Goal: Information Seeking & Learning: Learn about a topic

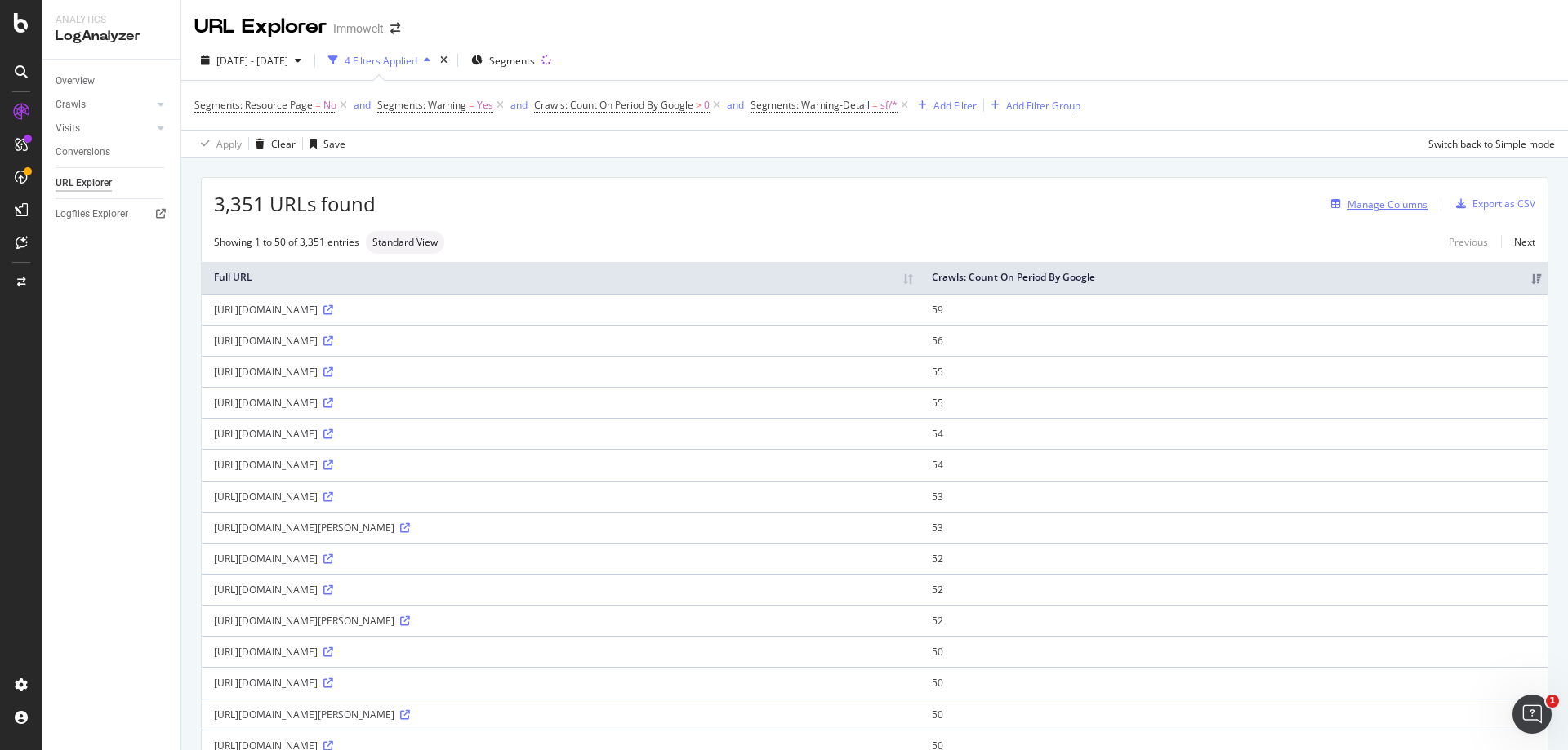
click at [1373, 202] on div "Manage Columns" at bounding box center [1388, 204] width 80 height 14
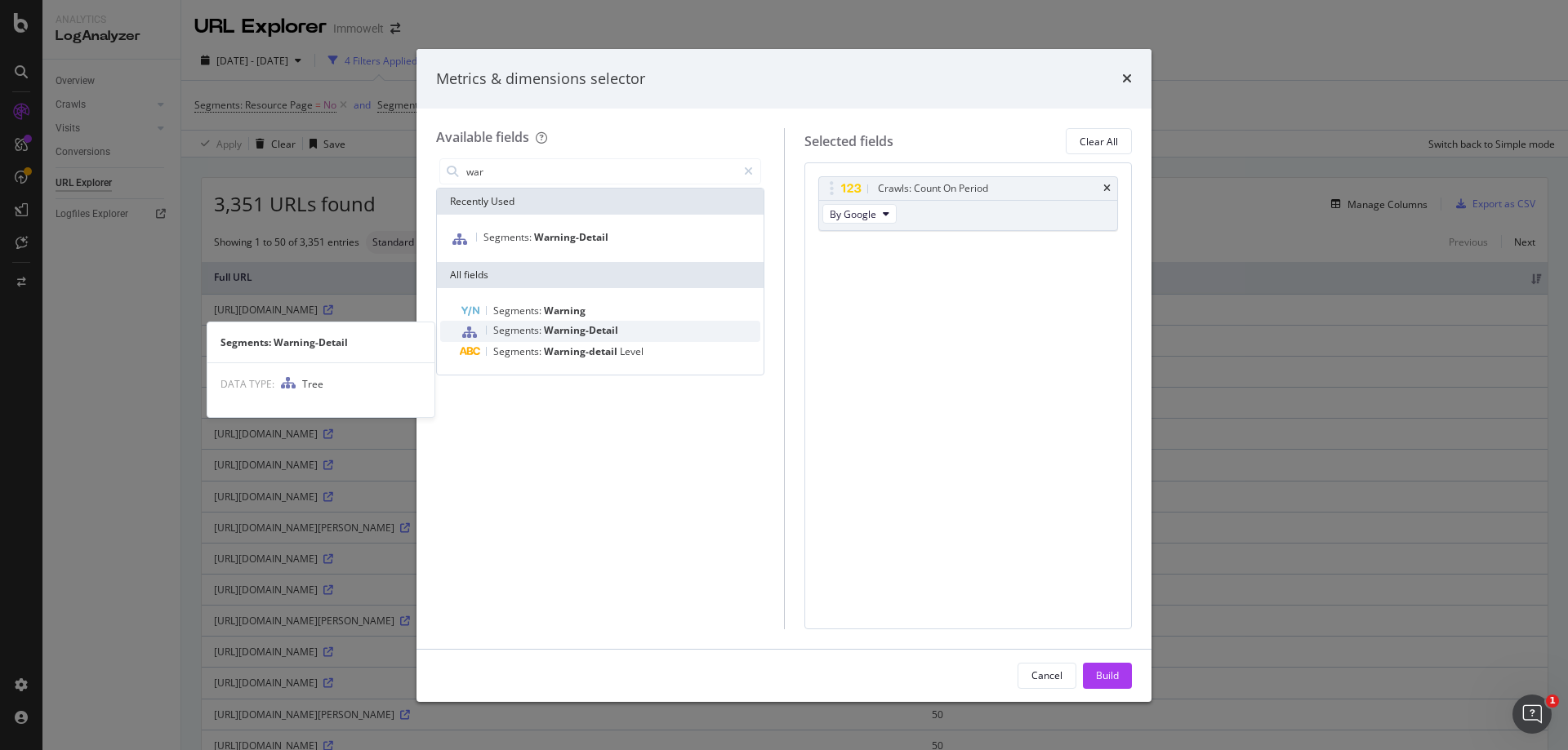
type input "war"
click at [616, 327] on span "Warning-Detail" at bounding box center [580, 330] width 74 height 14
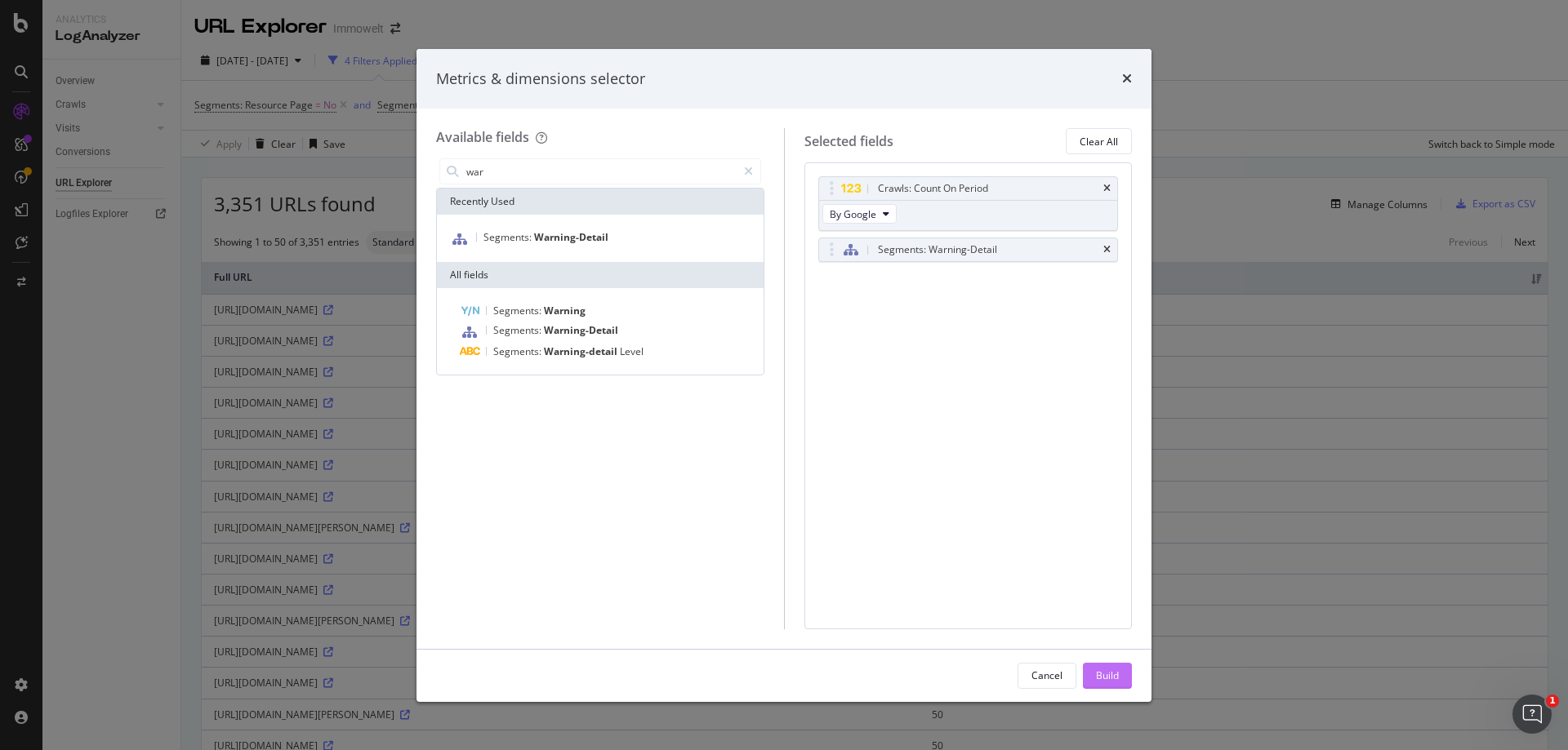
click at [1113, 675] on div "Build" at bounding box center [1107, 675] width 23 height 14
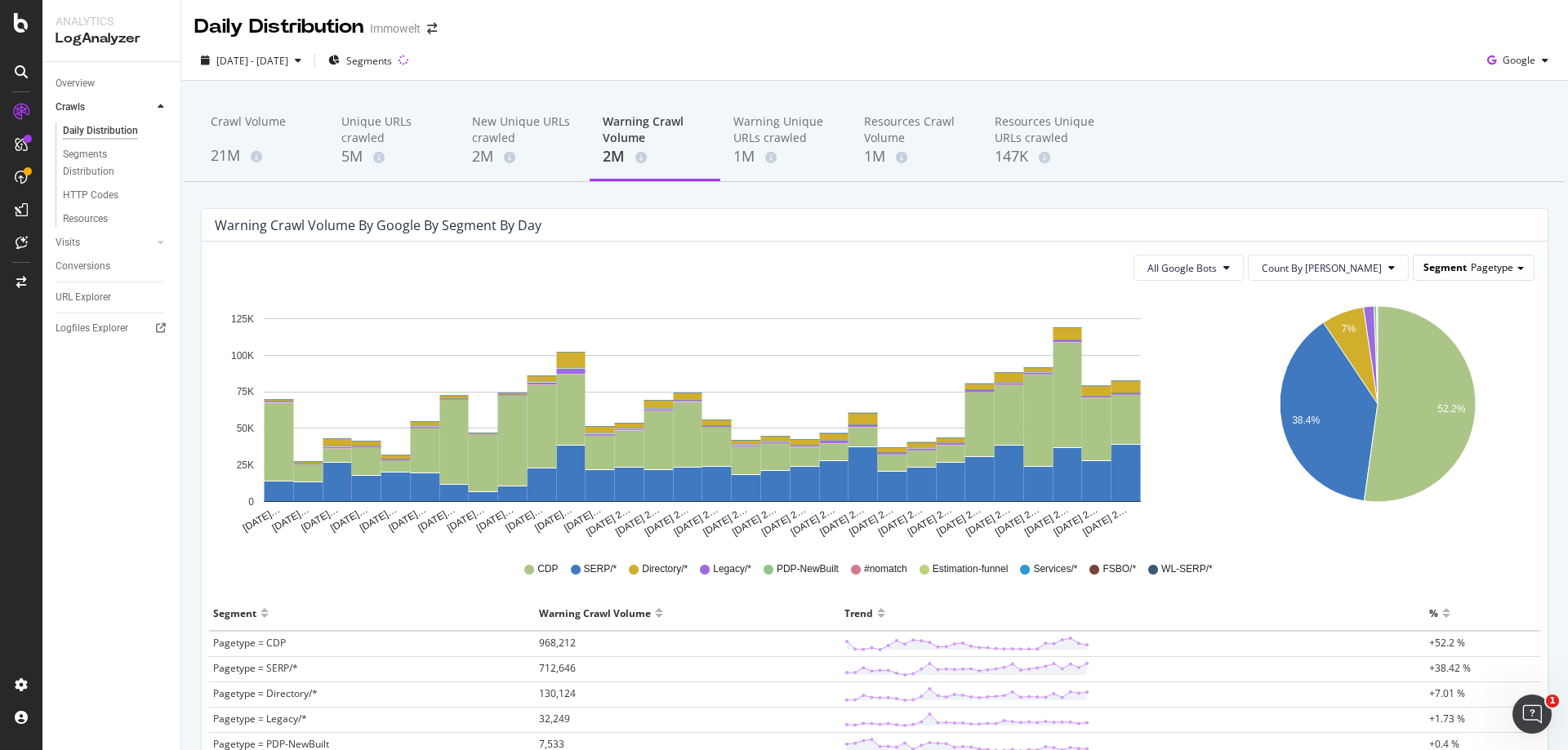
click at [1471, 266] on span "Pagetype" at bounding box center [1492, 267] width 43 height 14
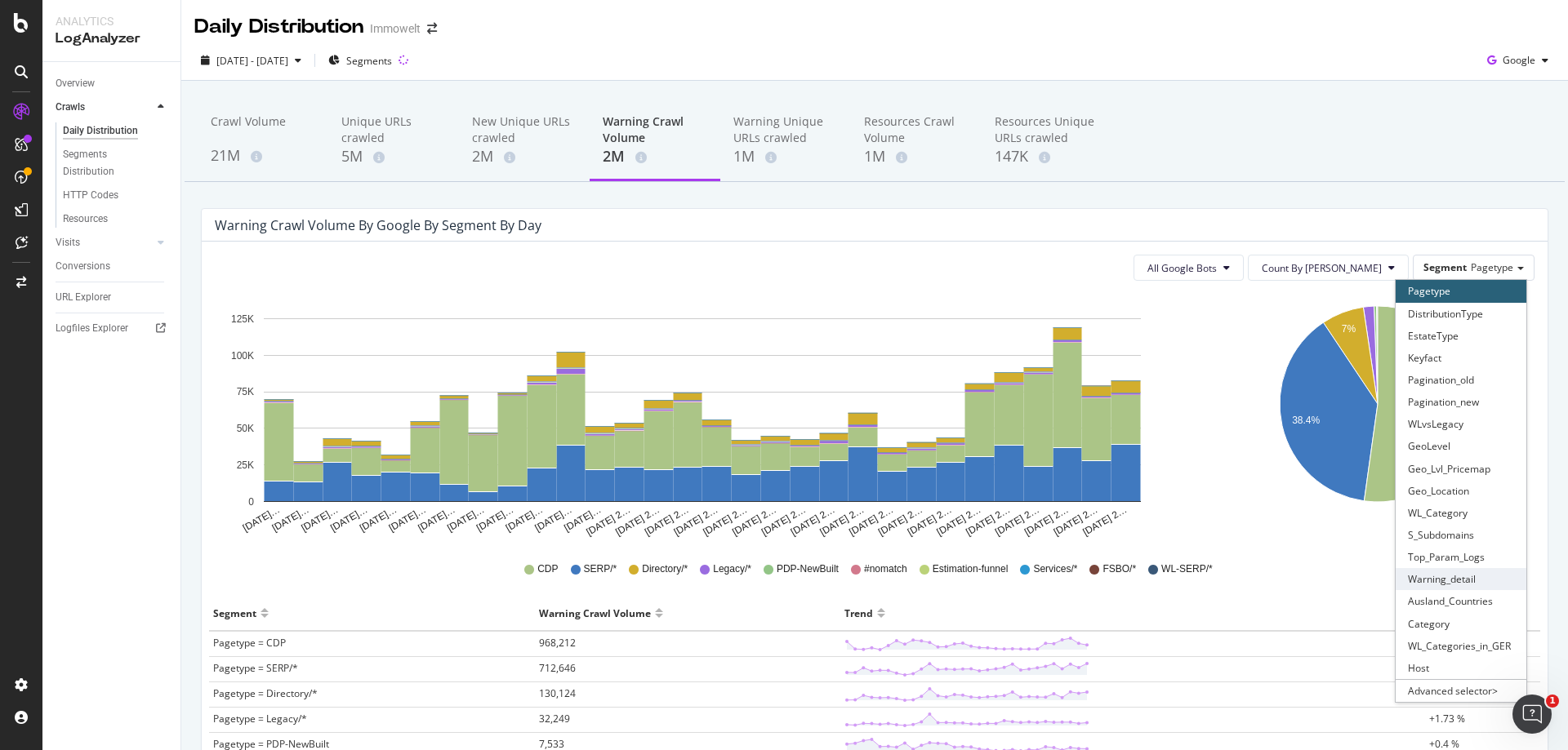
click at [1447, 582] on div "Warning_detail" at bounding box center [1461, 579] width 131 height 22
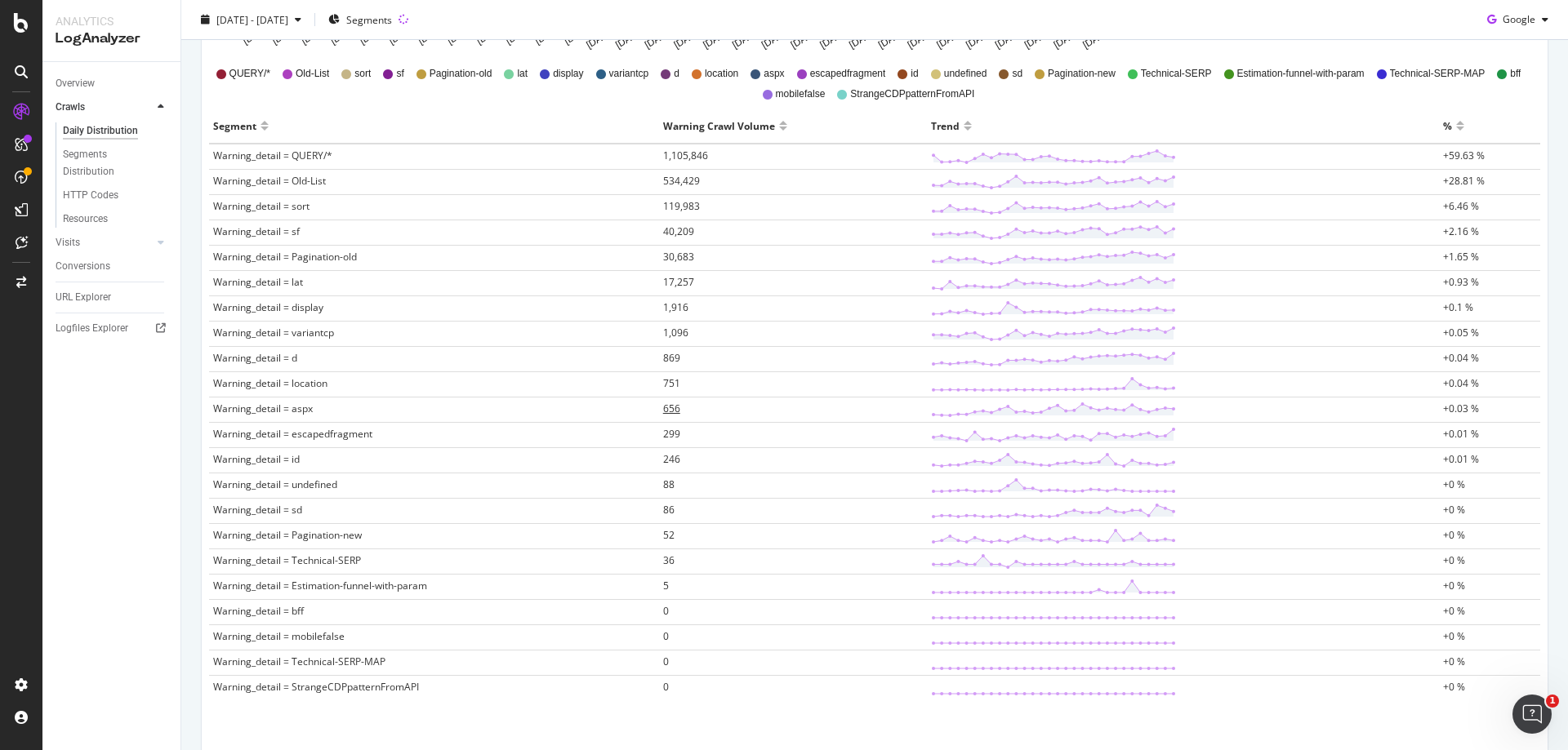
scroll to position [406, 0]
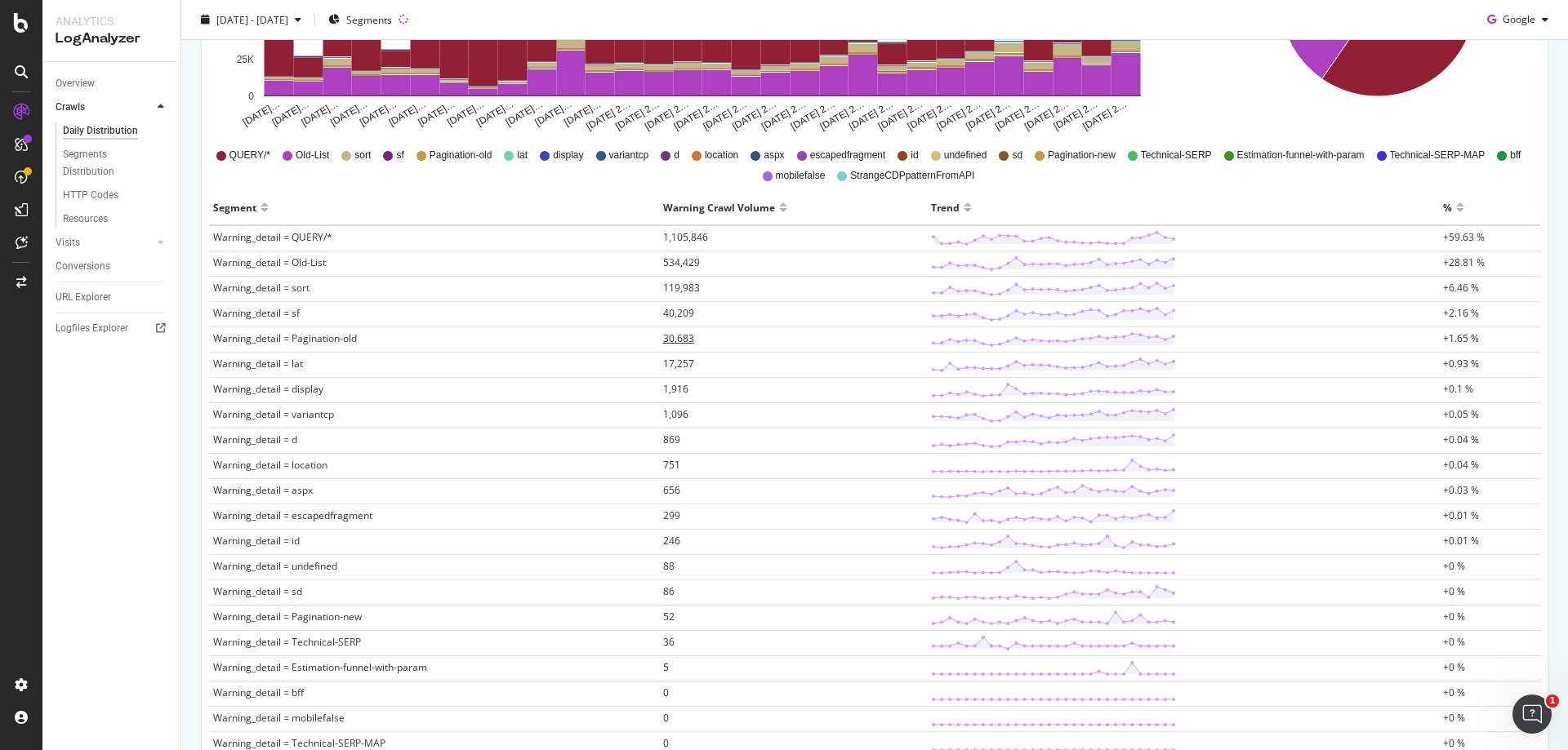
click at [680, 336] on span "30,683" at bounding box center [678, 338] width 31 height 14
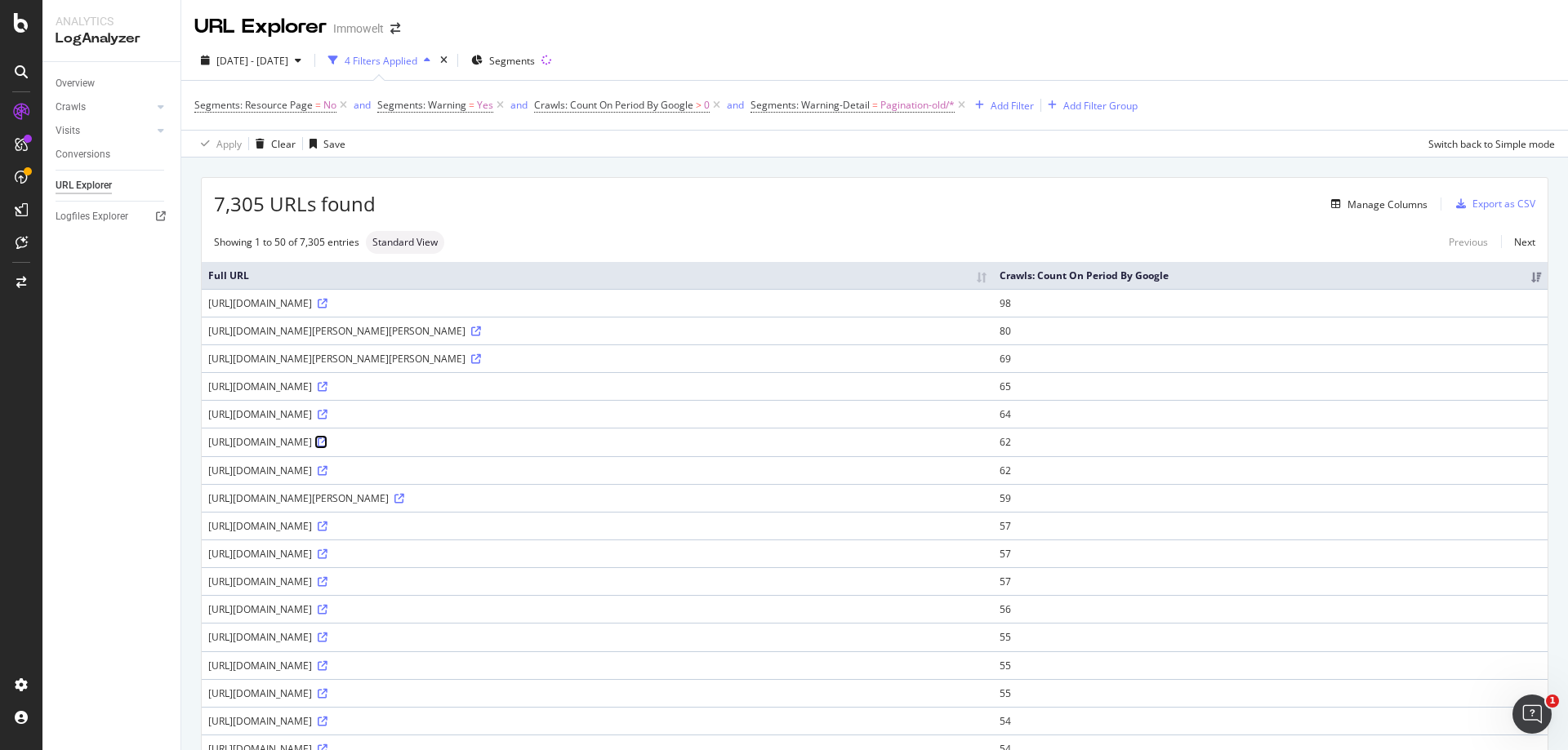
click at [328, 441] on icon at bounding box center [322, 442] width 10 height 10
click at [328, 526] on icon at bounding box center [322, 526] width 10 height 10
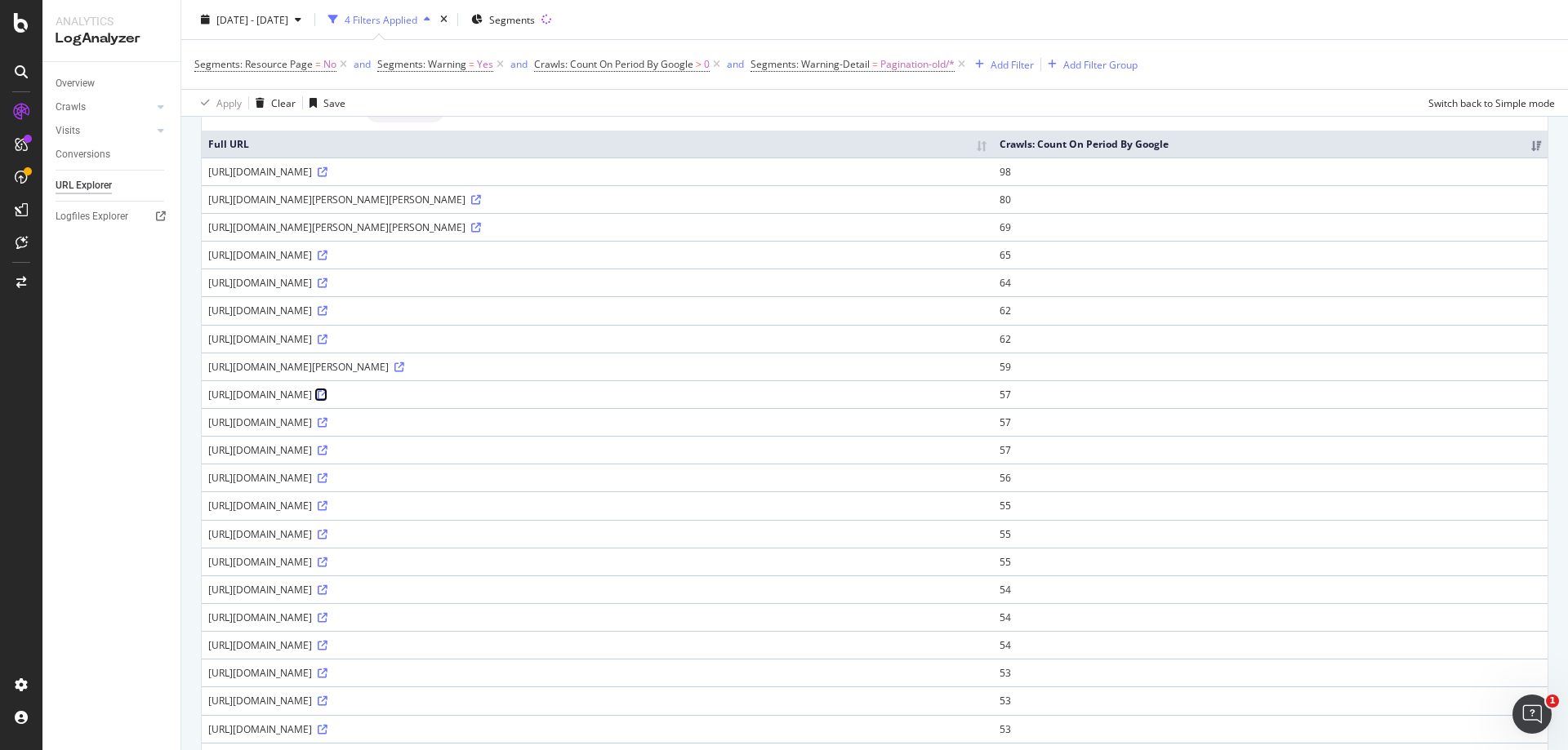
scroll to position [327, 0]
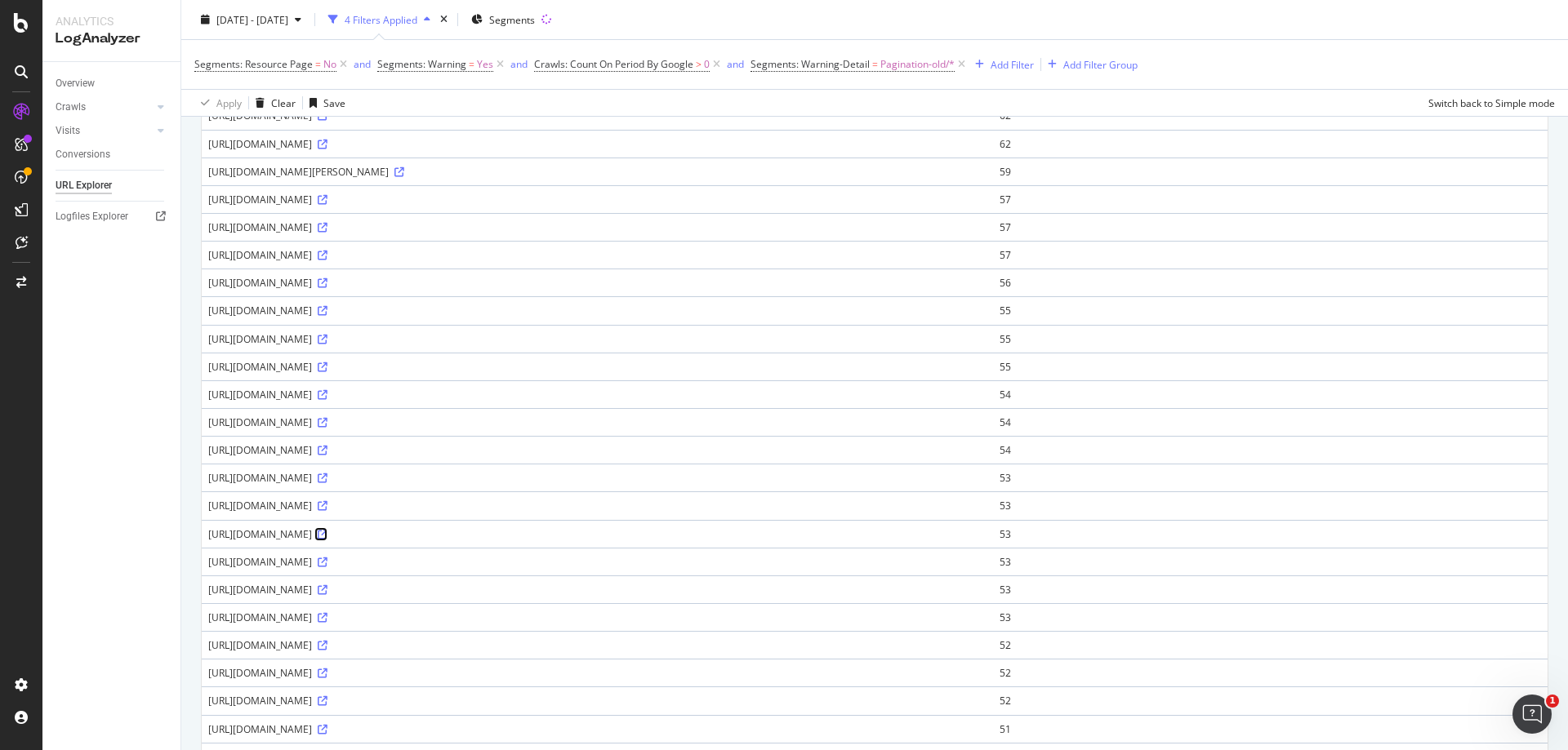
click at [328, 535] on icon at bounding box center [322, 535] width 10 height 10
click at [1234, 26] on div "2025 Jul. 20th - Aug. 18th 4 Filters Applied Segments" at bounding box center [875, 23] width 1387 height 32
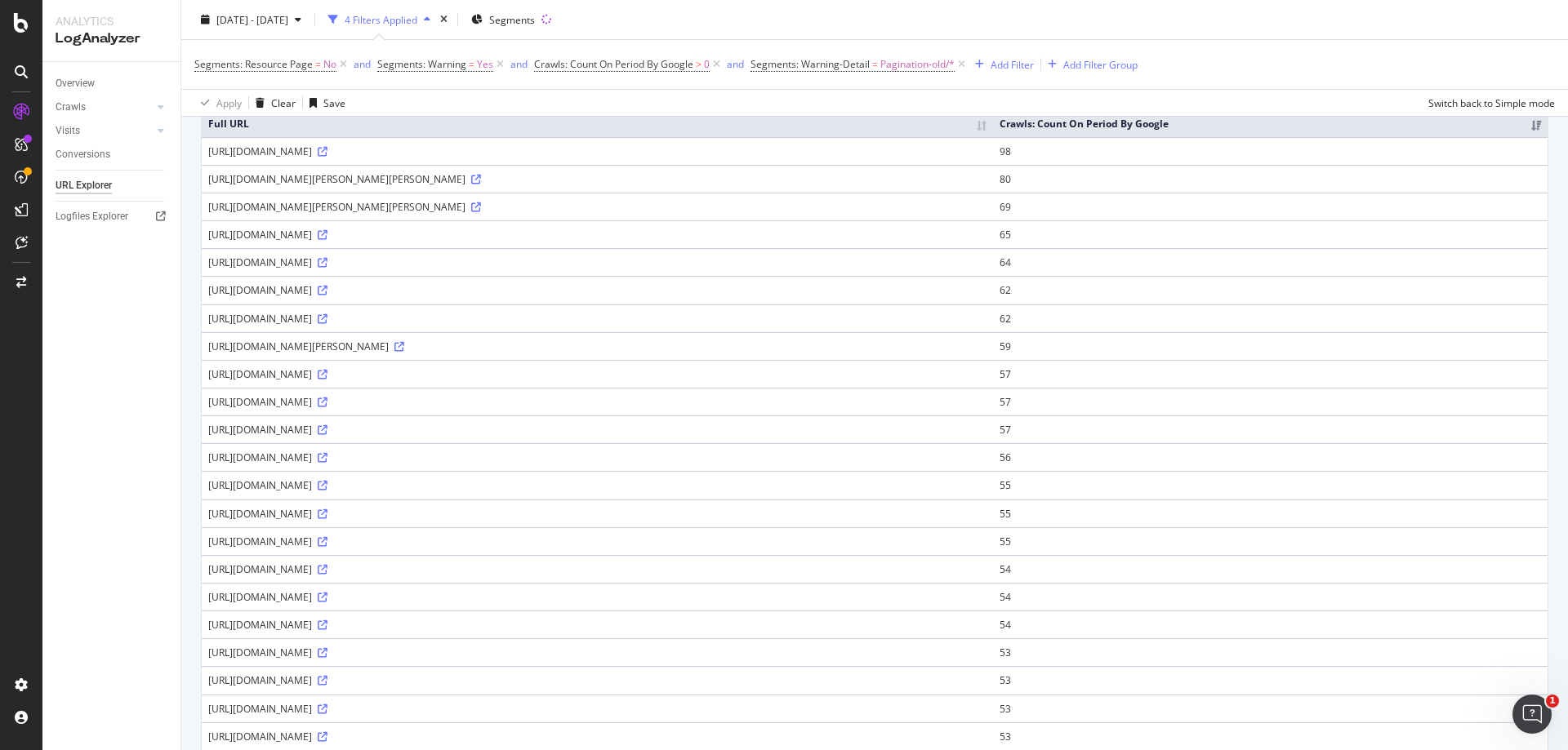
scroll to position [0, 0]
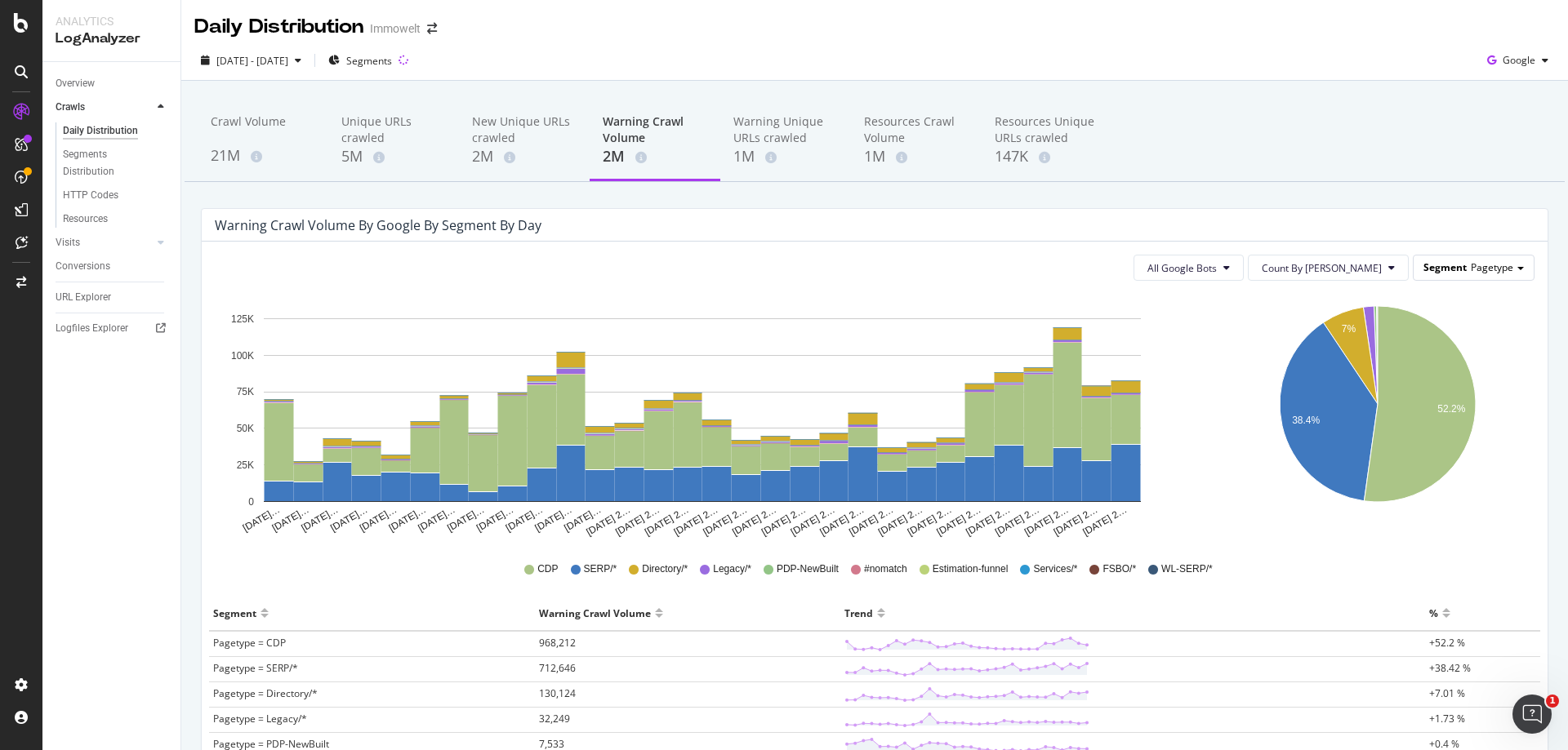
click at [1484, 274] on span "Pagetype" at bounding box center [1492, 267] width 43 height 14
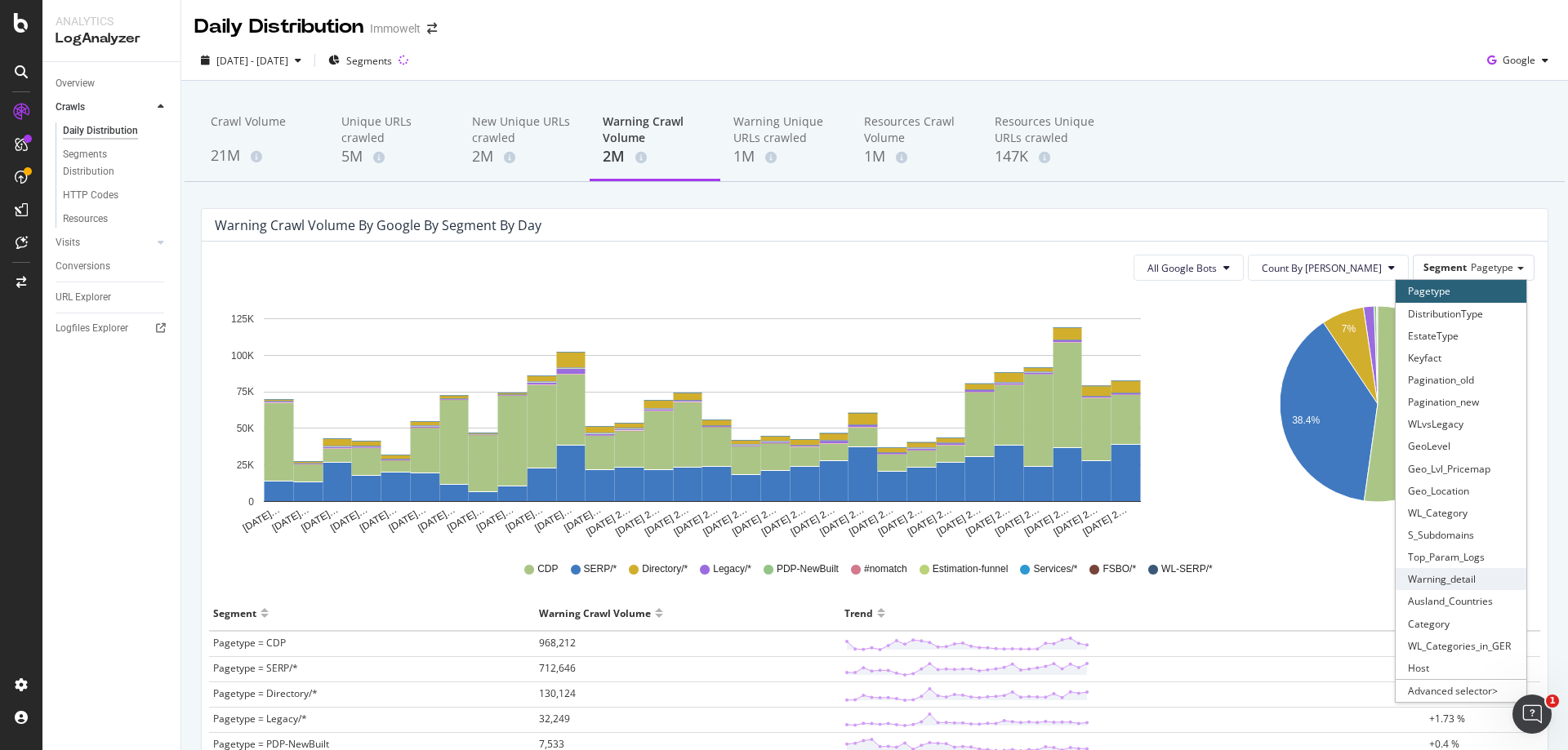
click at [1466, 587] on div "Warning_detail" at bounding box center [1461, 579] width 131 height 22
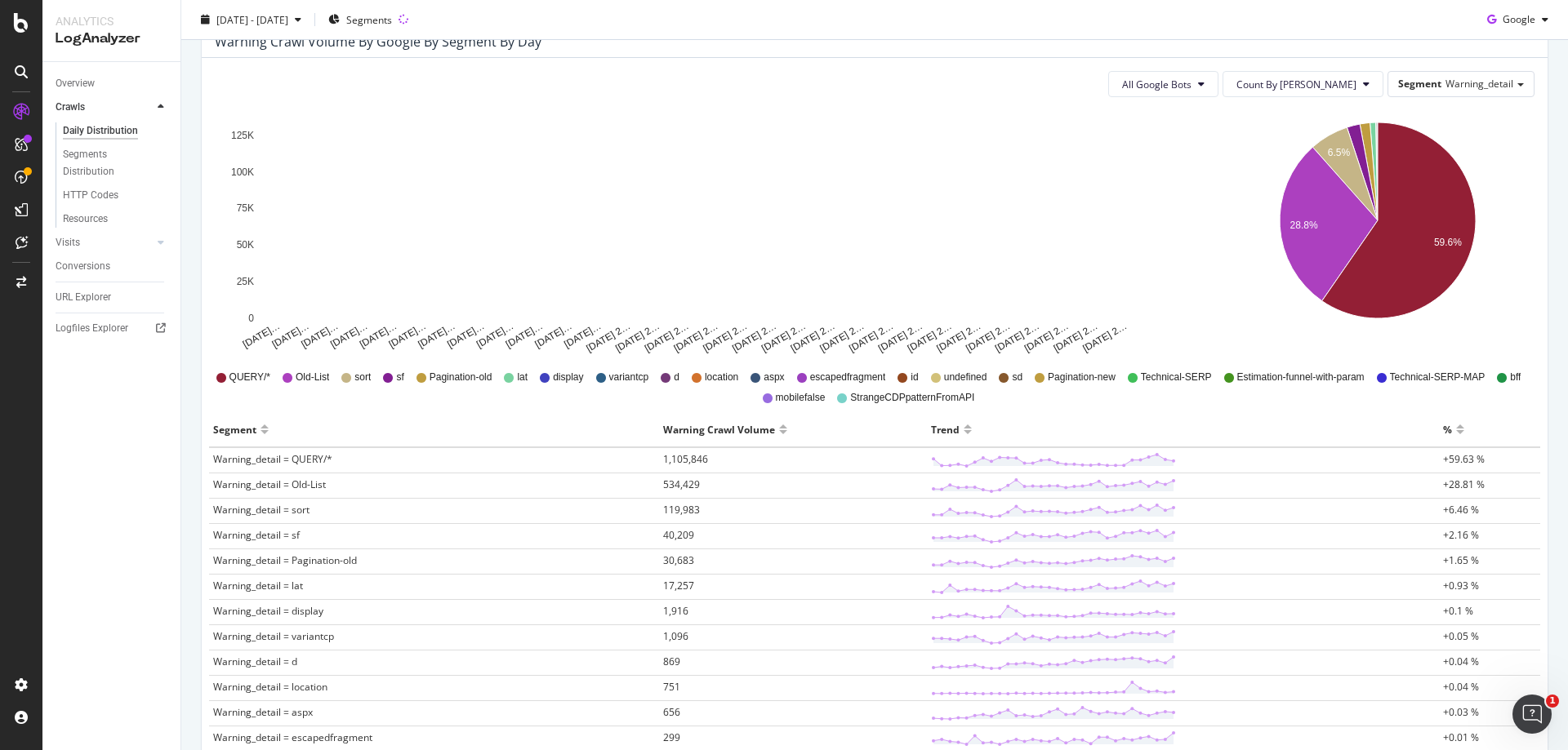
scroll to position [245, 0]
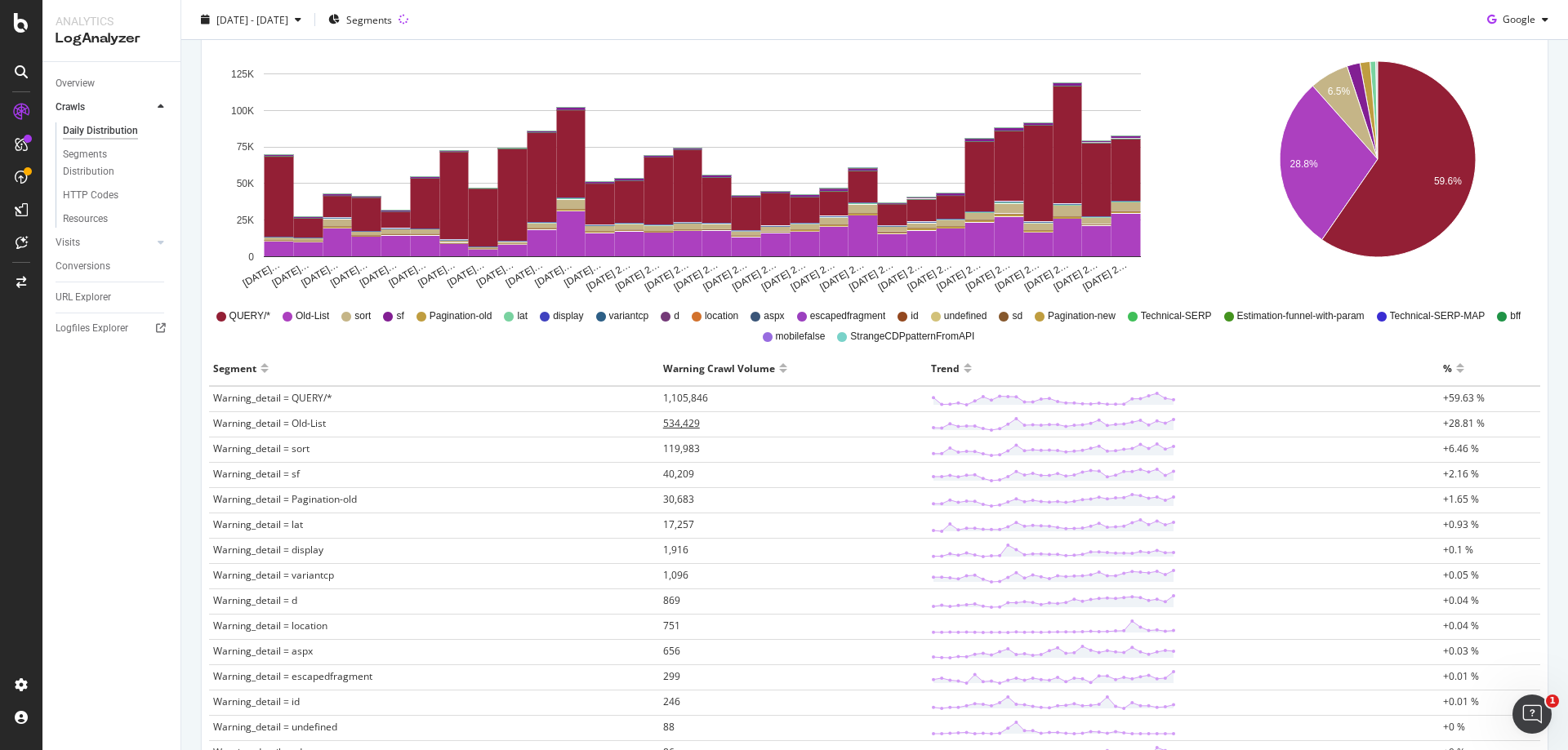
click at [677, 427] on span "534,429" at bounding box center [681, 423] width 37 height 14
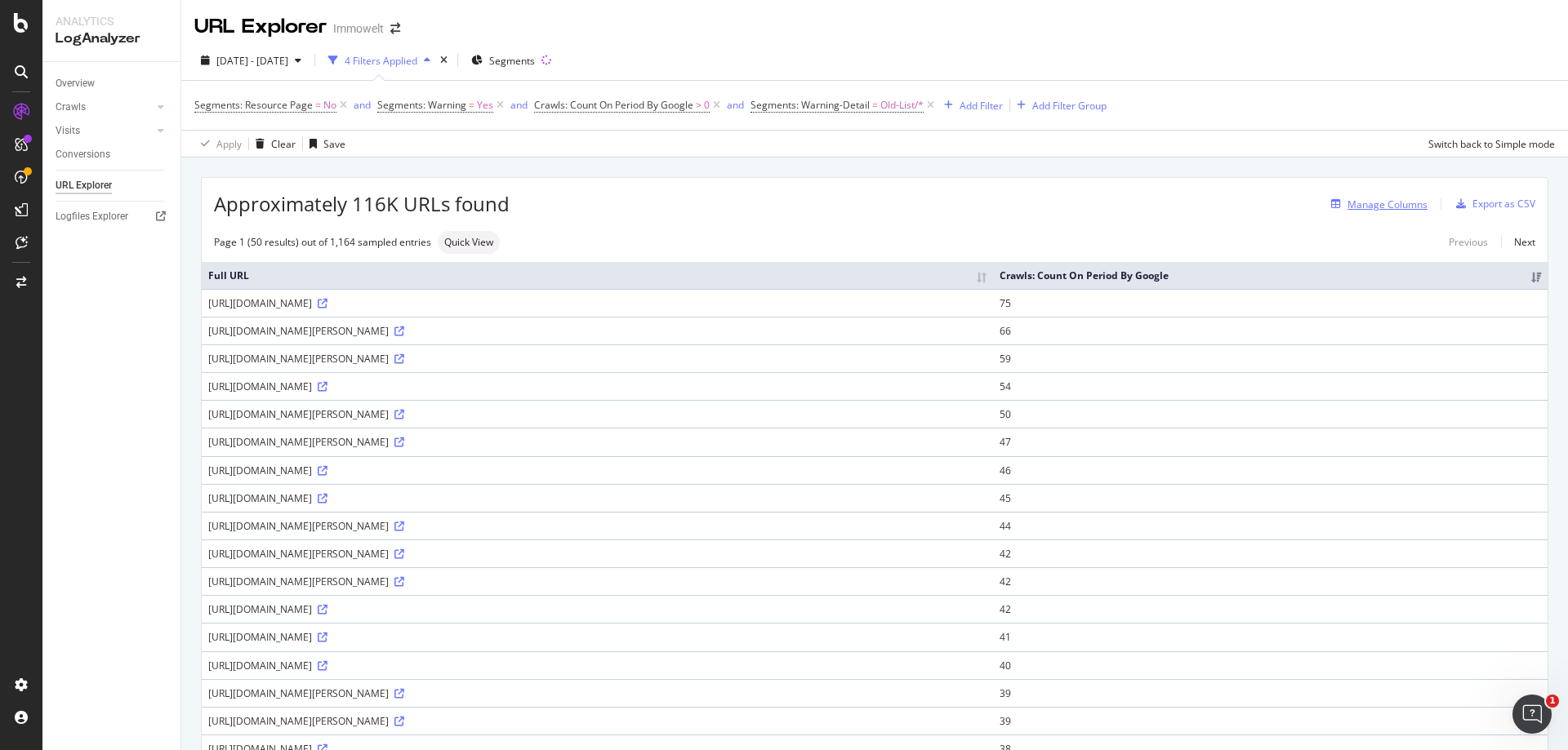
click at [1372, 207] on div "Manage Columns" at bounding box center [1388, 204] width 80 height 14
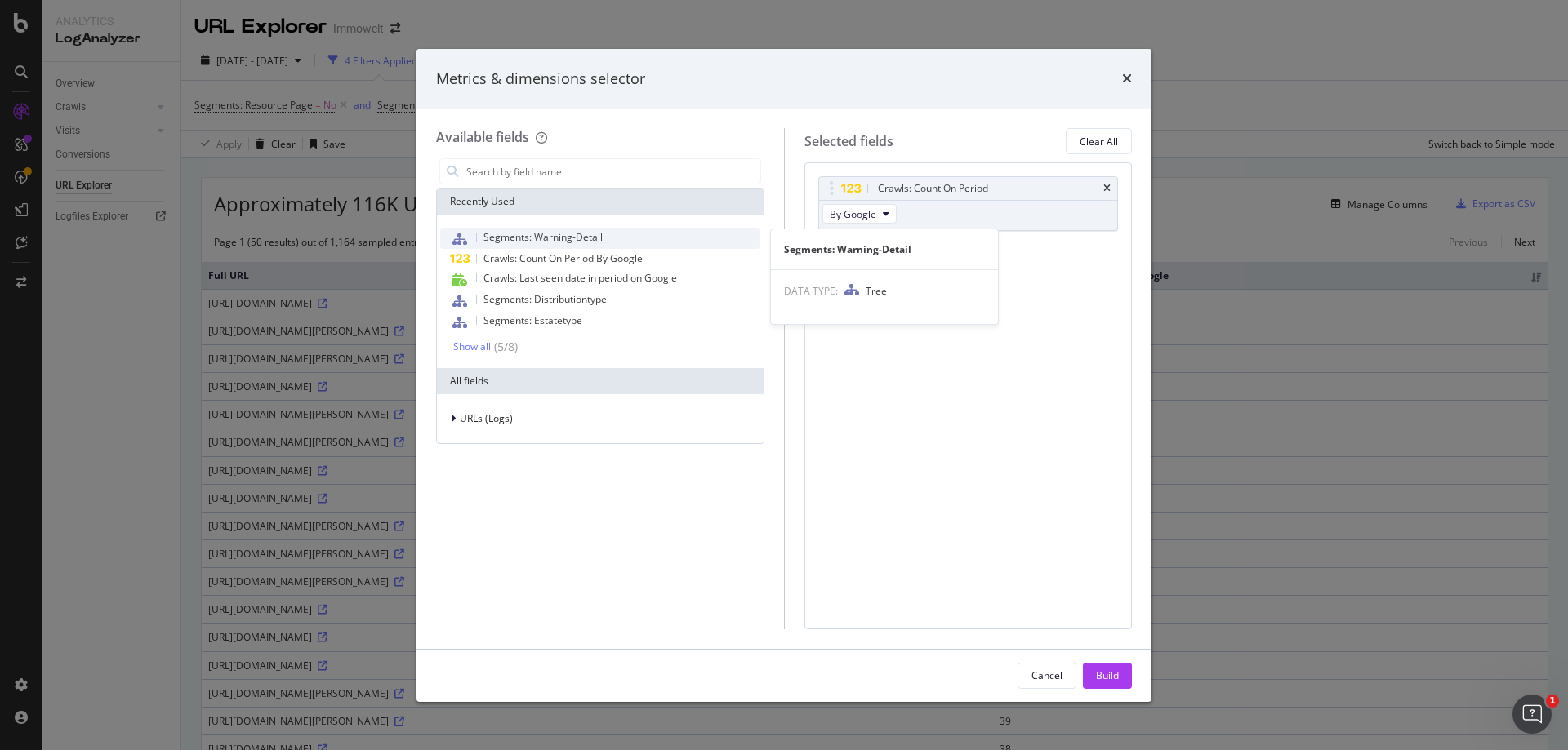
click at [595, 244] on span "Segments: Warning-Detail" at bounding box center [543, 237] width 119 height 14
click at [1096, 676] on div "Build" at bounding box center [1107, 675] width 23 height 14
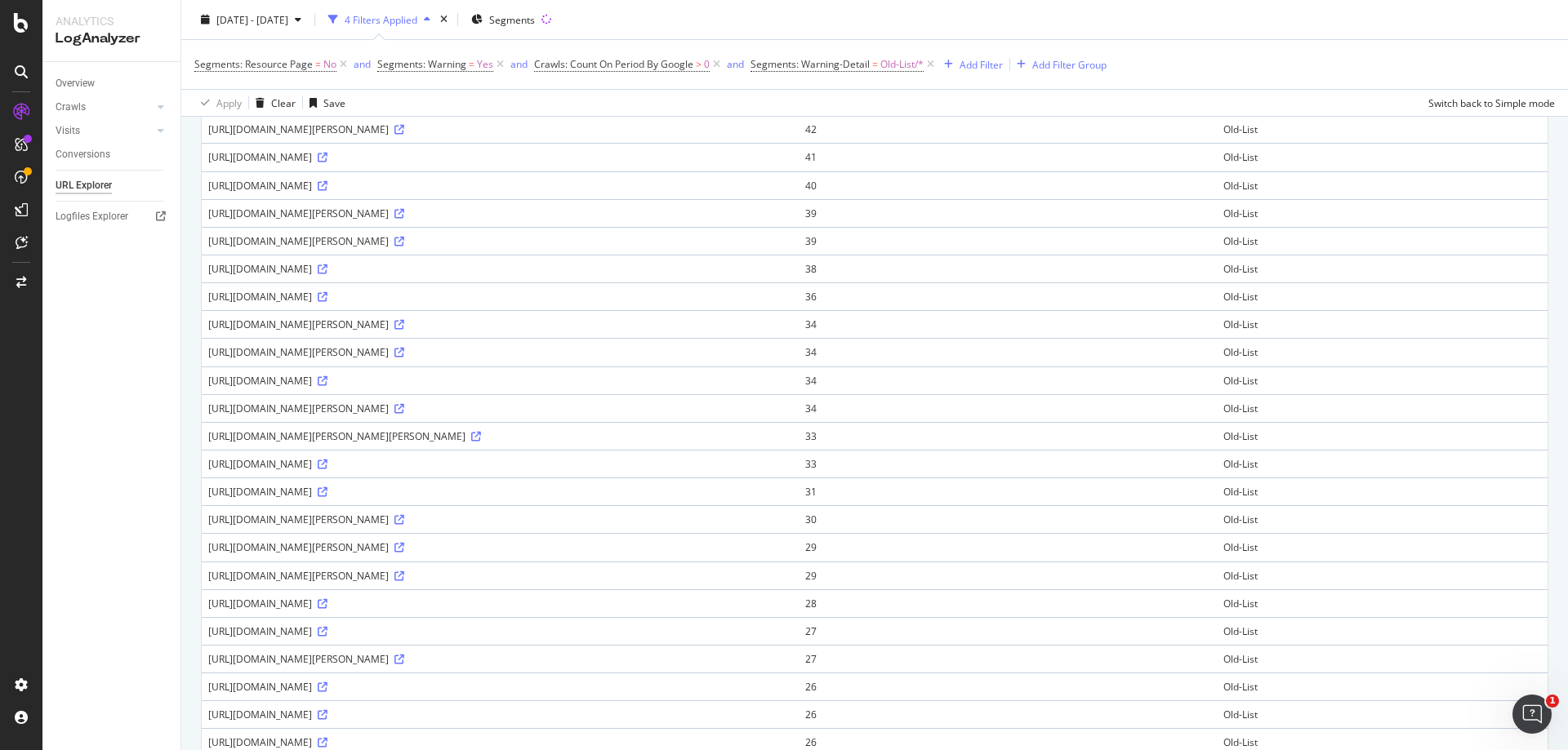
scroll to position [735, 0]
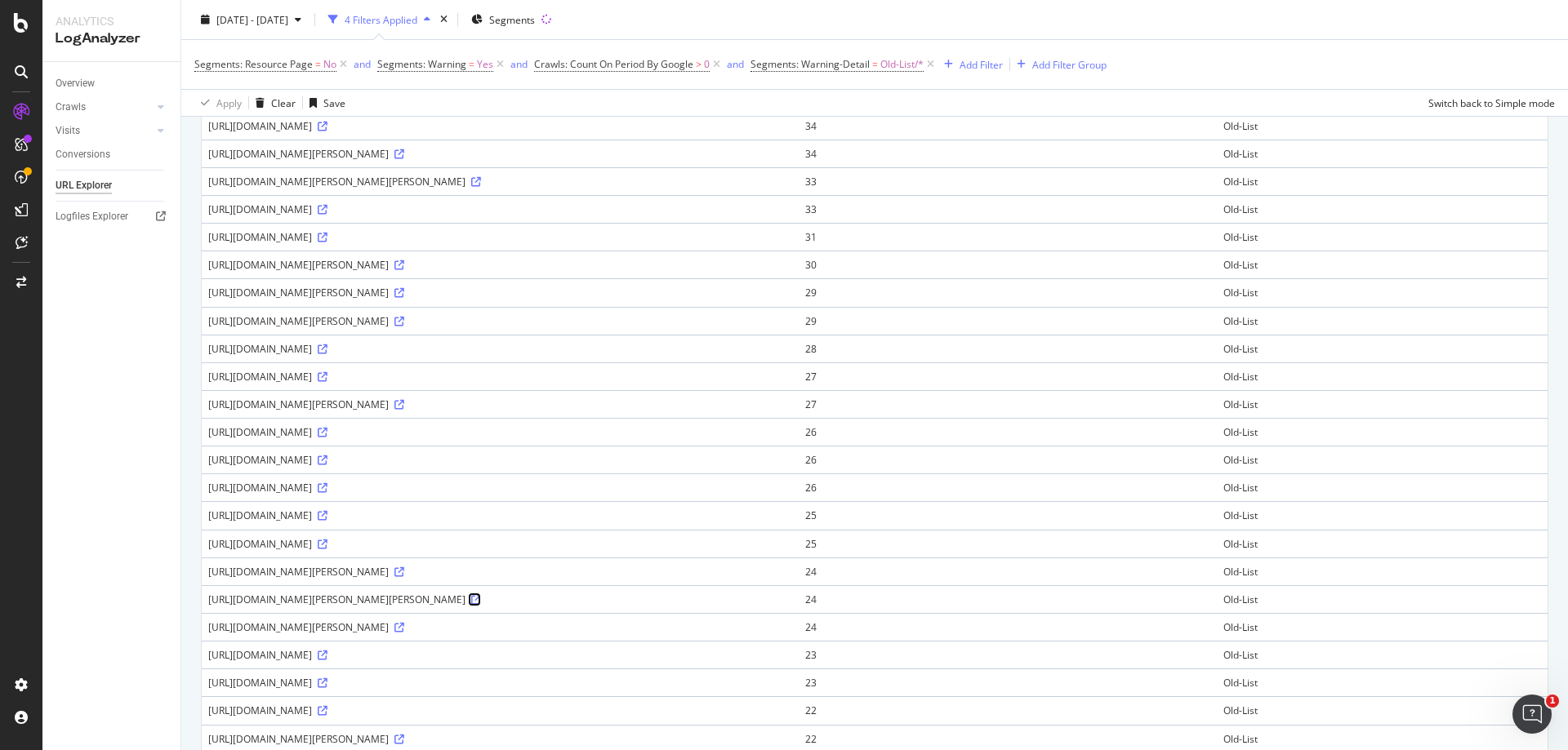
click at [481, 600] on icon at bounding box center [476, 600] width 10 height 10
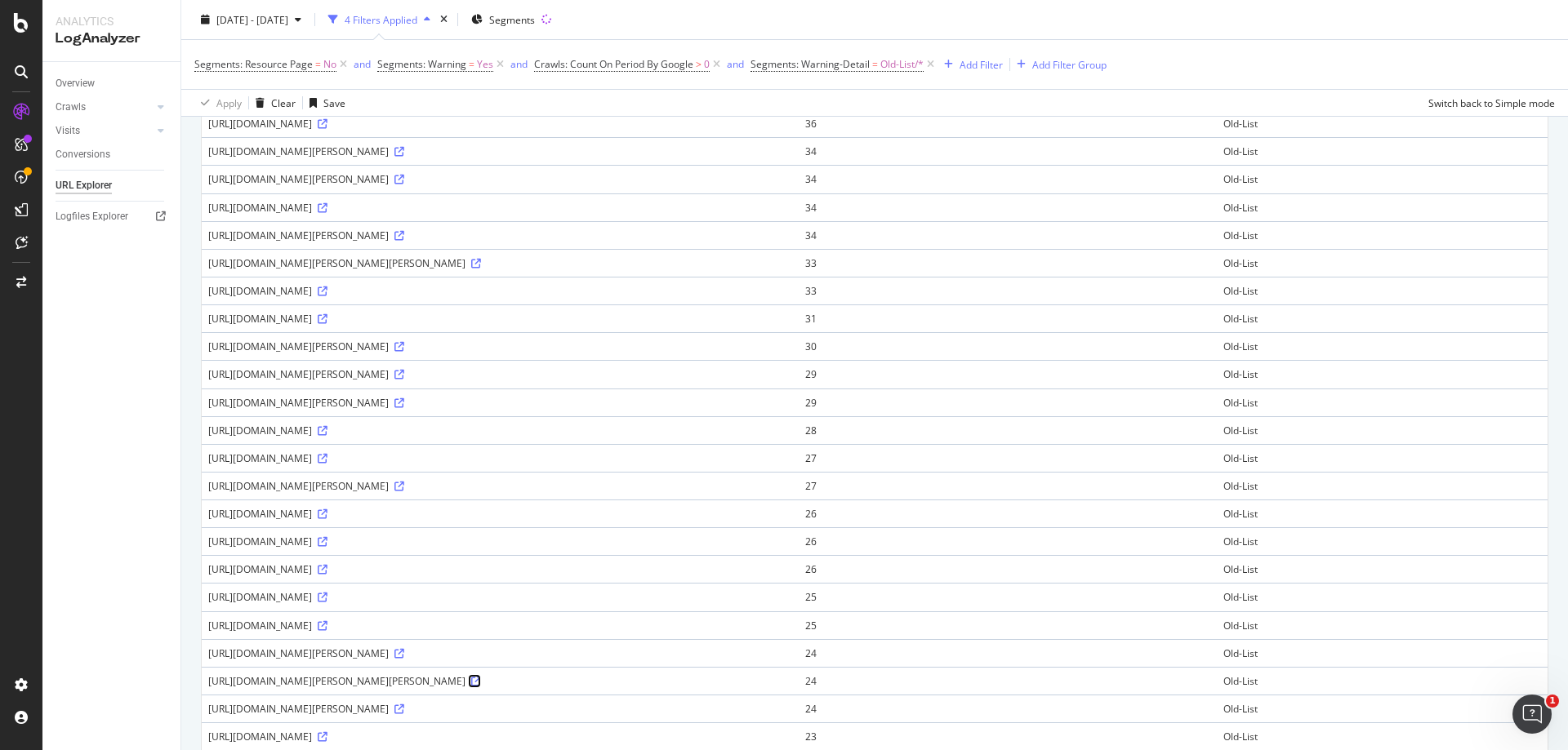
scroll to position [1021, 0]
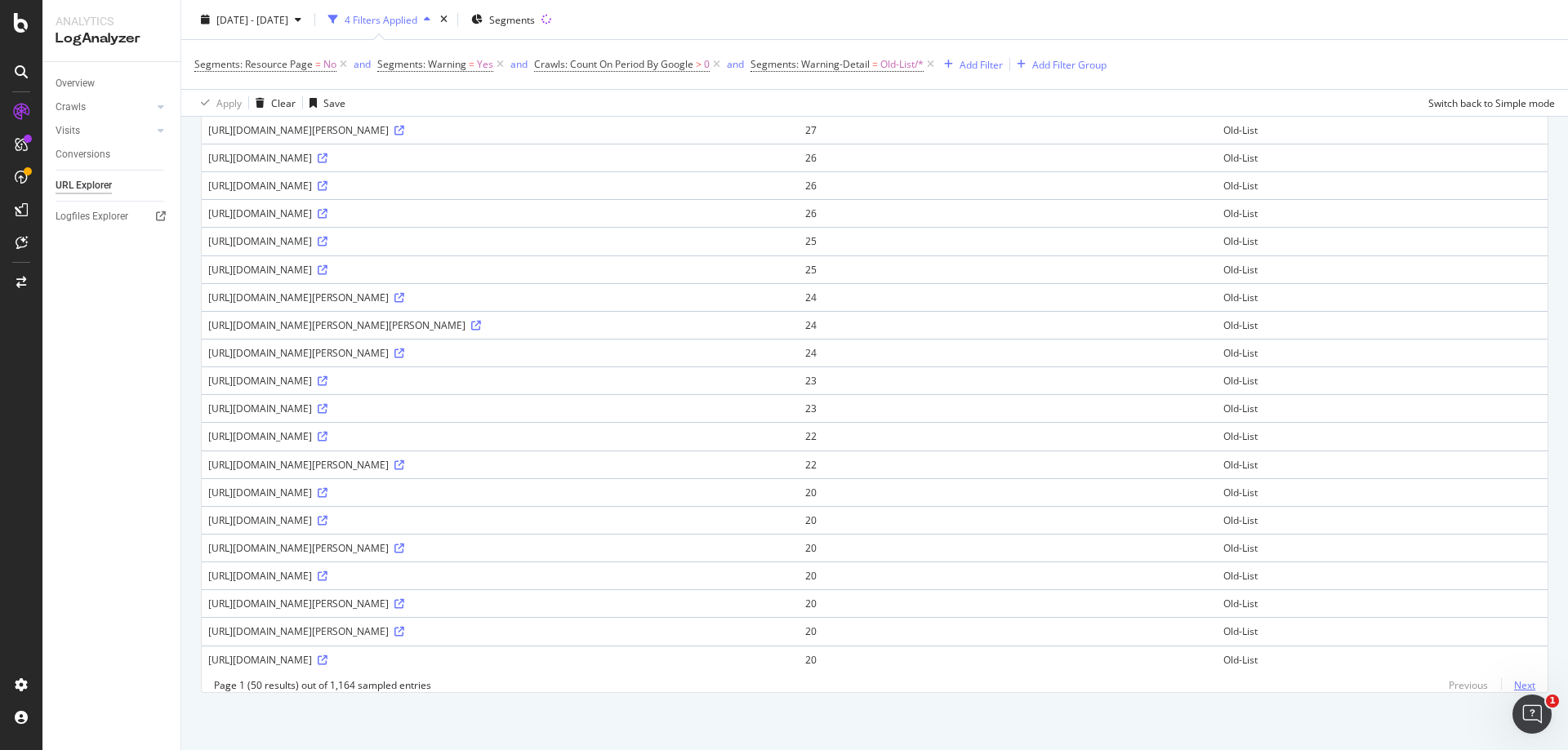
click at [1513, 680] on link "Next" at bounding box center [1518, 685] width 34 height 24
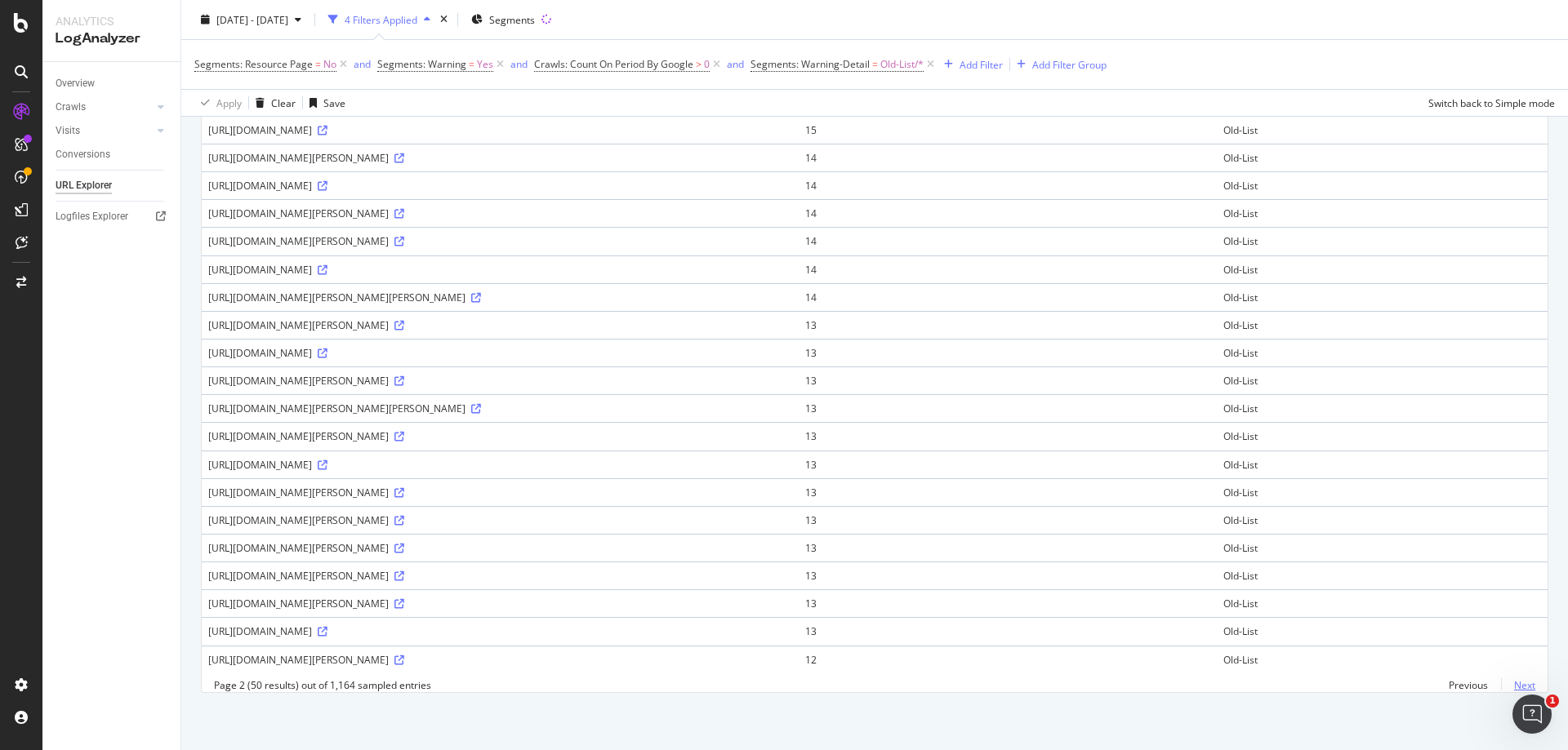
click at [1514, 687] on link "Next" at bounding box center [1518, 685] width 34 height 24
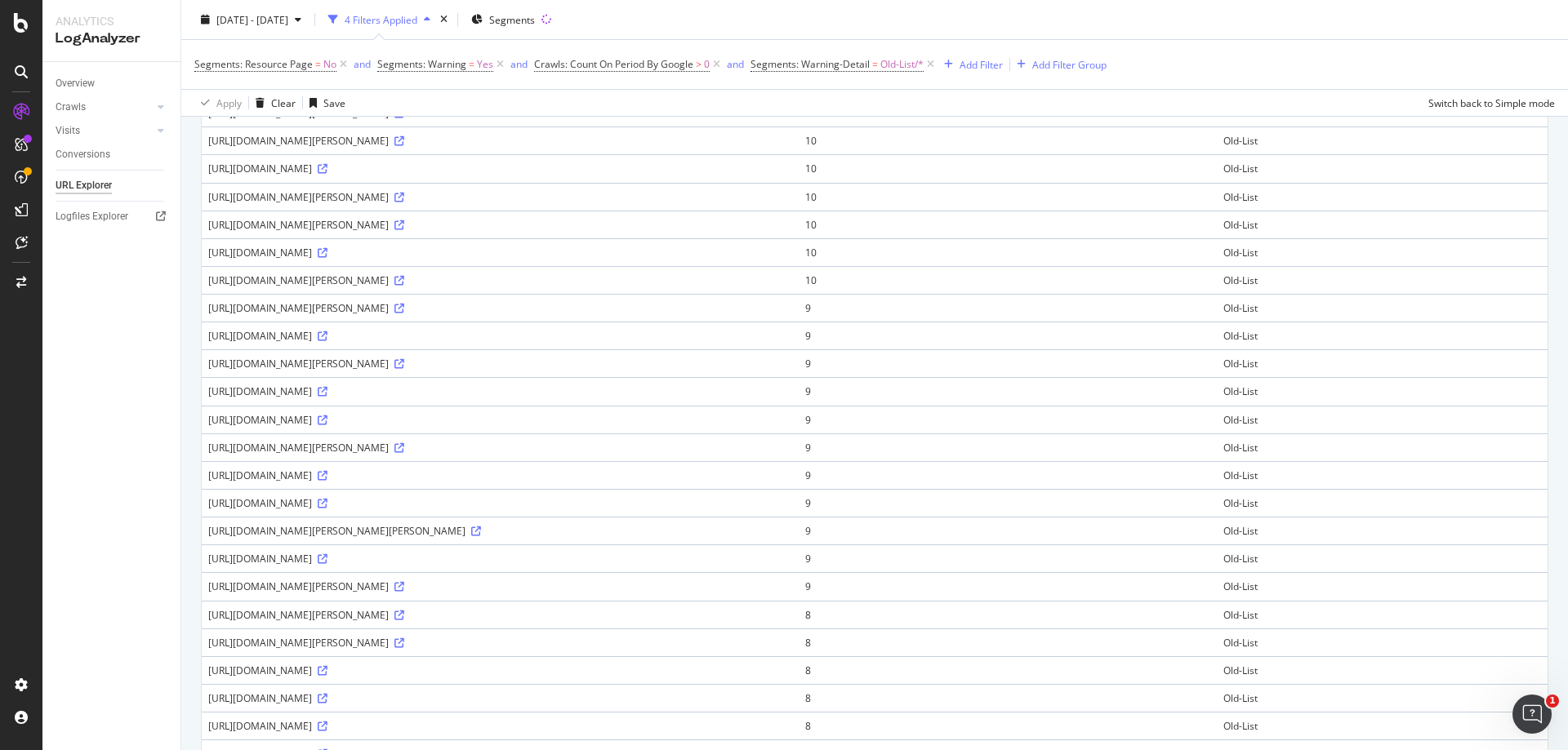
scroll to position [858, 0]
drag, startPoint x: 585, startPoint y: 310, endPoint x: 207, endPoint y: 306, distance: 378.0
click at [207, 306] on td "https://www.immowelt.de/liste/alterode/haeuser/kaufen?primi=1.1&prima=150000" at bounding box center [500, 308] width 597 height 28
copy div "https://www.immowelt.de/liste/alterode/haeuser/kaufen?primi=1.1&prima=150000"
click at [404, 309] on icon at bounding box center [400, 310] width 10 height 10
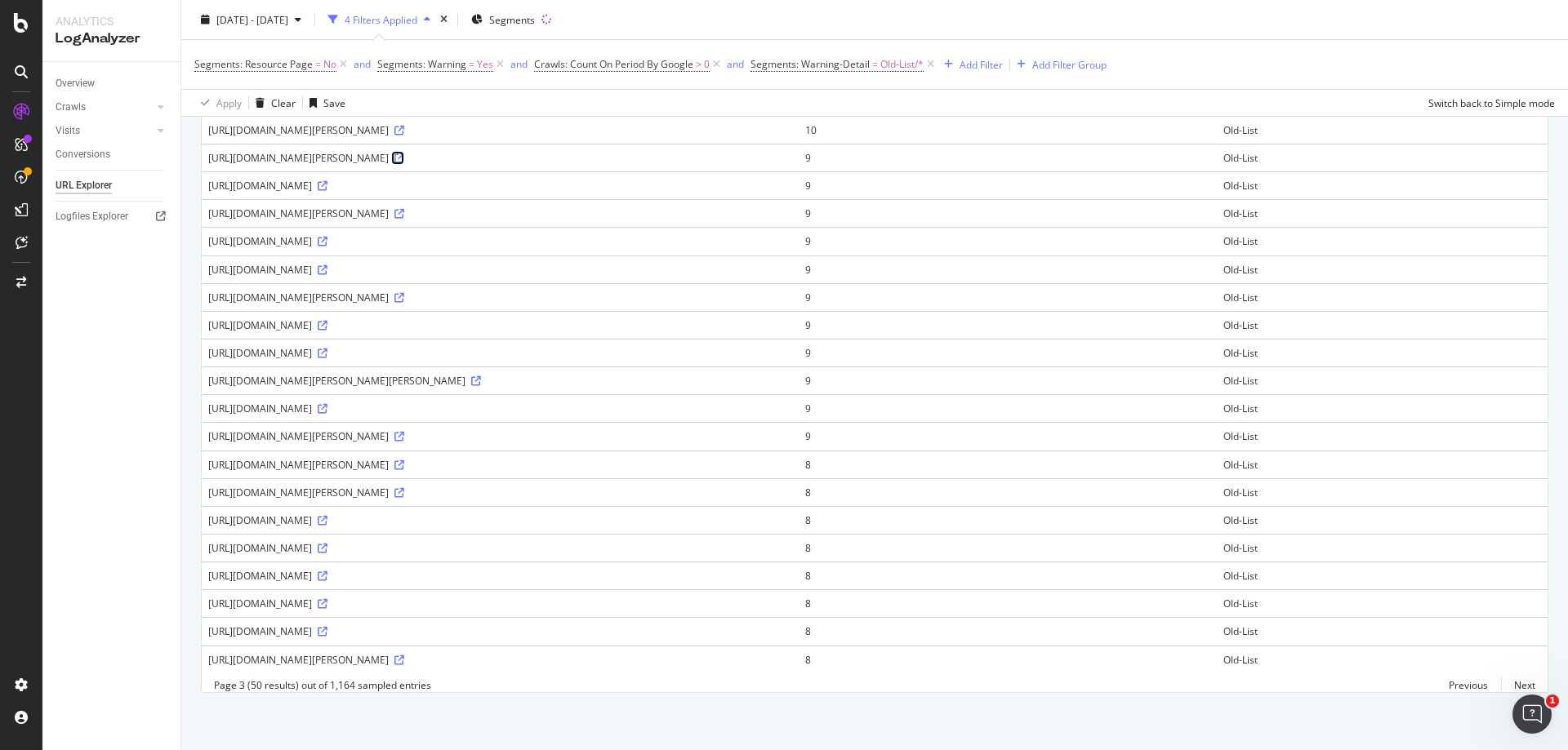
scroll to position [1021, 0]
click at [404, 488] on icon at bounding box center [400, 493] width 10 height 10
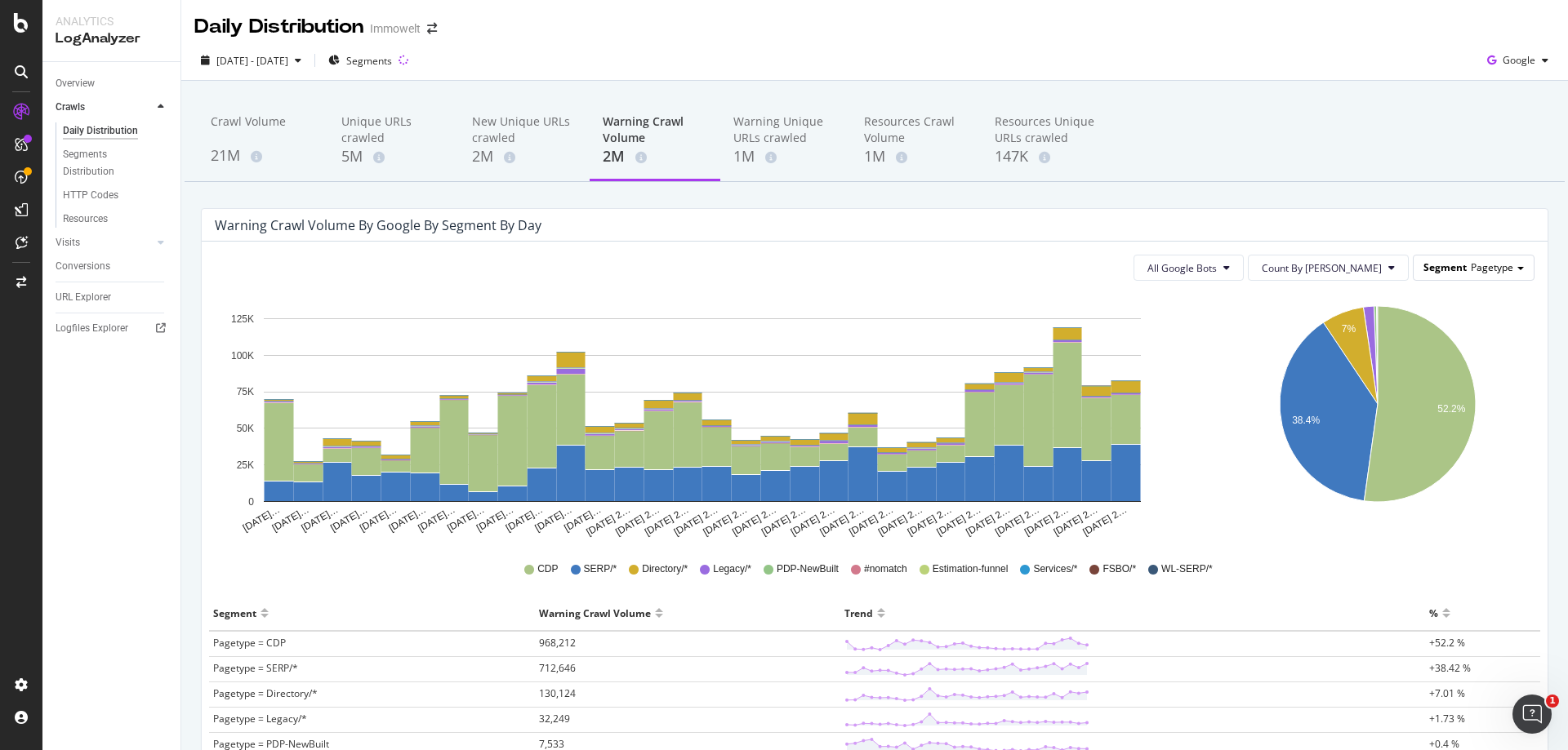
click at [1512, 275] on div "Segment Pagetype" at bounding box center [1473, 267] width 120 height 24
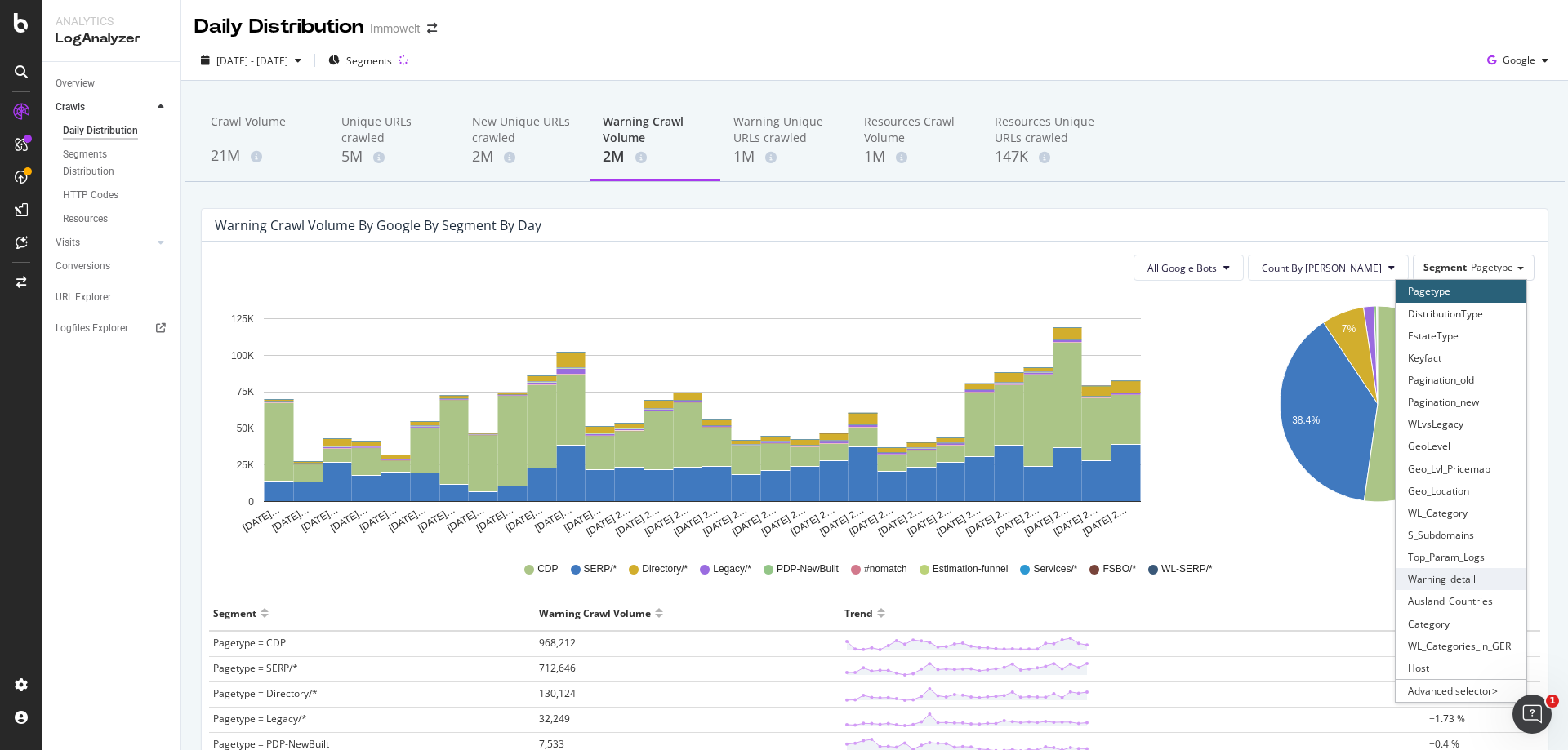
click at [1486, 571] on div "Warning_detail" at bounding box center [1461, 579] width 131 height 22
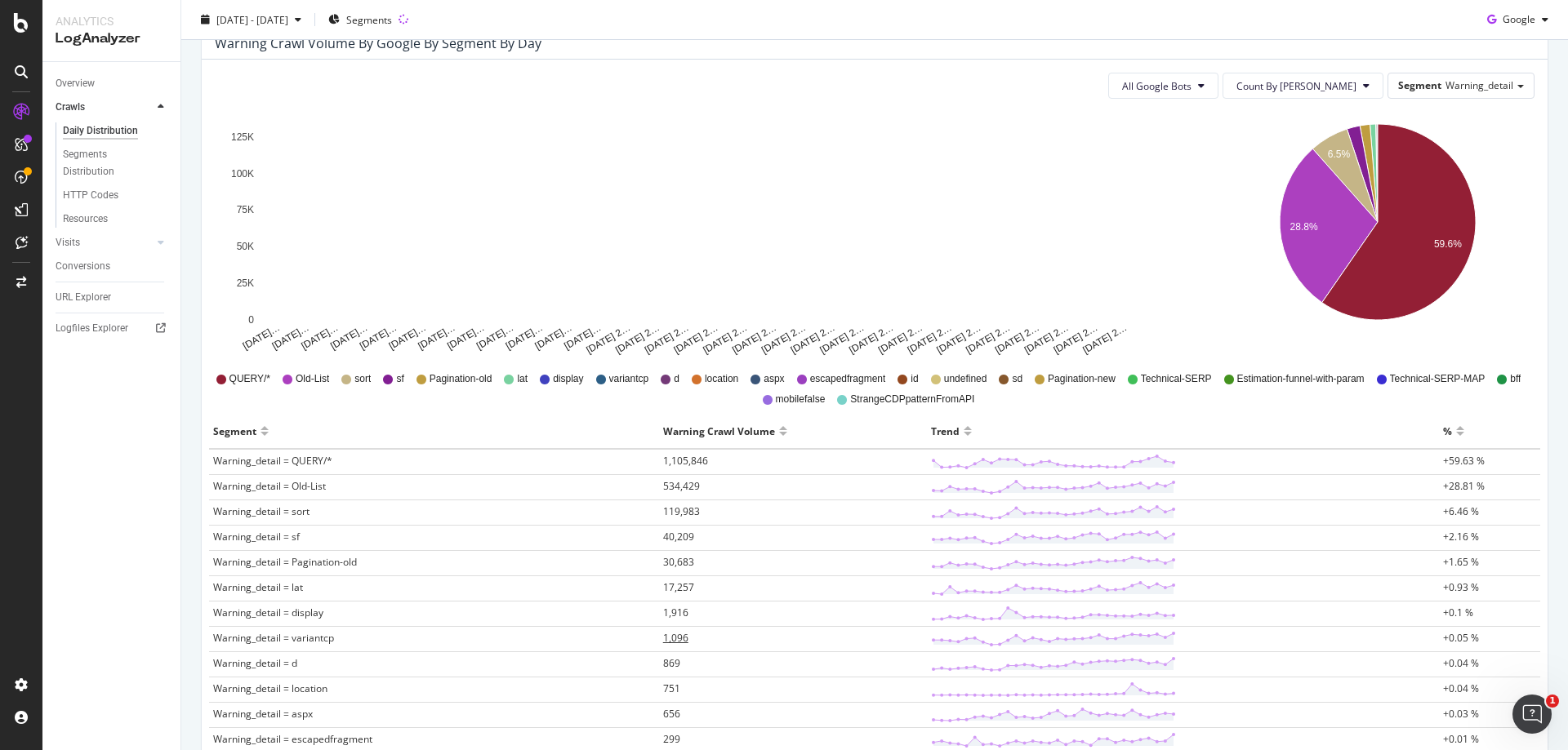
scroll to position [245, 0]
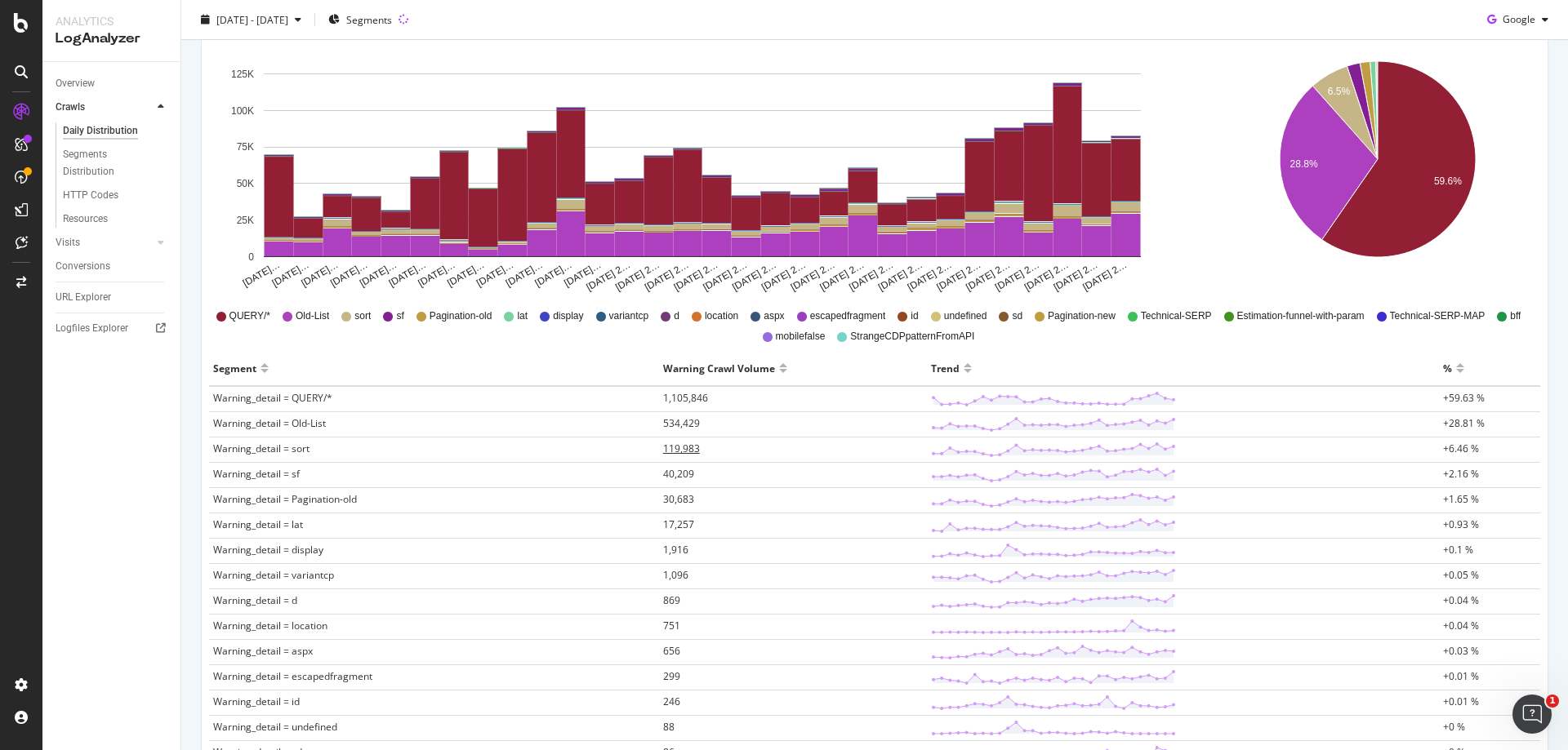
click at [676, 451] on span "119,983" at bounding box center [681, 448] width 37 height 14
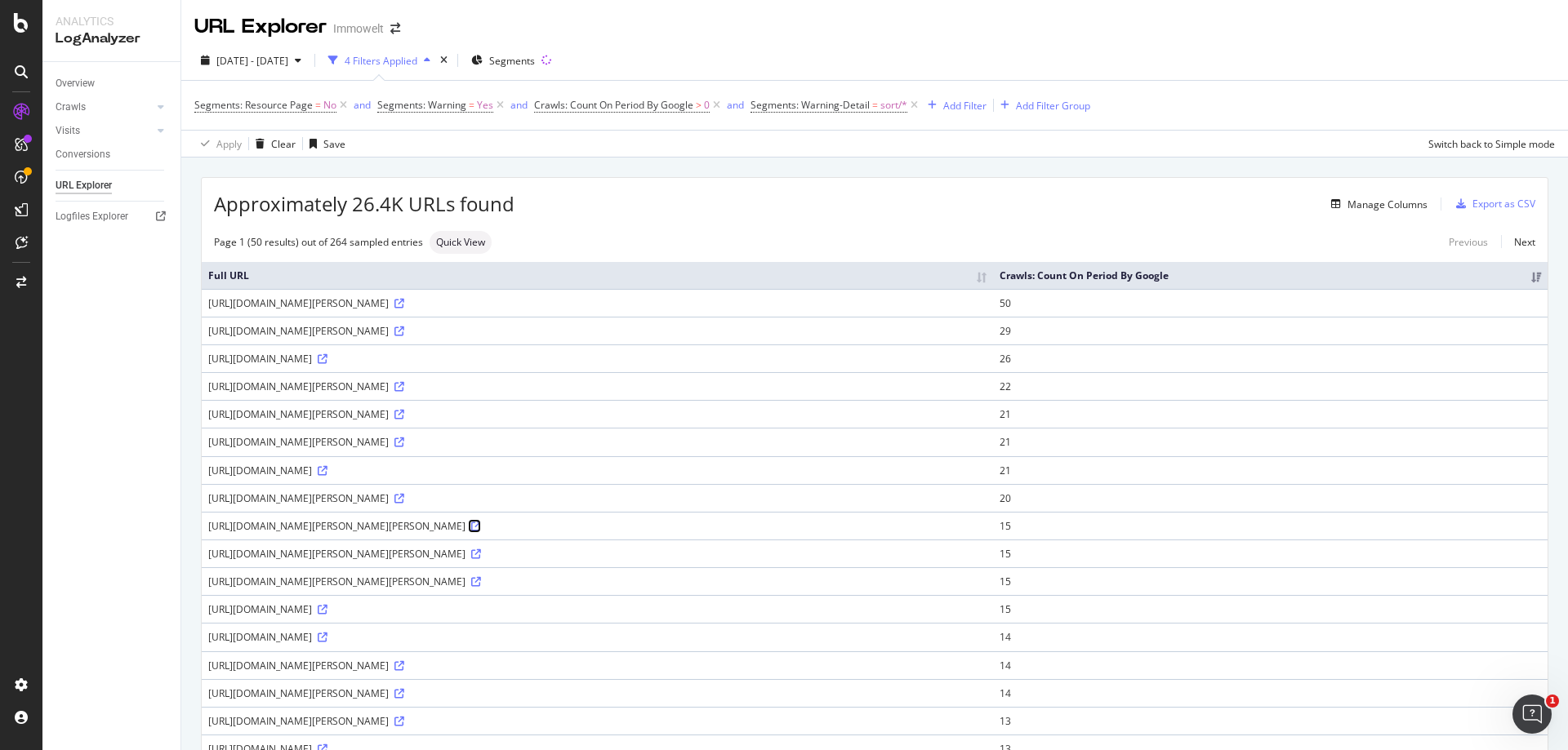
click at [481, 526] on icon at bounding box center [476, 526] width 10 height 10
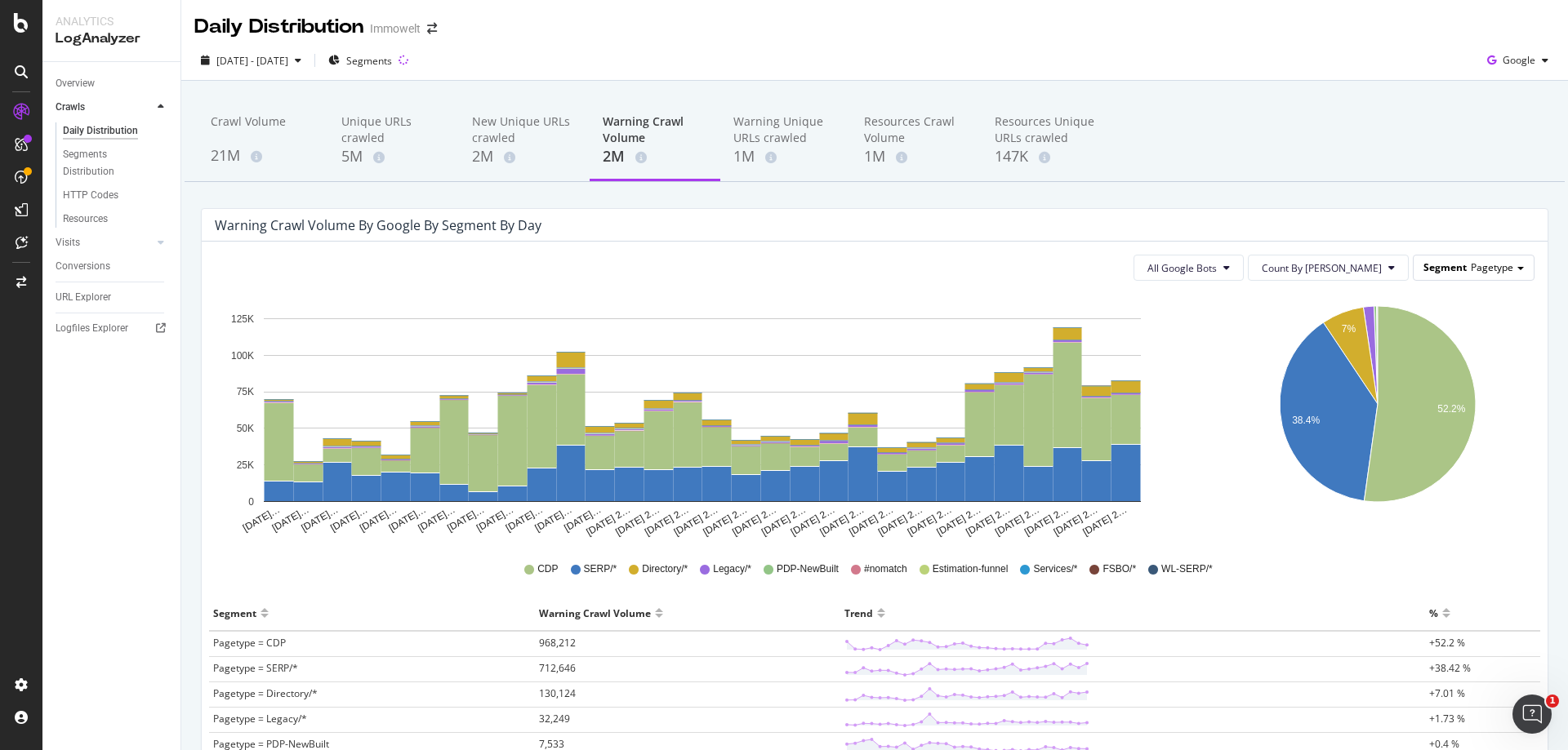
click at [1440, 261] on span "Segment" at bounding box center [1445, 267] width 43 height 14
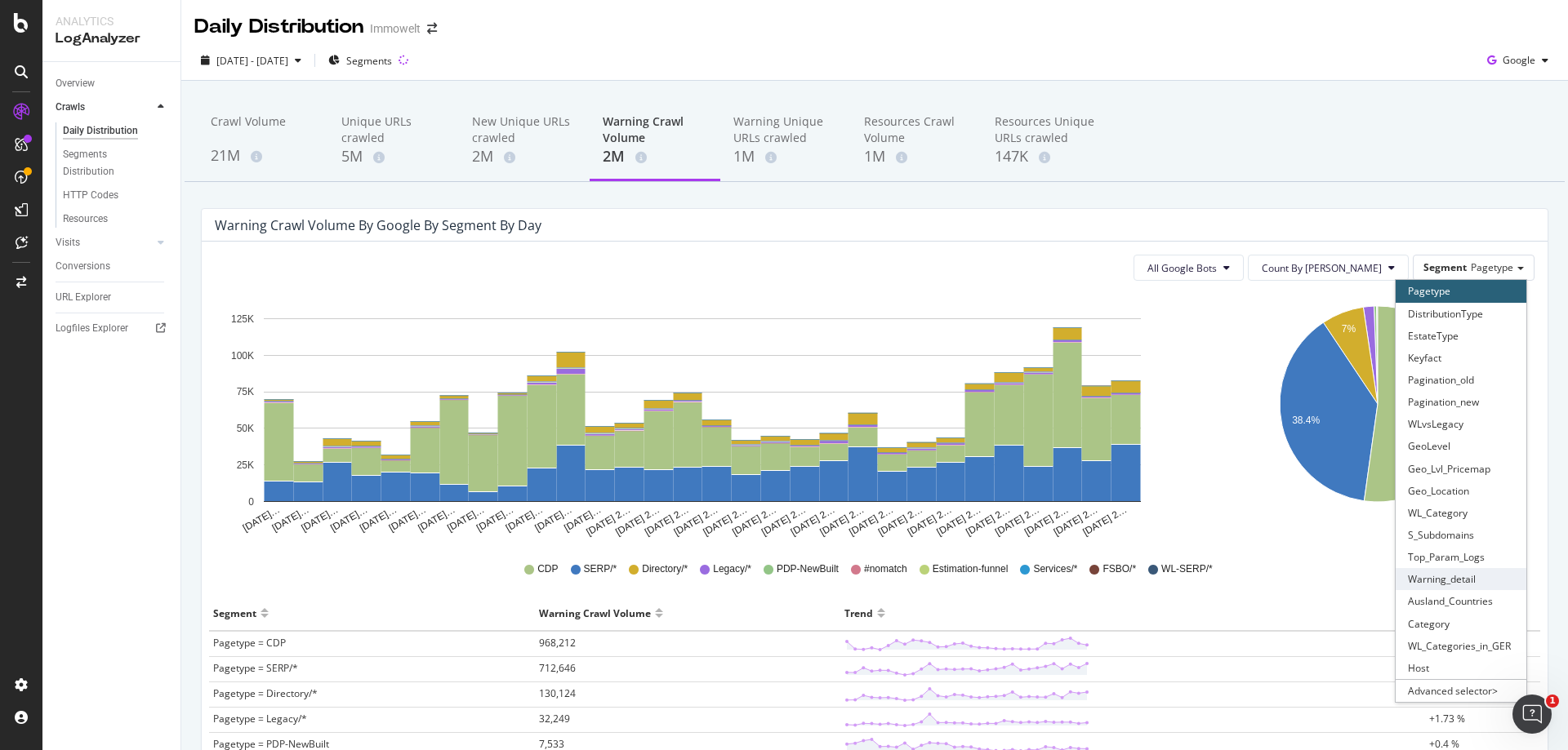
click at [1455, 581] on div "Warning_detail" at bounding box center [1461, 579] width 131 height 22
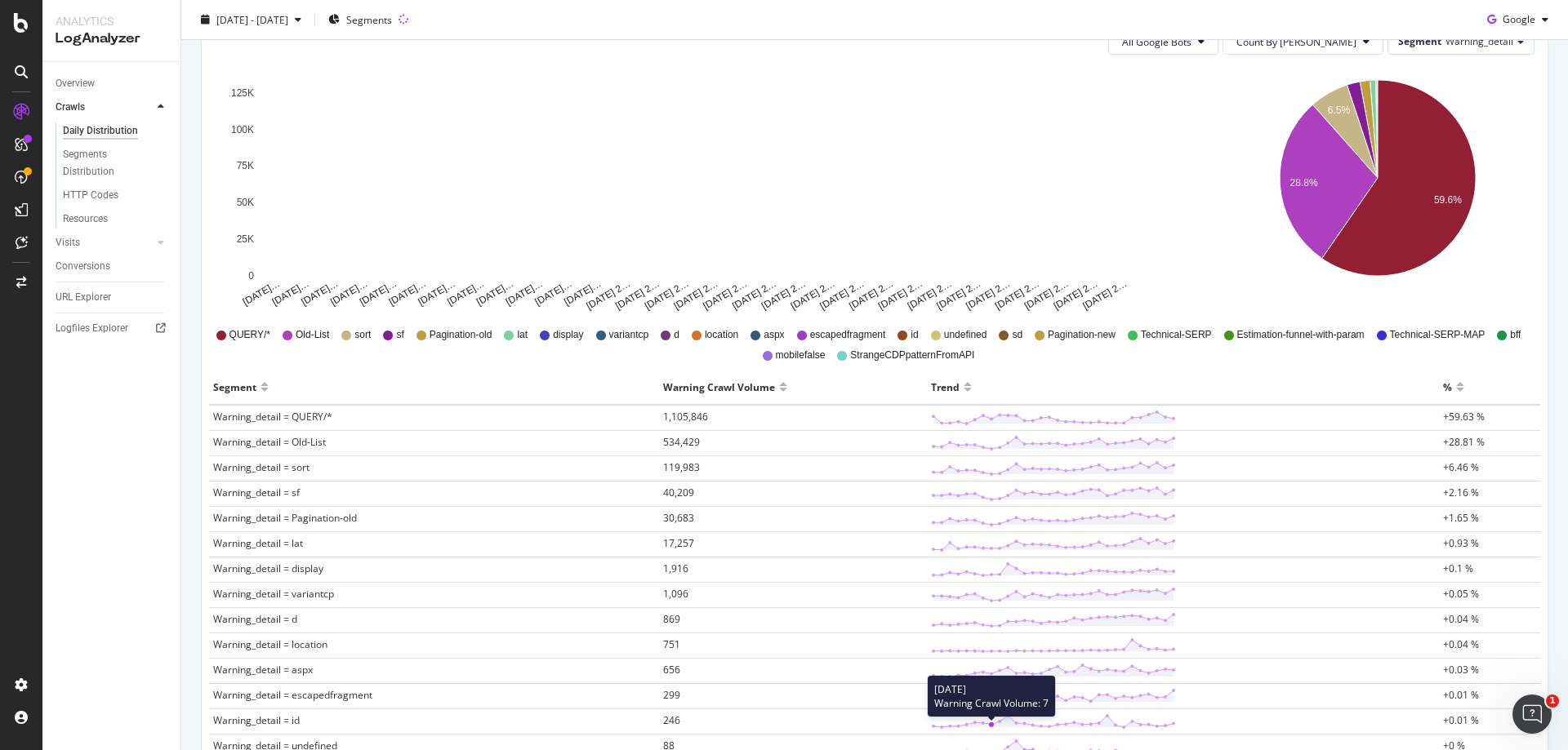
scroll to position [408, 0]
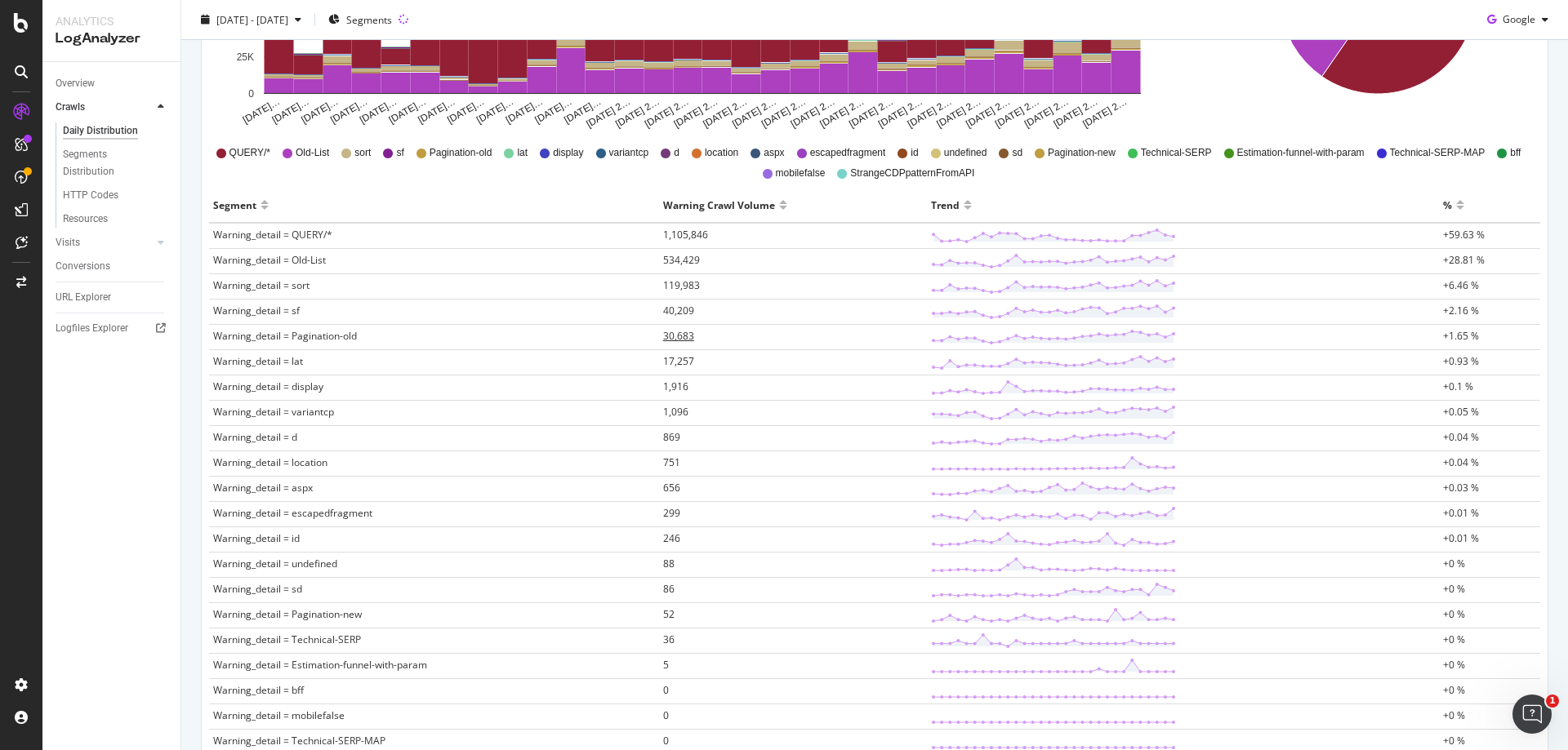
click at [676, 340] on span "30,683" at bounding box center [678, 336] width 31 height 14
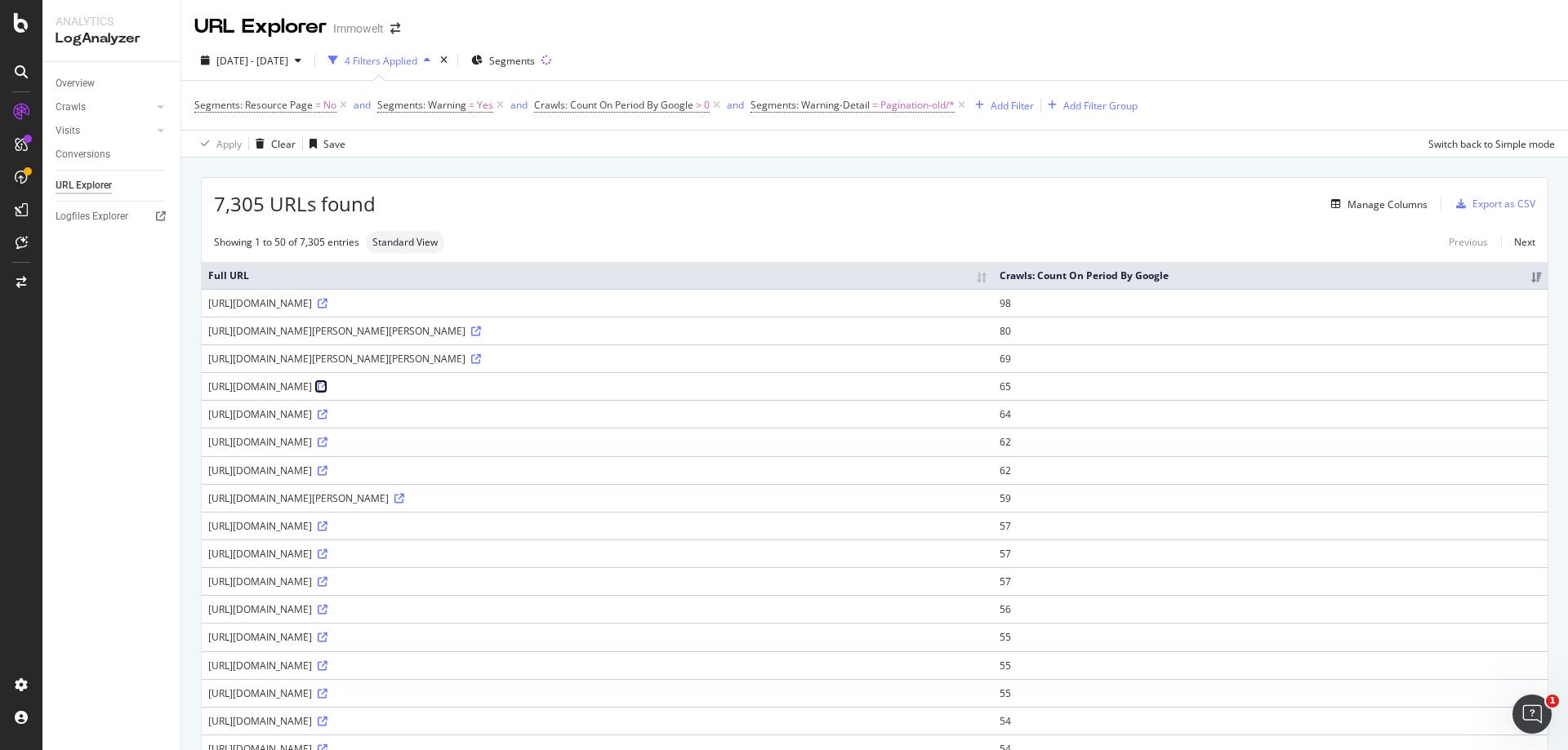
click at [328, 386] on icon at bounding box center [322, 387] width 10 height 10
drag, startPoint x: 528, startPoint y: 389, endPoint x: 204, endPoint y: 390, distance: 324.0
click at [204, 390] on td "https://www.immowelt.de/suche/schwabach/wohnungen/kaufen?cp=2" at bounding box center [597, 386] width 791 height 28
copy div "https://www.immowelt.de/suche/schwabach/wohnungen/kaufen?cp=2"
drag, startPoint x: 505, startPoint y: 502, endPoint x: 210, endPoint y: 497, distance: 295.0
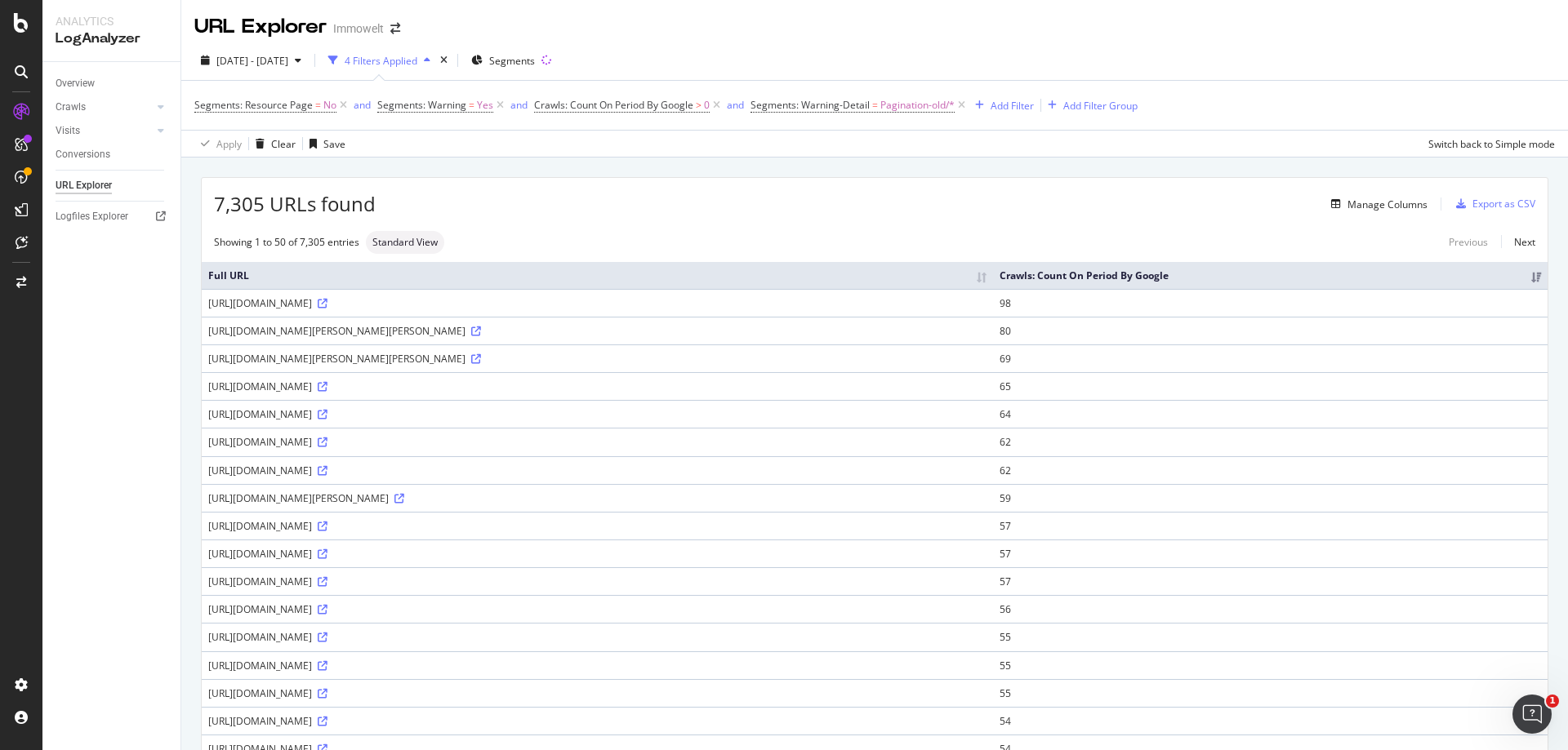
click at [210, 497] on div "[URL][DOMAIN_NAME][PERSON_NAME]" at bounding box center [597, 498] width 778 height 14
copy div "[URL][DOMAIN_NAME][PERSON_NAME]"
click at [1371, 207] on div "Manage Columns" at bounding box center [1388, 204] width 80 height 14
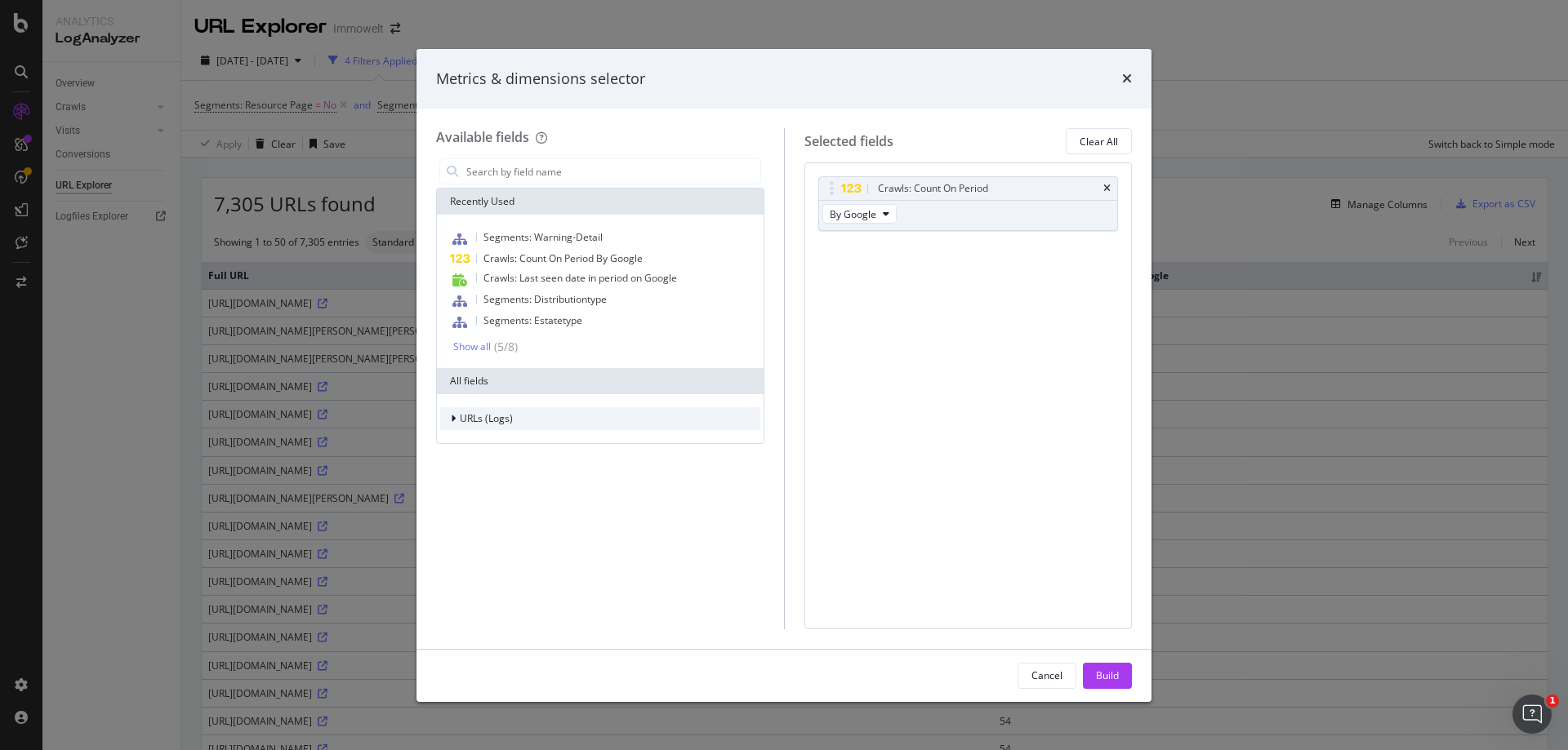
click at [498, 416] on span "URLs (Logs)" at bounding box center [486, 418] width 53 height 14
click at [493, 488] on span "Crawls" at bounding box center [485, 493] width 31 height 14
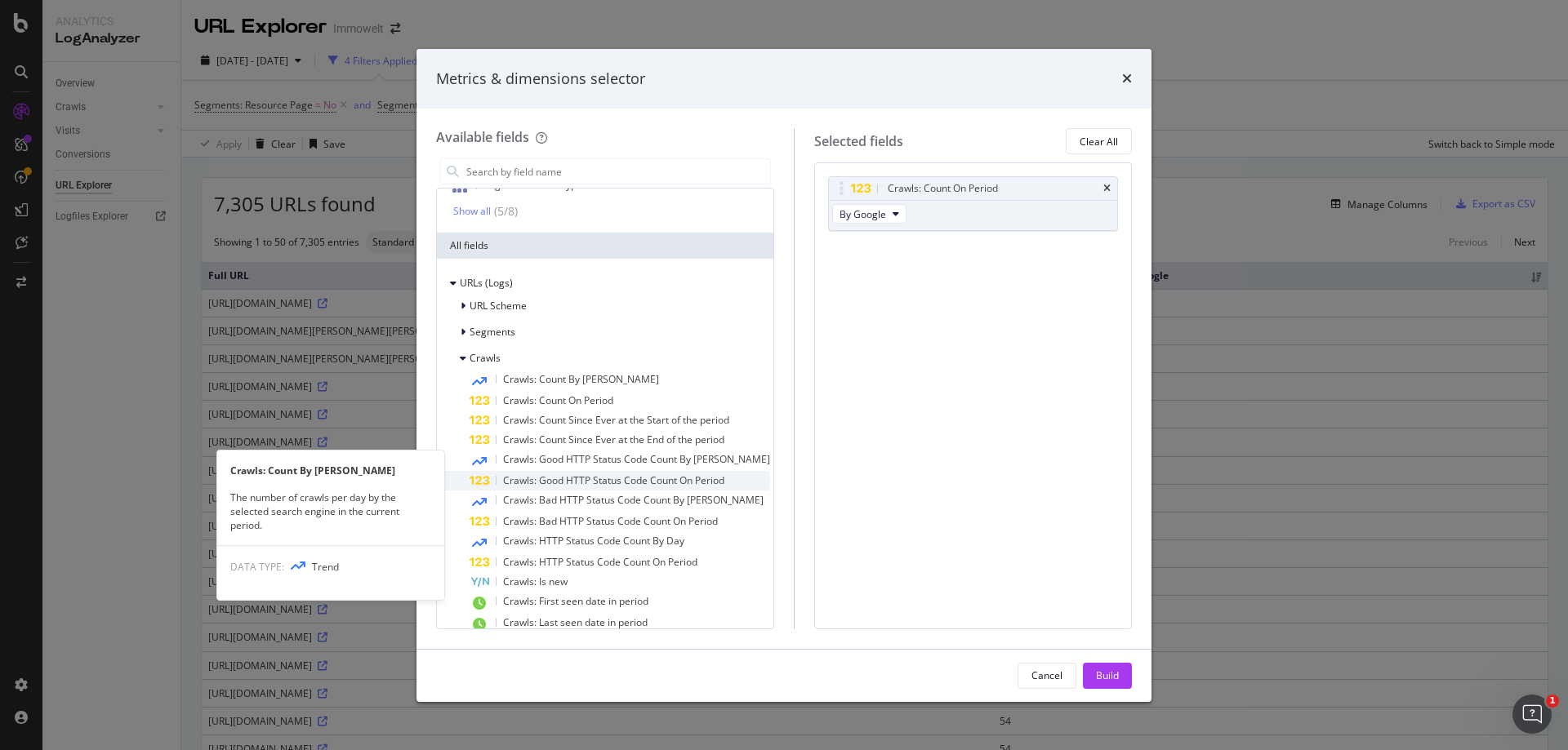
scroll to position [163, 0]
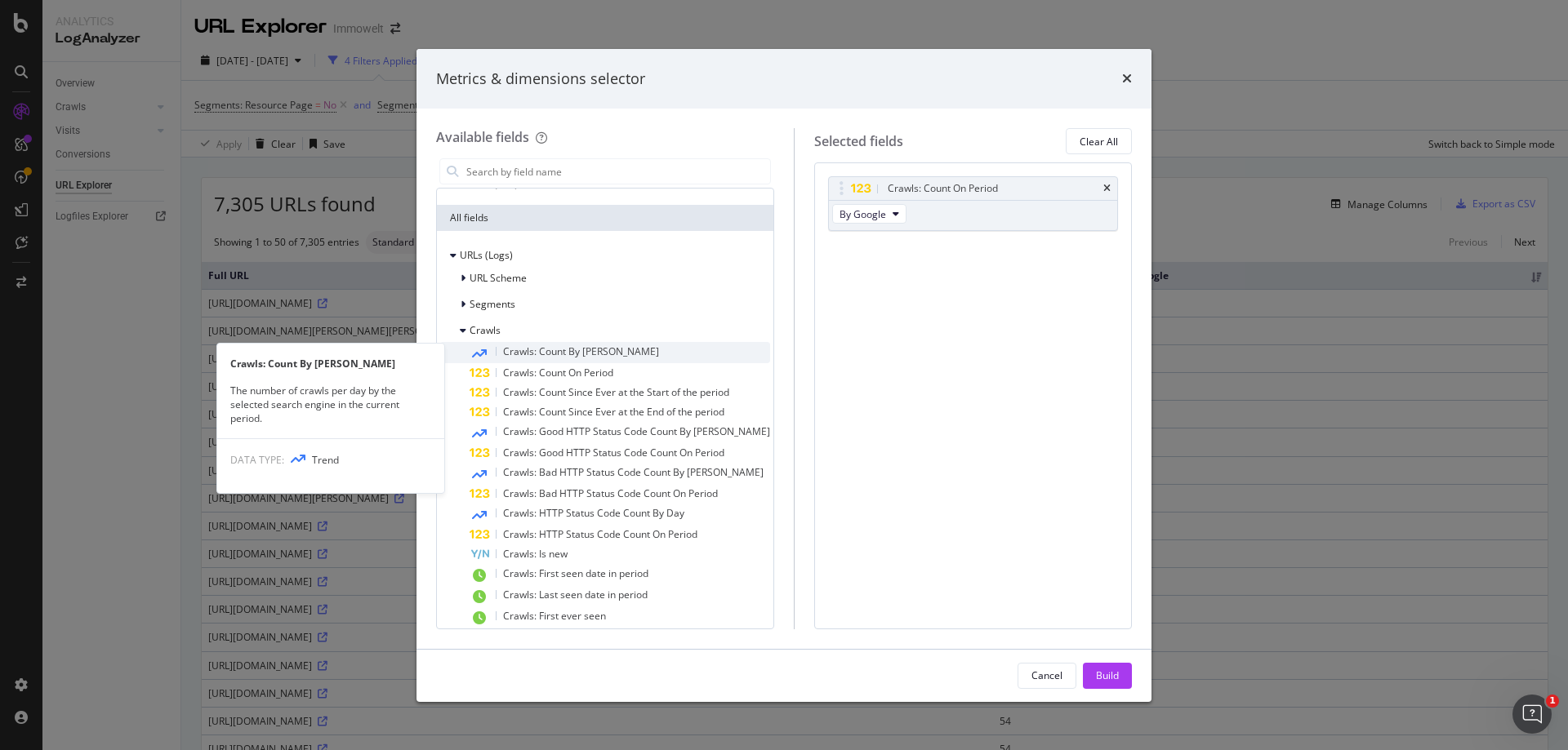
click at [597, 355] on span "Crawls: Count By Day" at bounding box center [580, 351] width 156 height 14
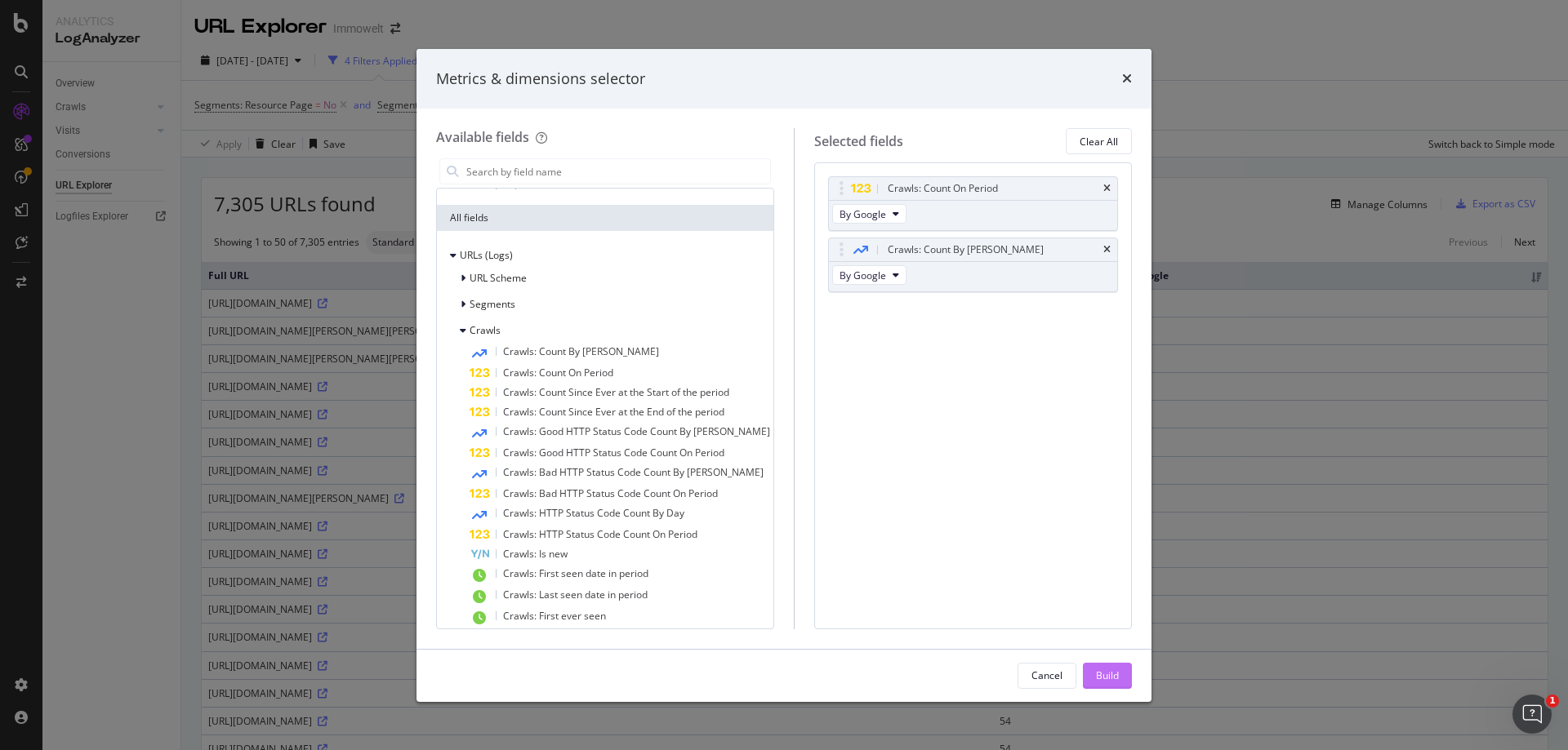
click at [1108, 672] on div "Build" at bounding box center [1107, 675] width 23 height 14
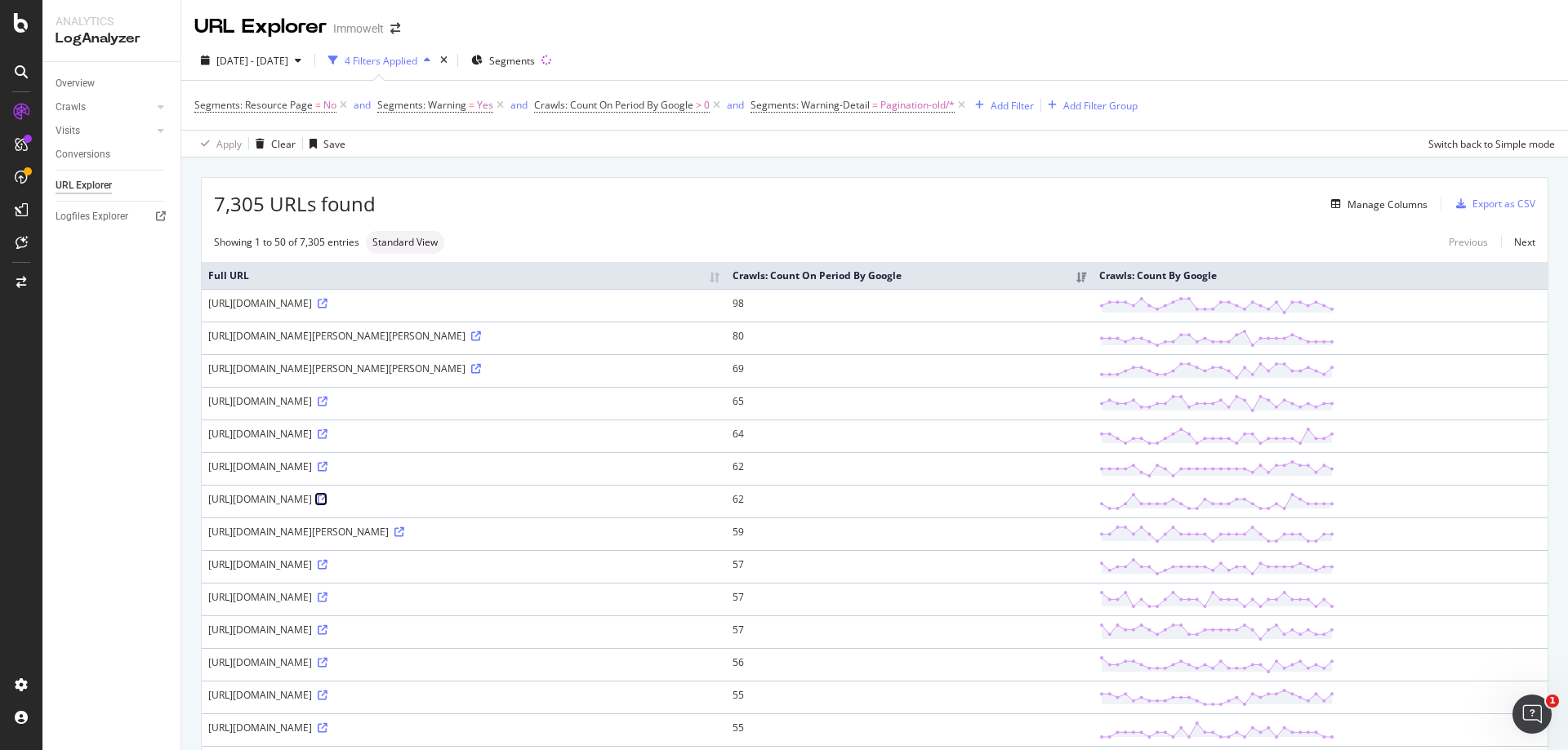
click at [328, 501] on icon at bounding box center [322, 500] width 10 height 10
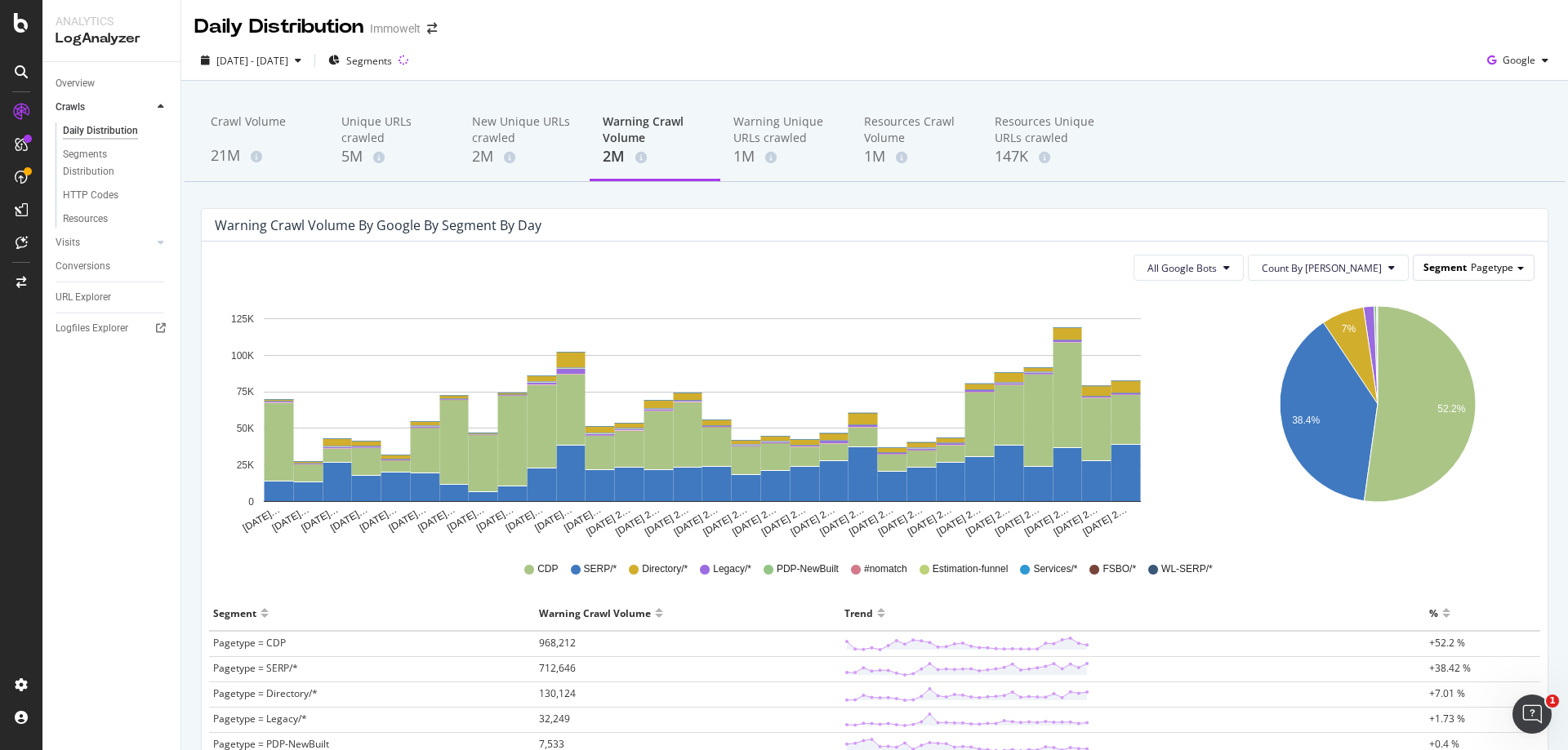
click at [1494, 263] on span "Pagetype" at bounding box center [1492, 267] width 43 height 14
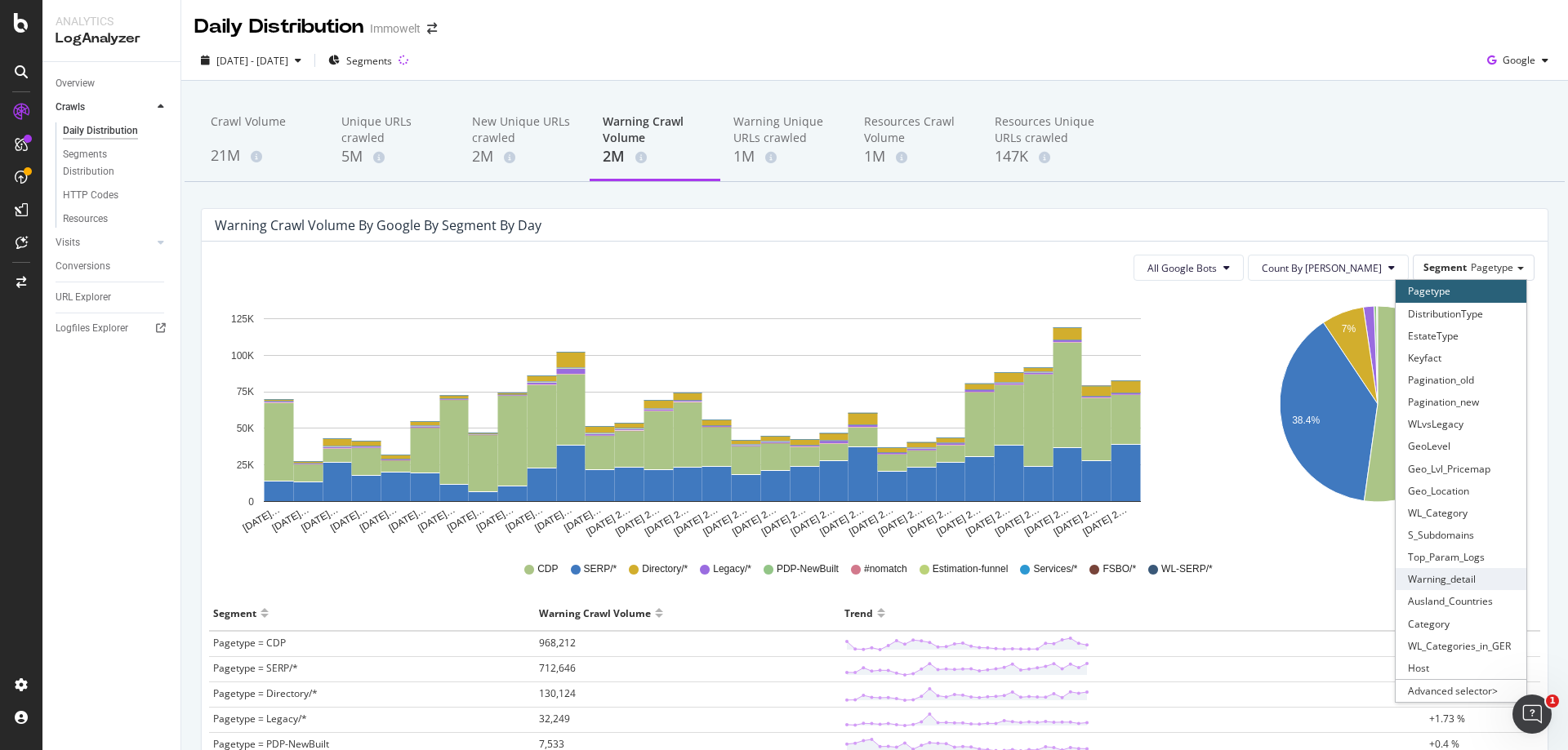
click at [1453, 582] on div "Warning_detail" at bounding box center [1461, 579] width 131 height 22
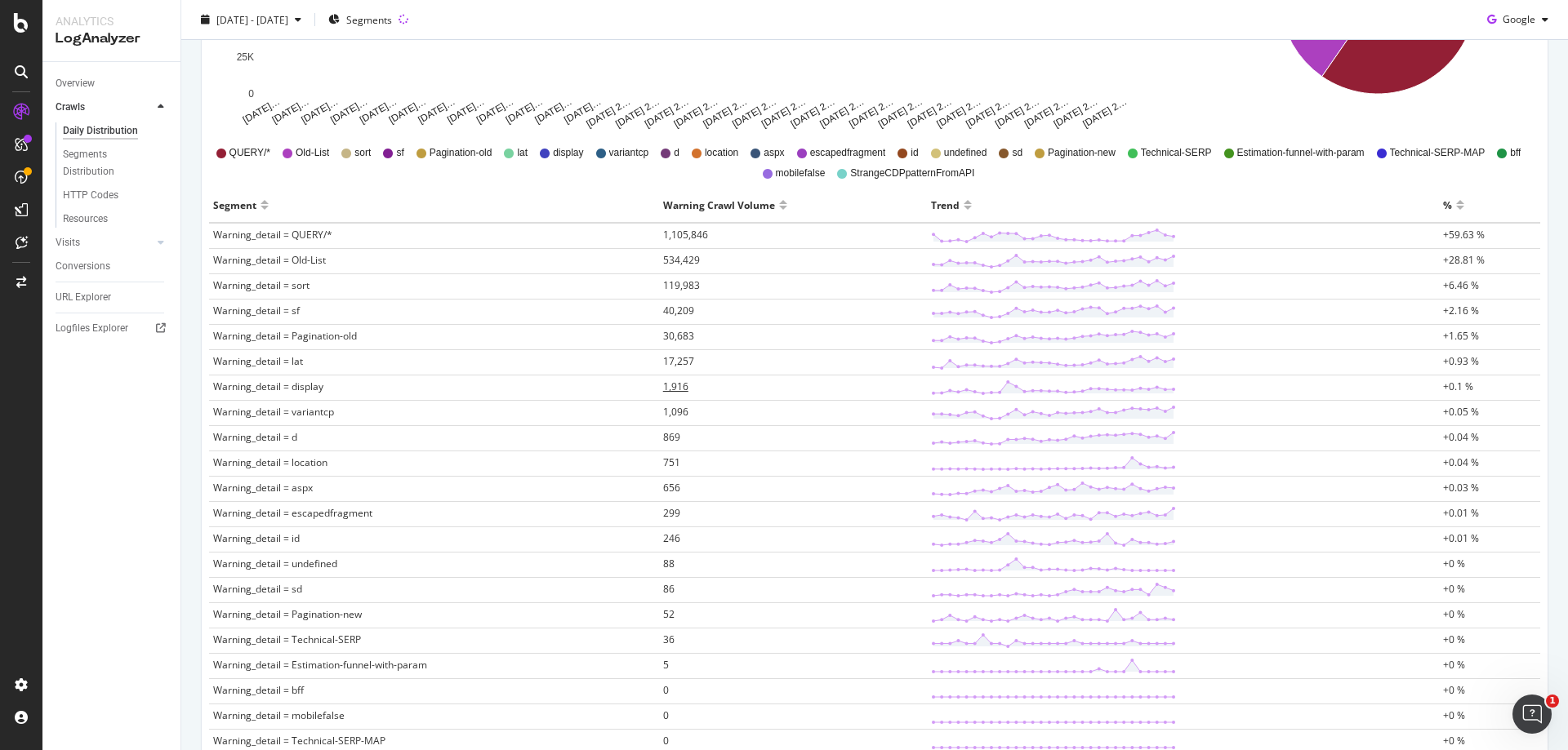
scroll to position [490, 0]
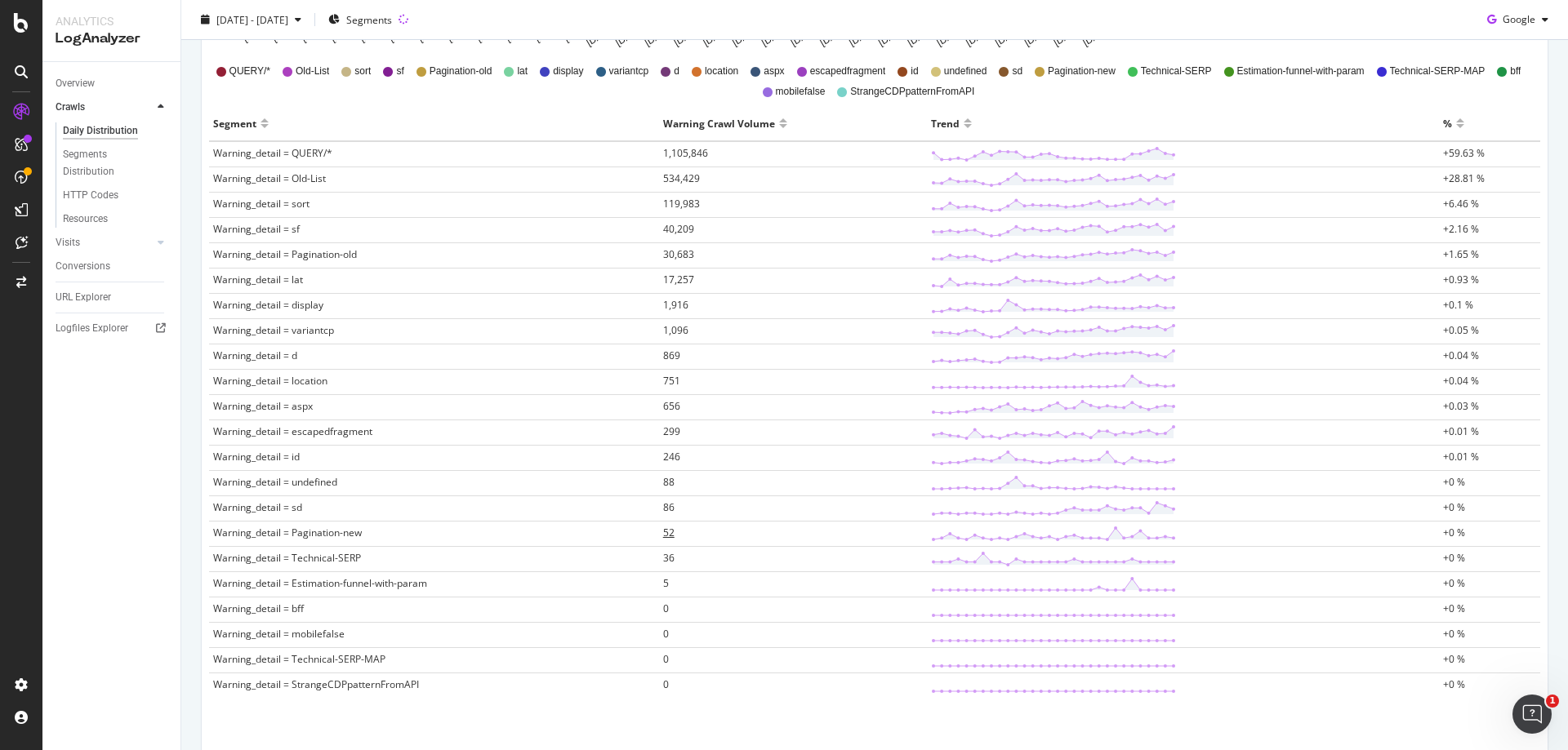
click at [668, 533] on span "52" at bounding box center [668, 532] width 11 height 14
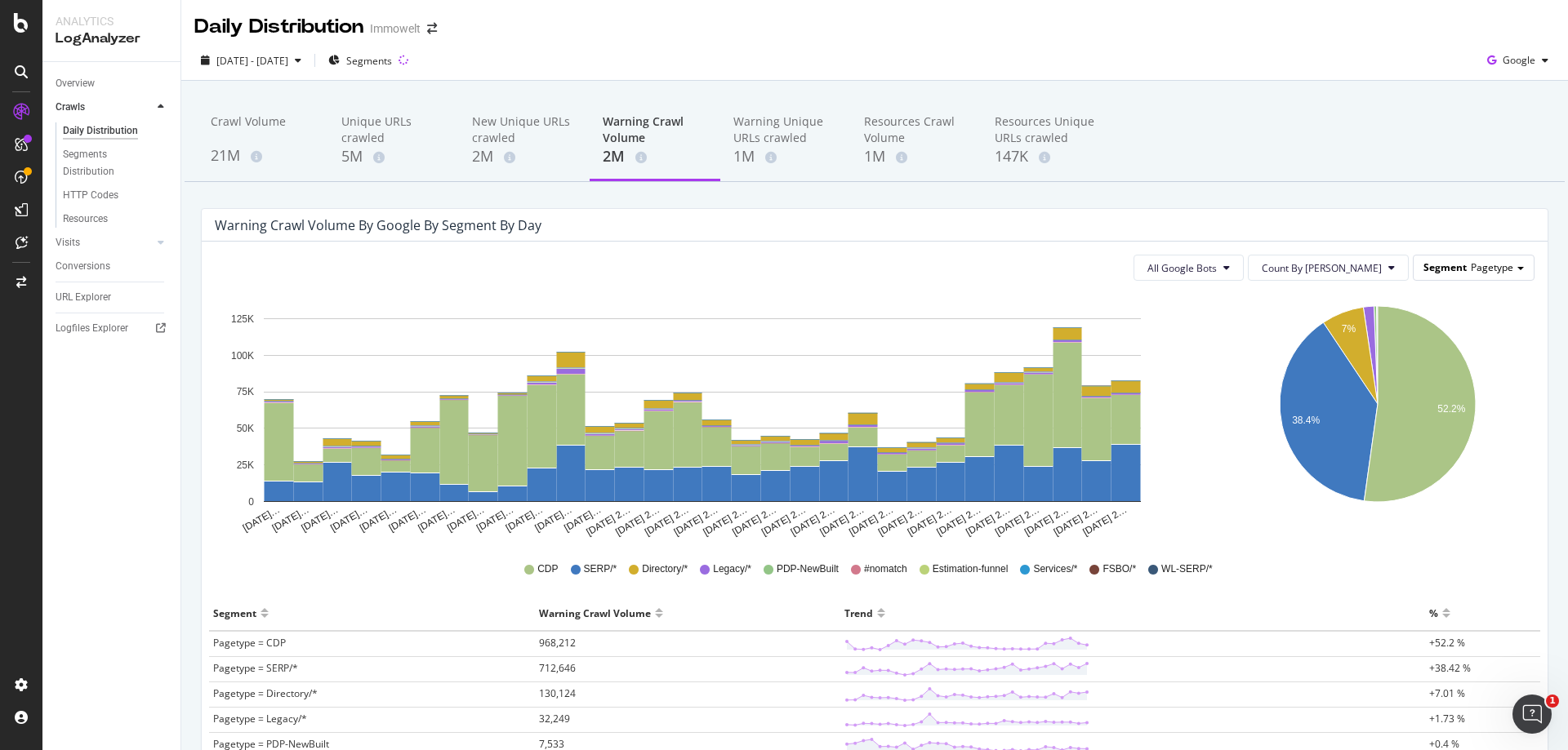
click at [1500, 272] on span "Pagetype" at bounding box center [1492, 267] width 43 height 14
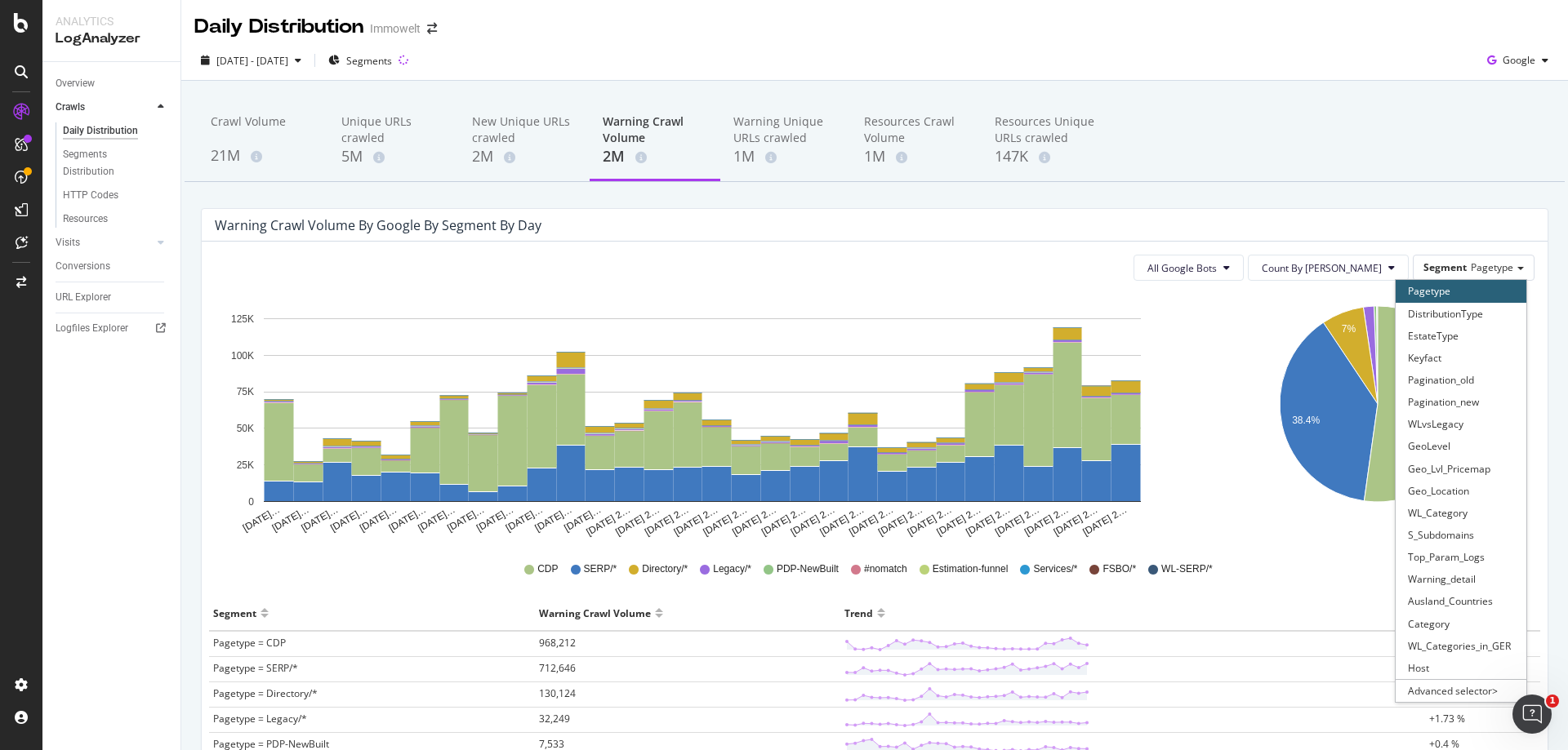
click at [1468, 578] on div "Warning_detail" at bounding box center [1461, 579] width 131 height 22
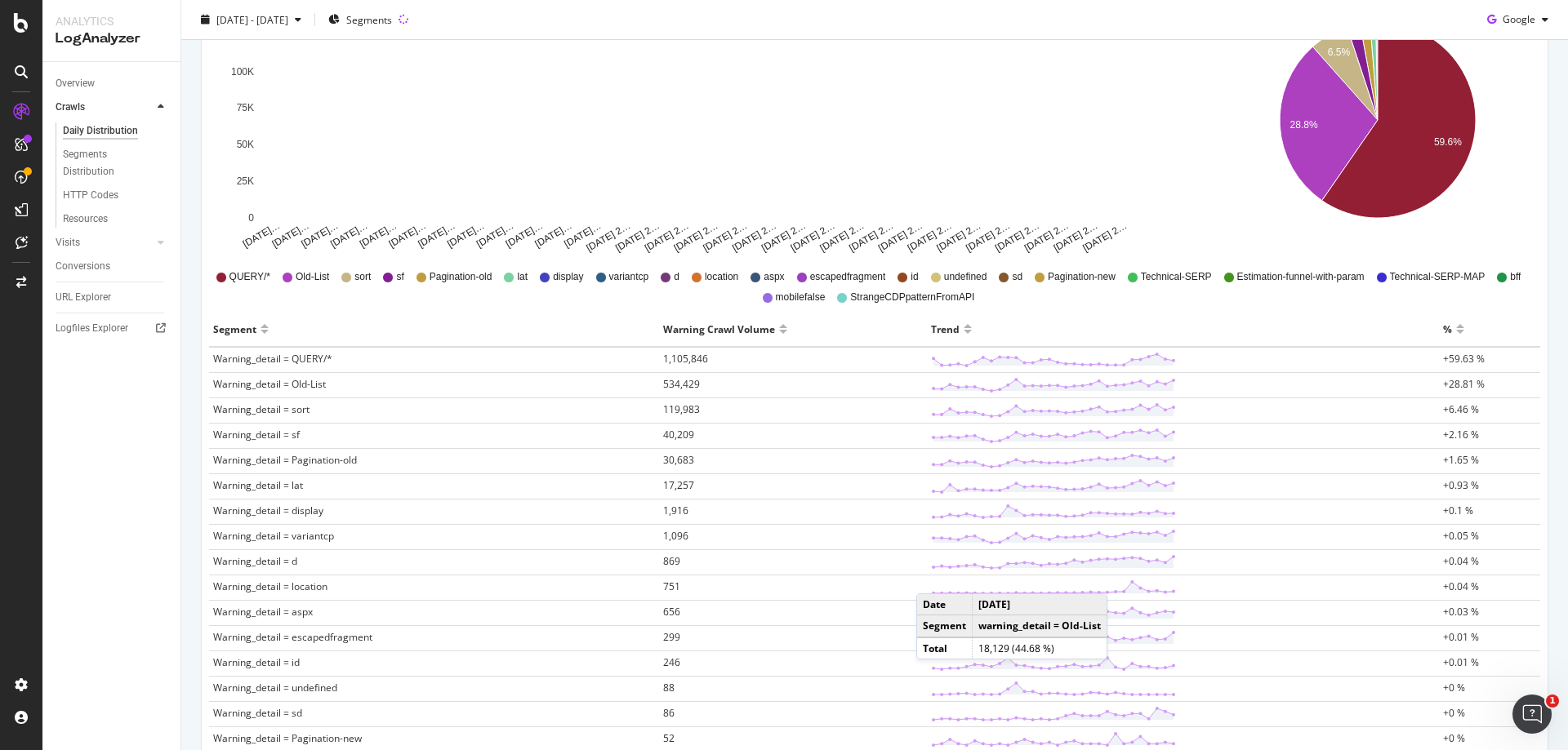
scroll to position [490, 0]
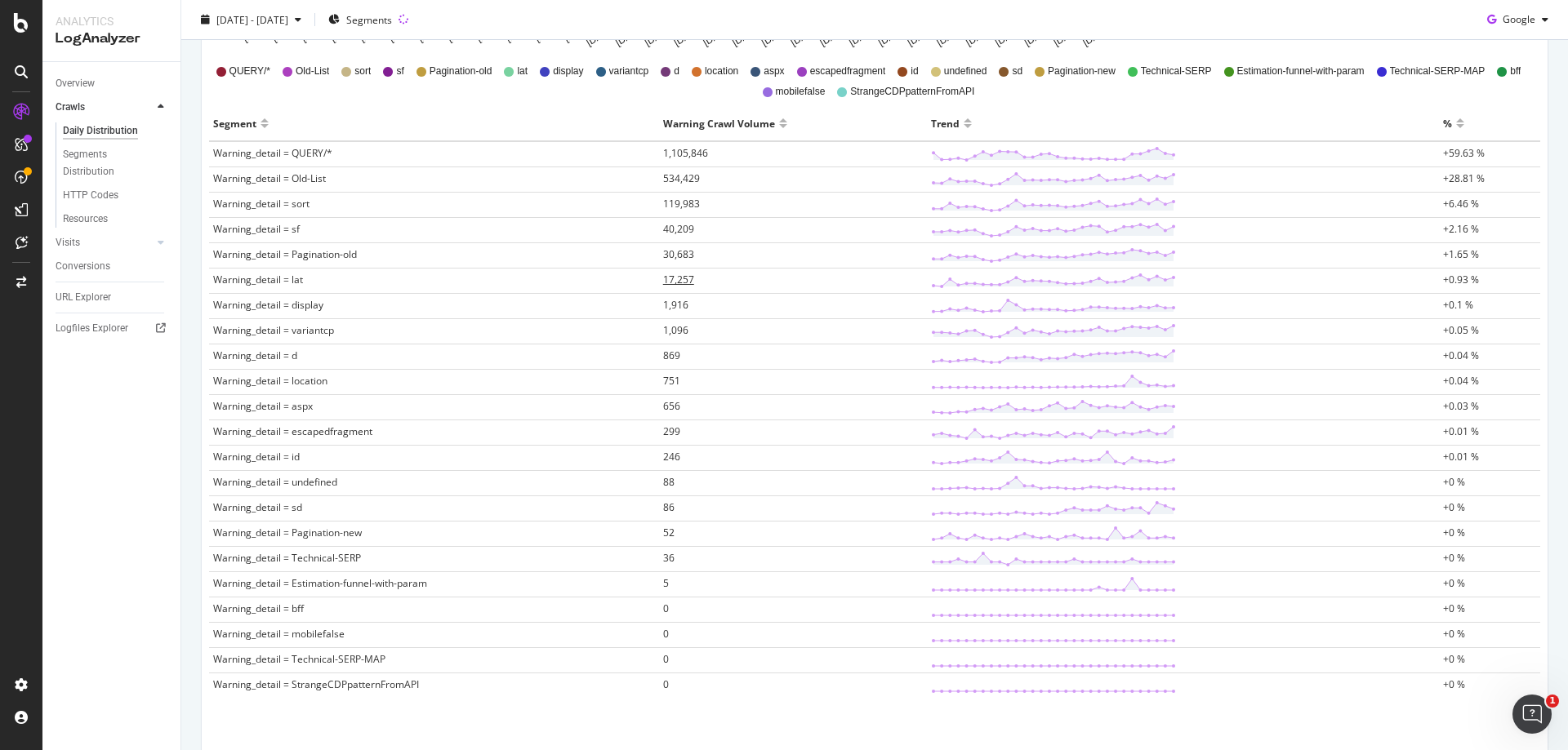
click at [677, 278] on span "17,257" at bounding box center [678, 280] width 31 height 14
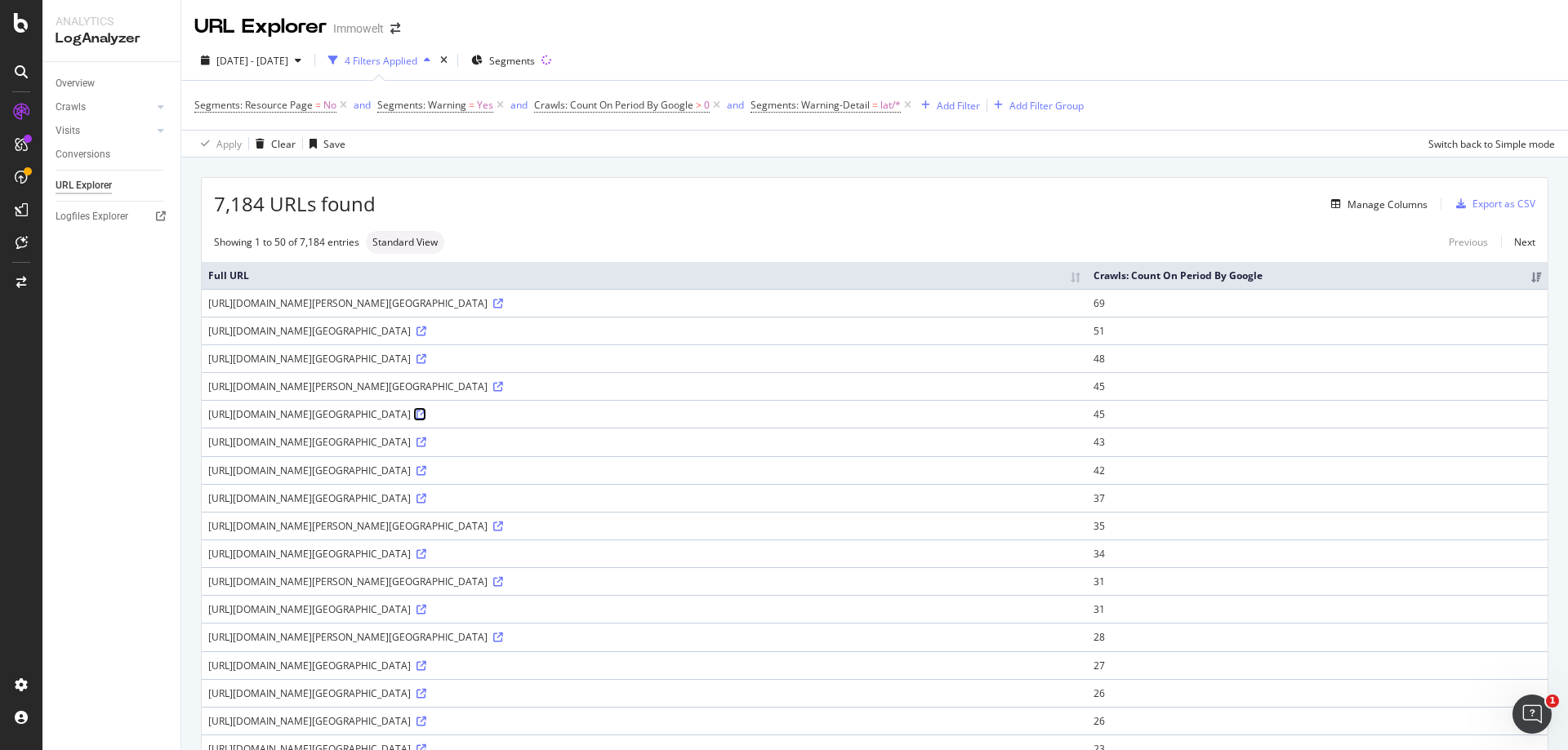
click at [426, 412] on icon at bounding box center [421, 415] width 10 height 10
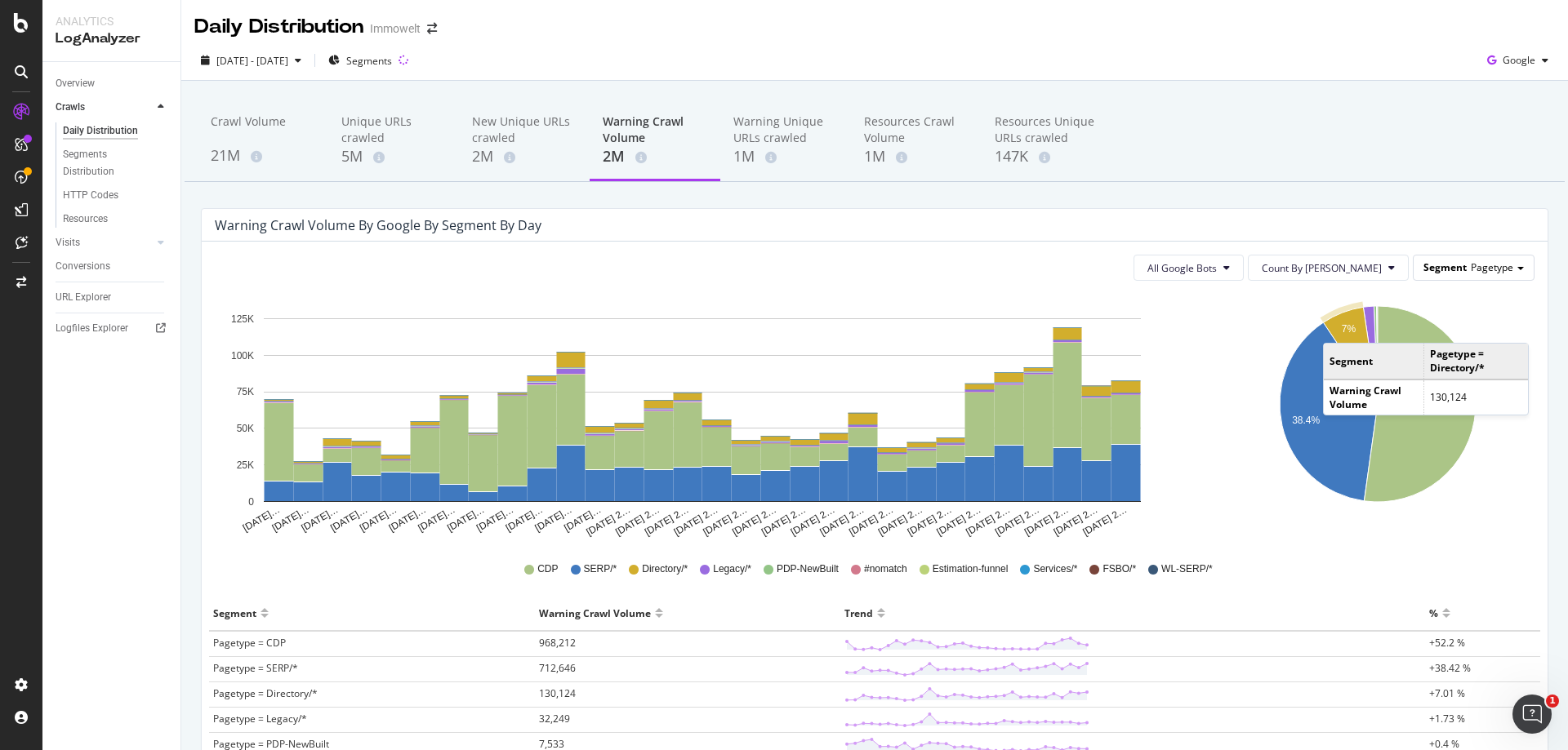
click at [1451, 266] on span "Segment" at bounding box center [1445, 267] width 43 height 14
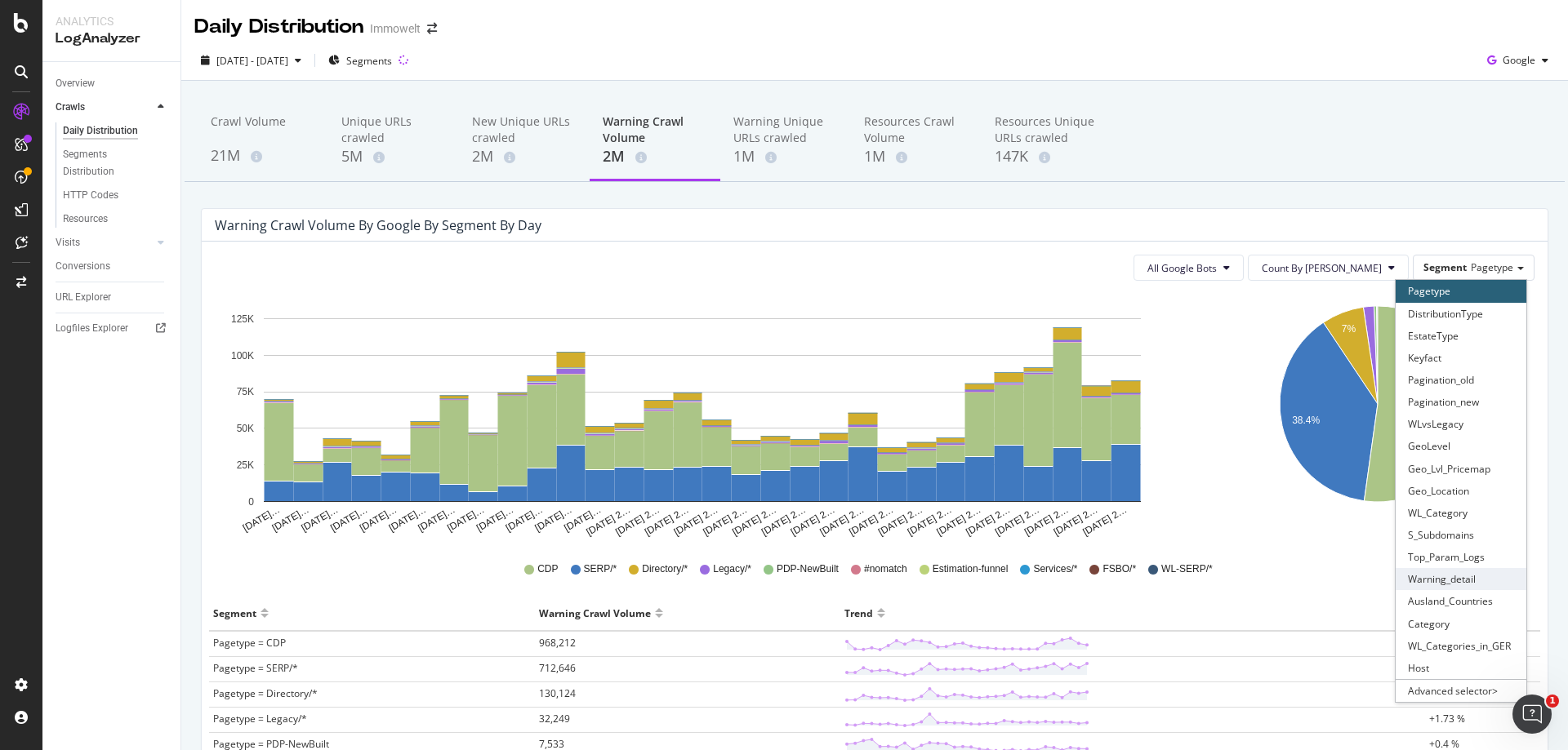
click at [1457, 577] on div "Warning_detail" at bounding box center [1461, 579] width 131 height 22
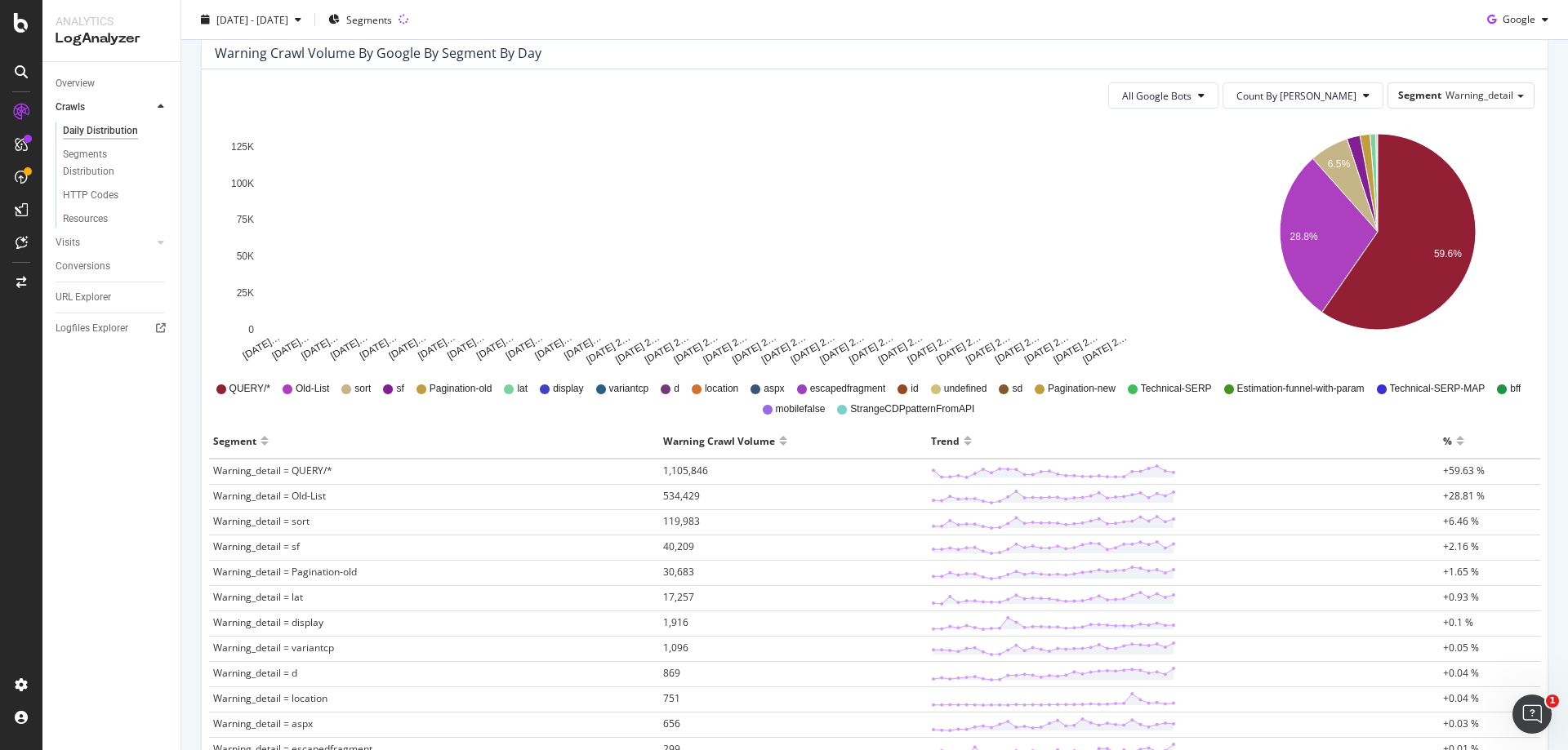
scroll to position [327, 0]
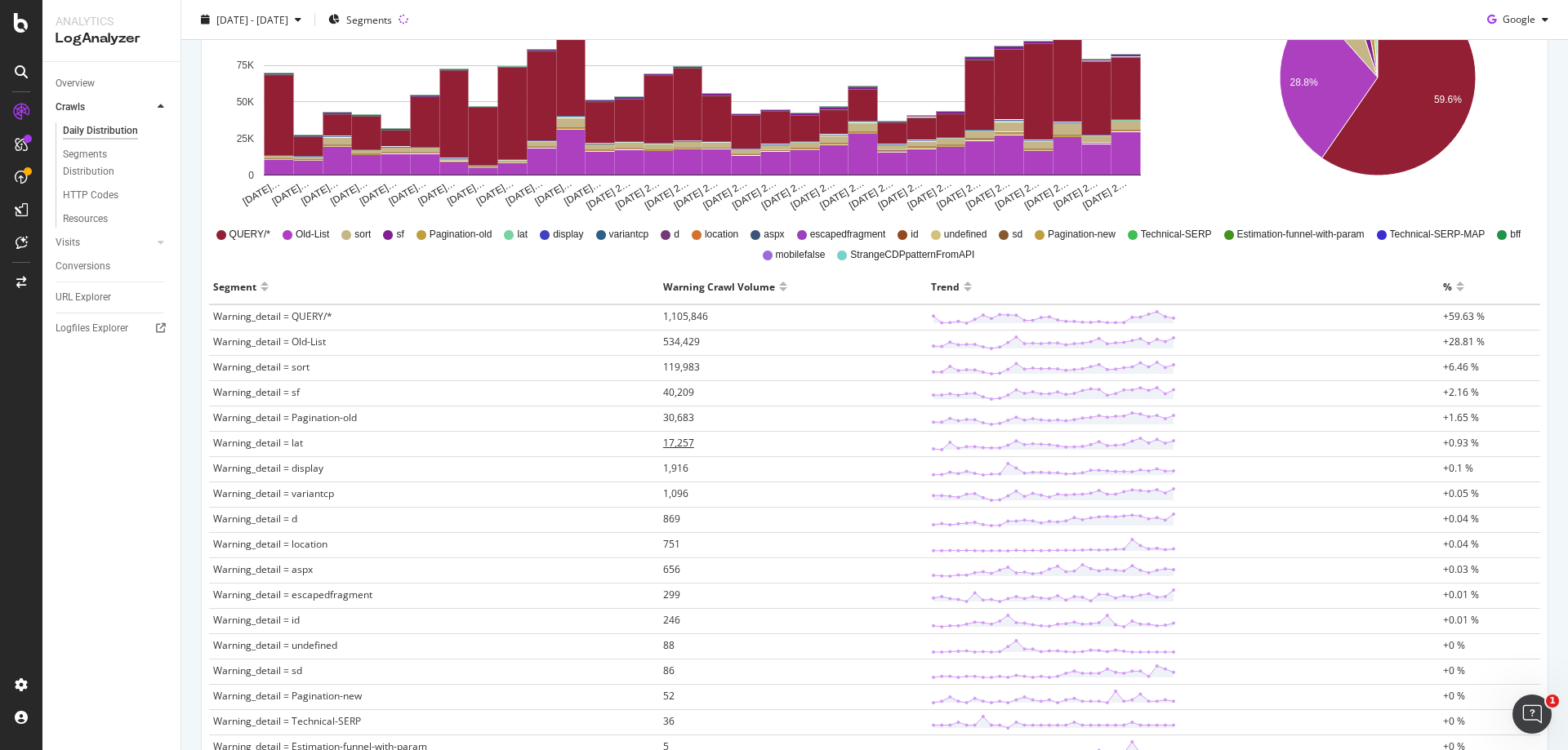
click at [686, 445] on span "17,257" at bounding box center [678, 443] width 31 height 14
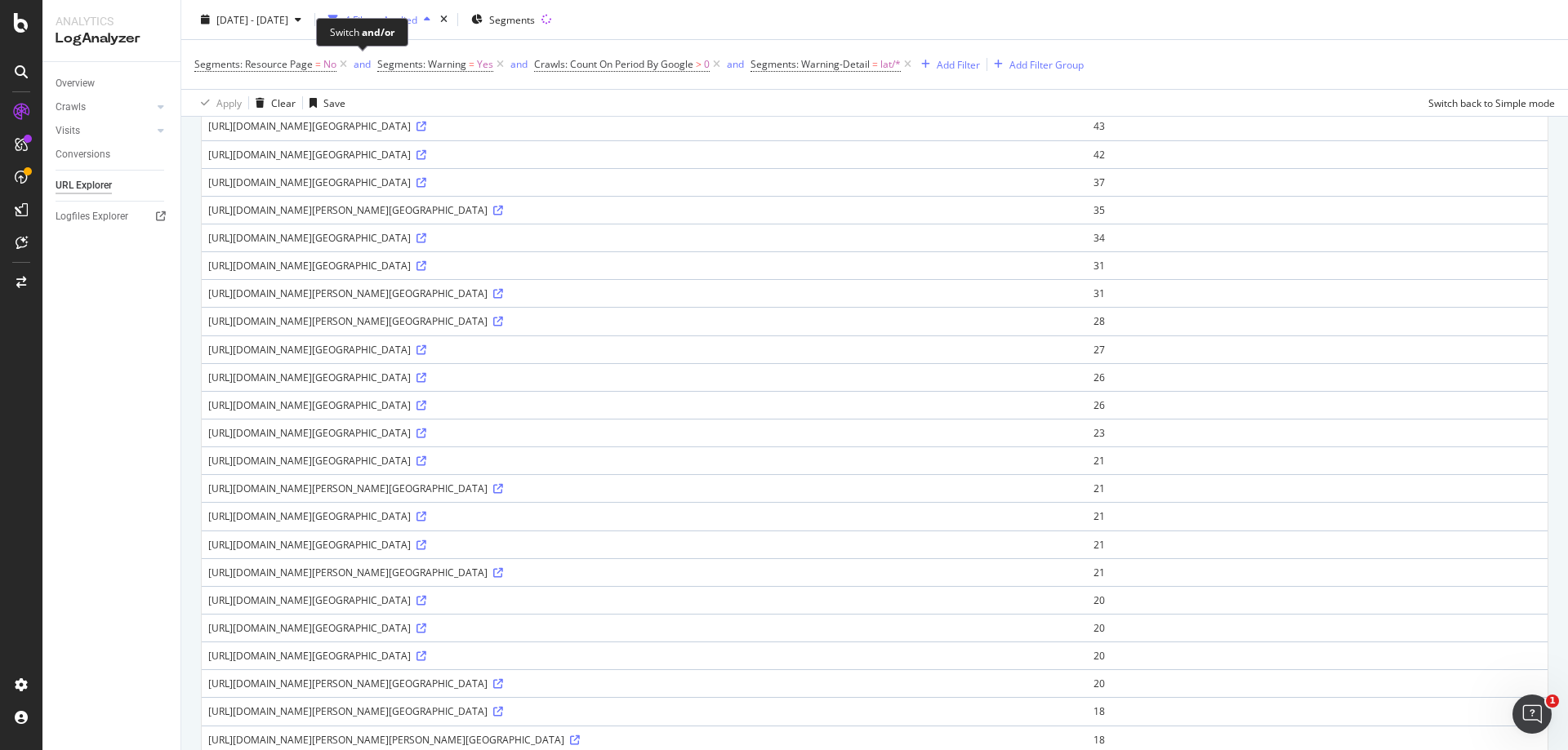
scroll to position [42, 0]
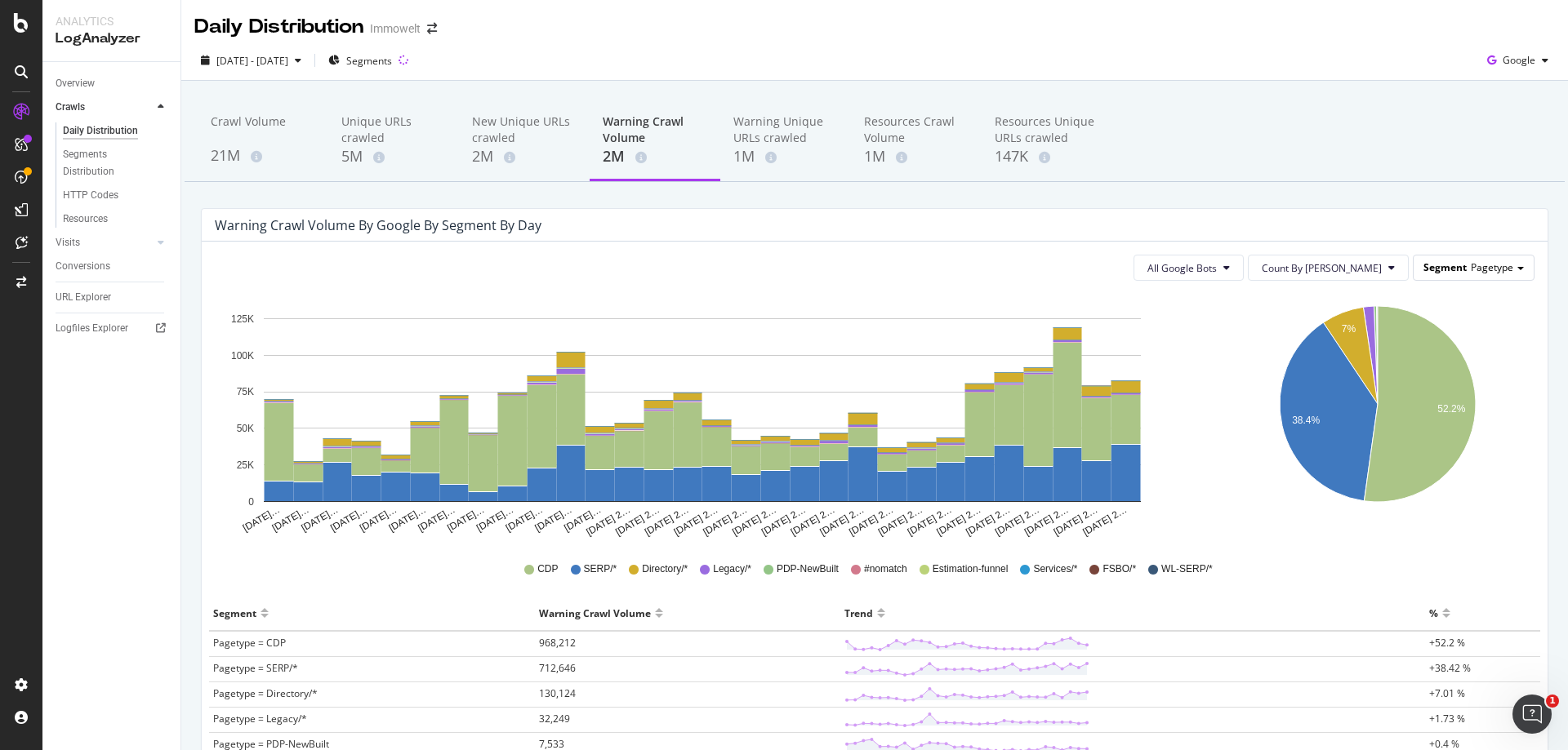
click at [1493, 263] on span "Pagetype" at bounding box center [1492, 267] width 43 height 14
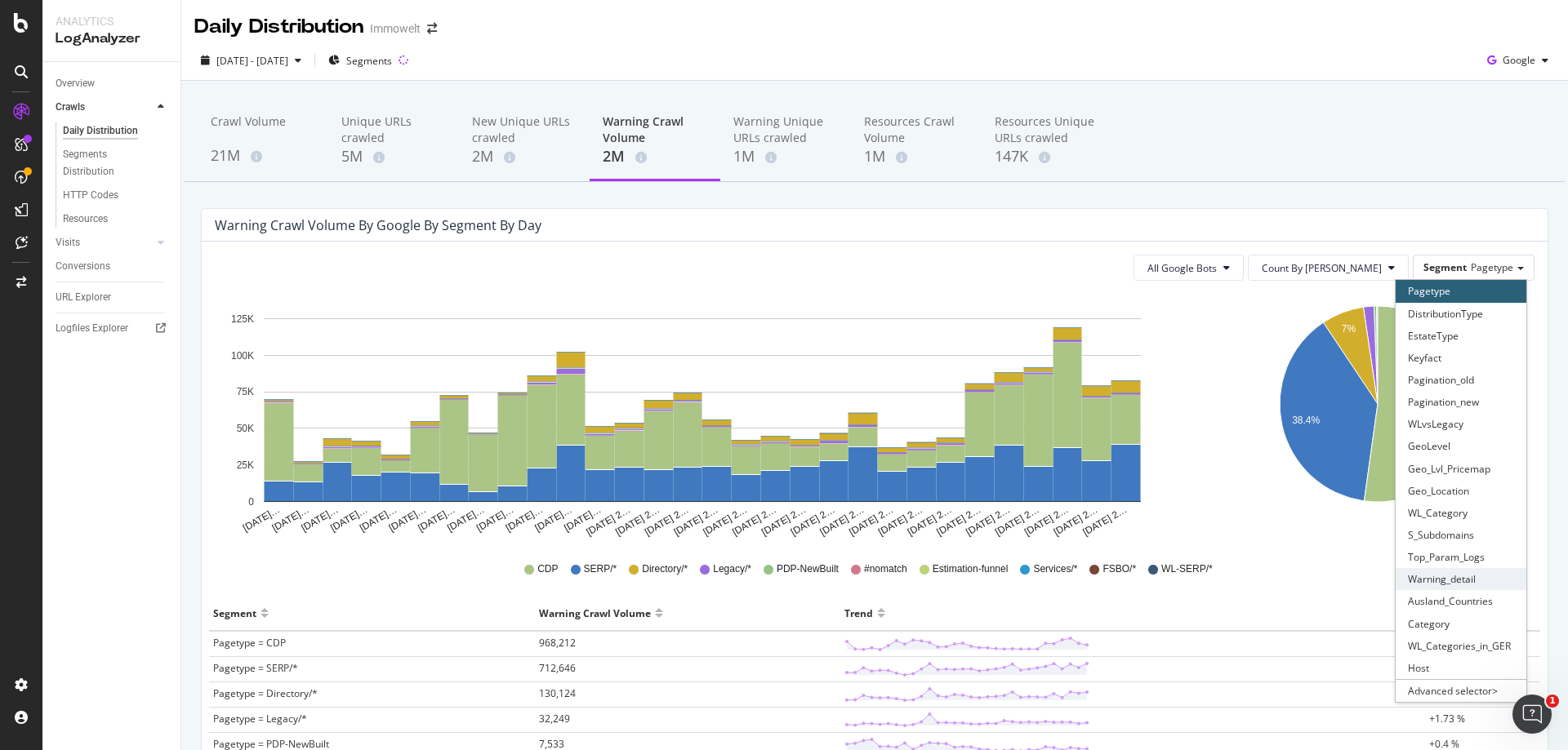
click at [1468, 575] on div "Warning_detail" at bounding box center [1461, 579] width 131 height 22
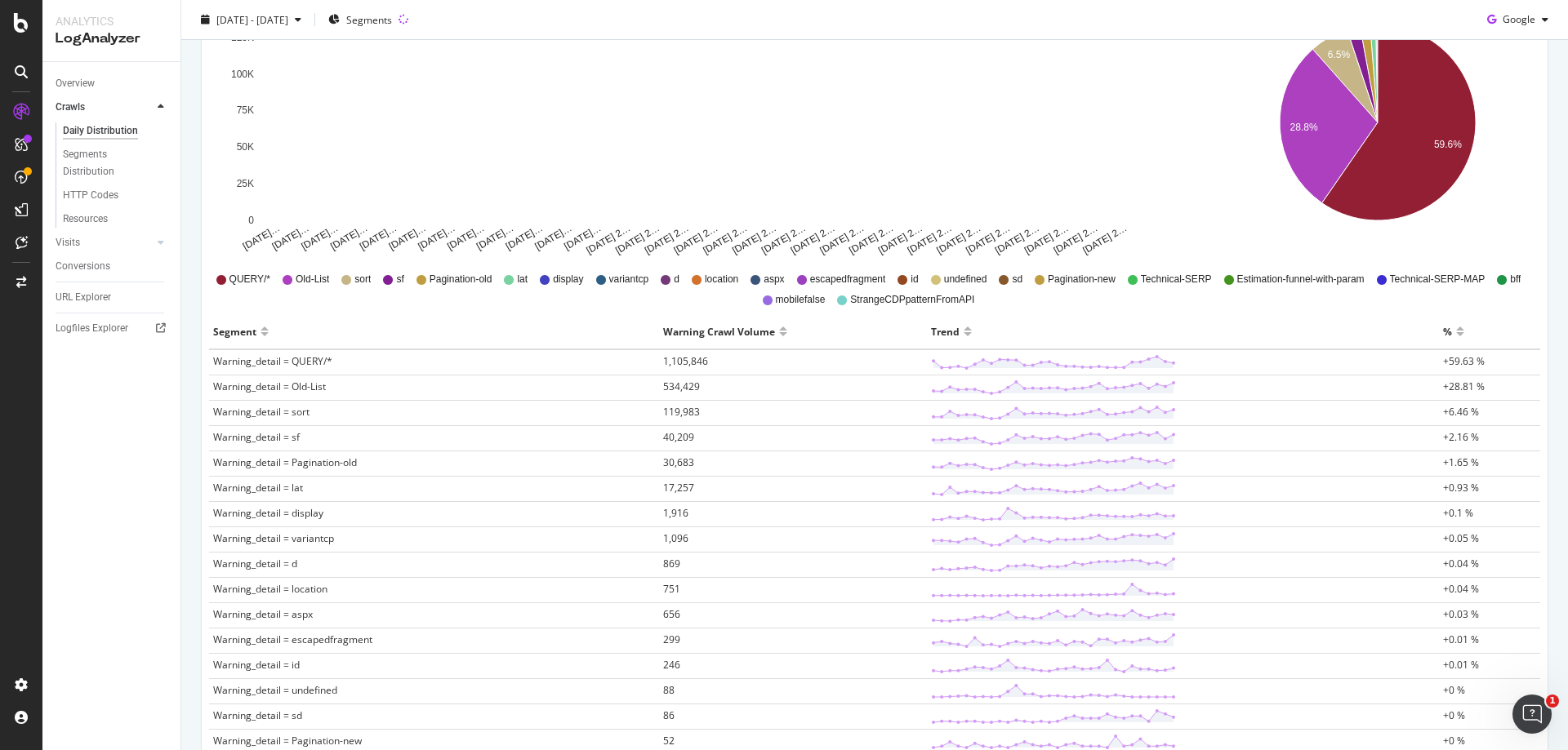
scroll to position [408, 0]
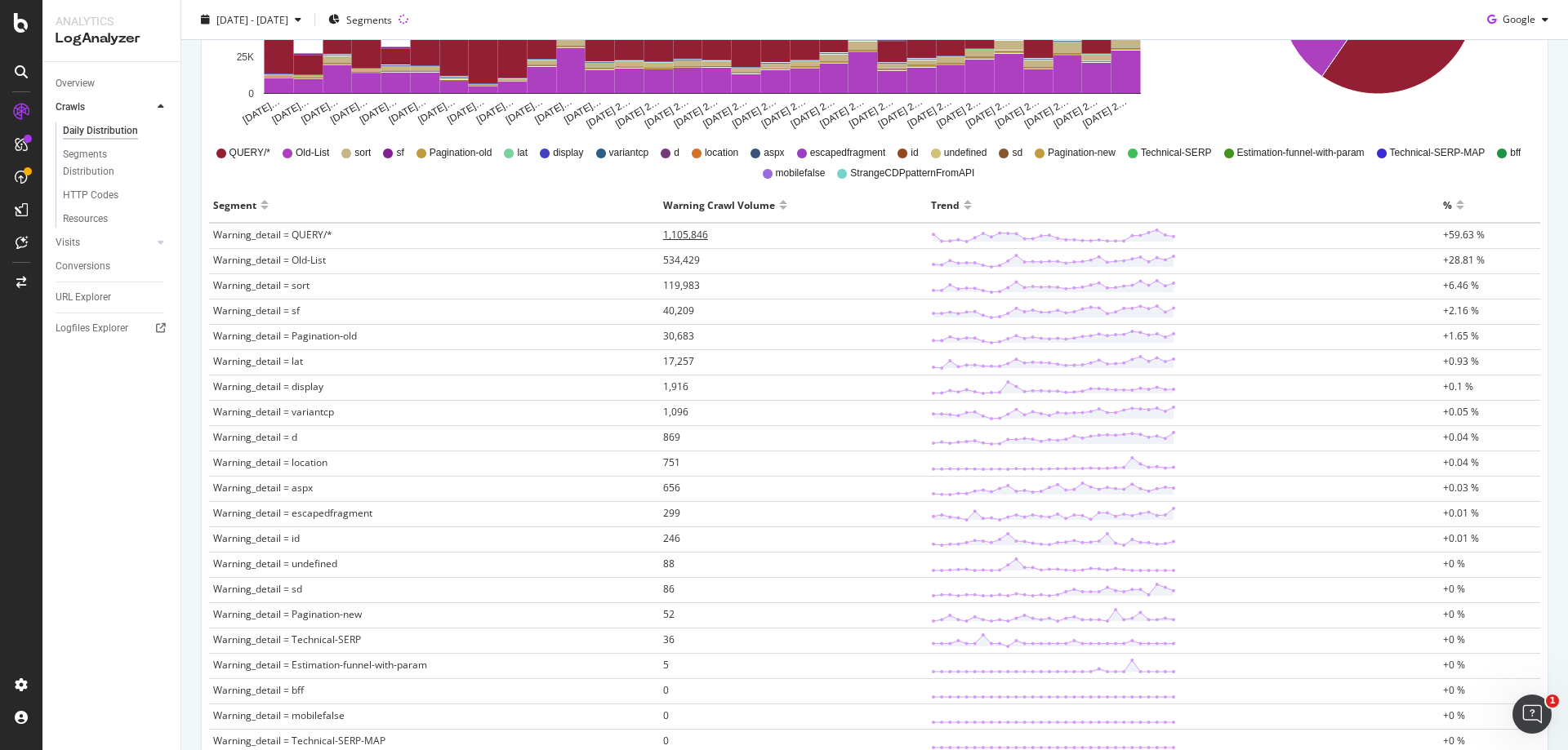
click at [687, 234] on span "1,105,846" at bounding box center [685, 235] width 45 height 14
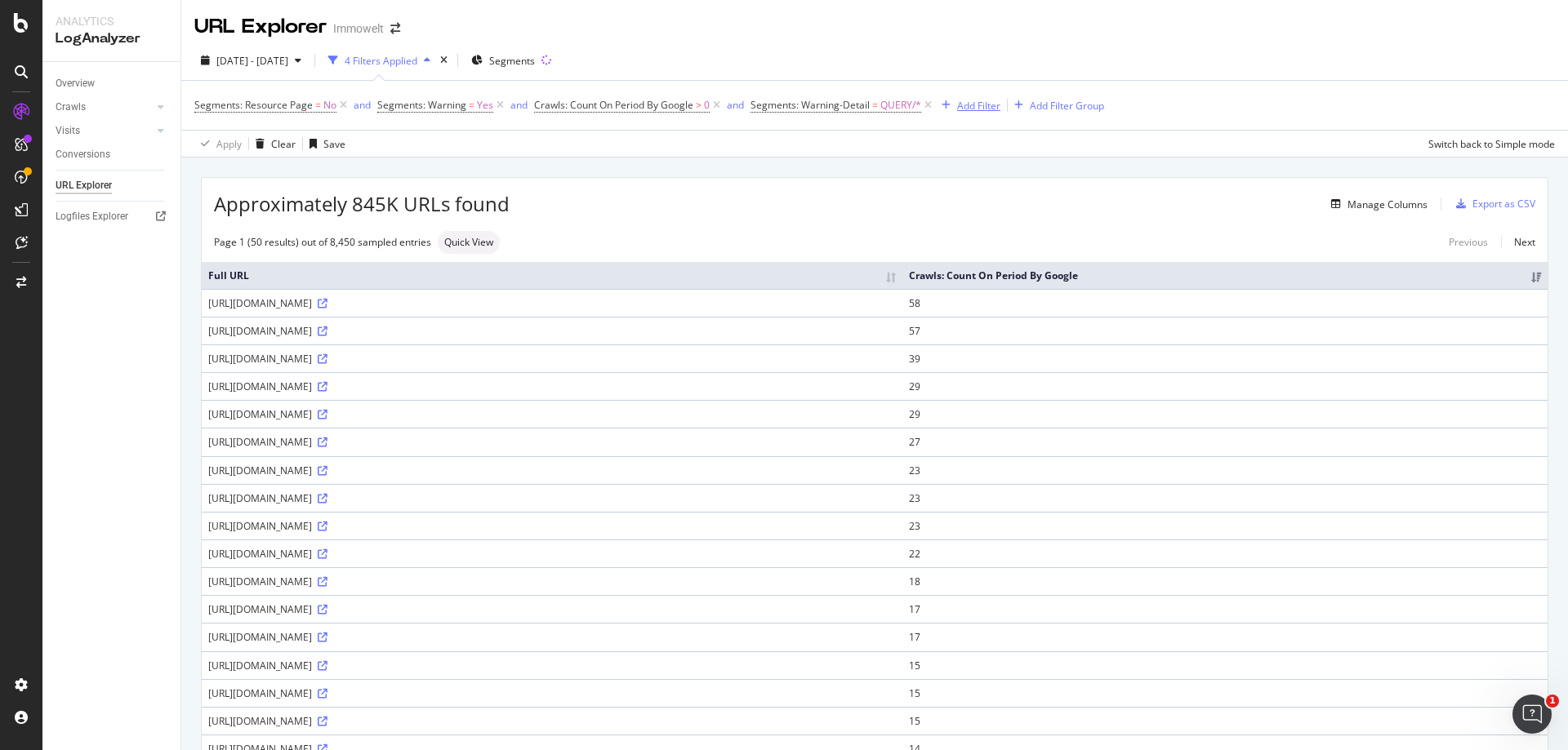
click at [974, 106] on div "Add Filter" at bounding box center [978, 105] width 43 height 14
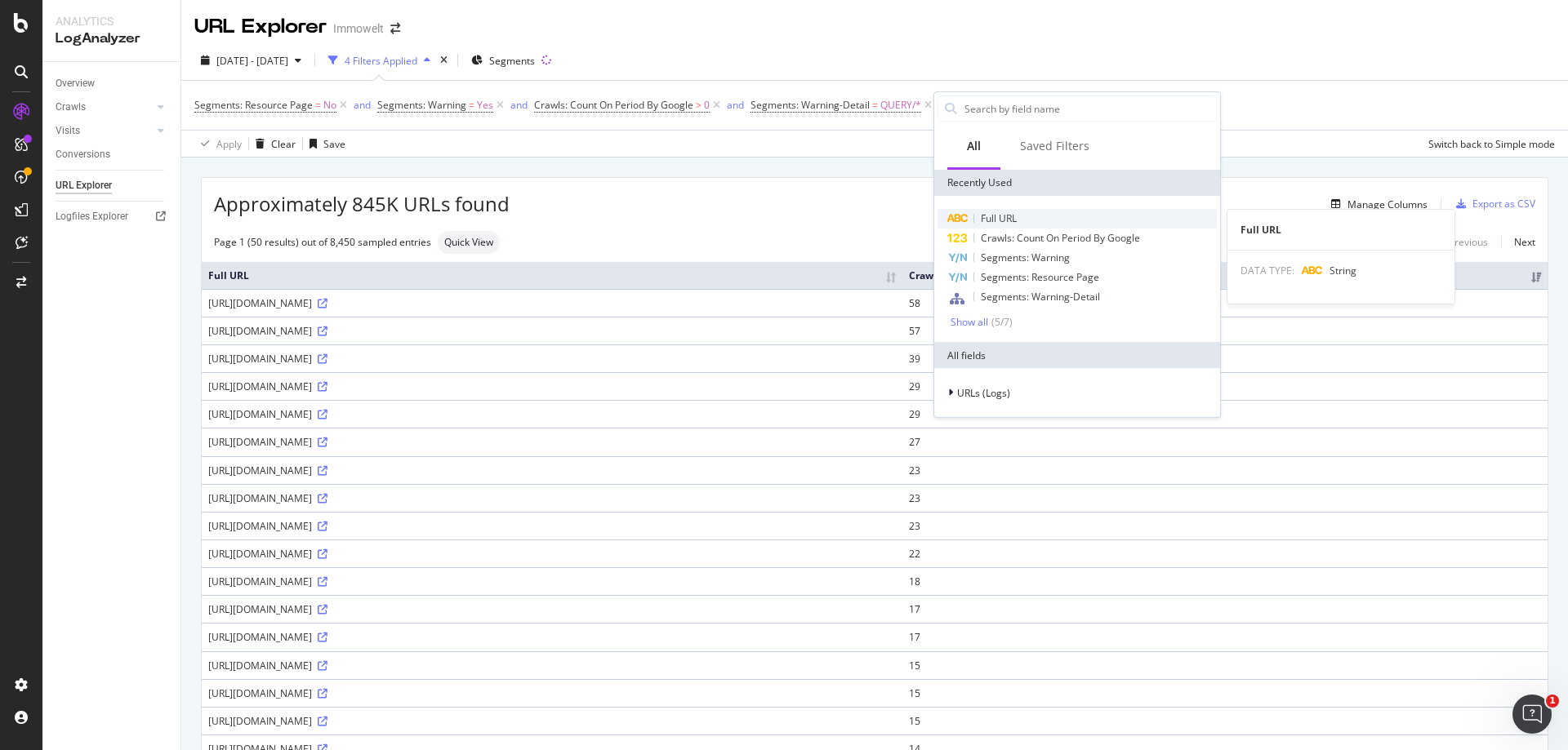
click at [1013, 217] on span "Full URL" at bounding box center [999, 219] width 36 height 14
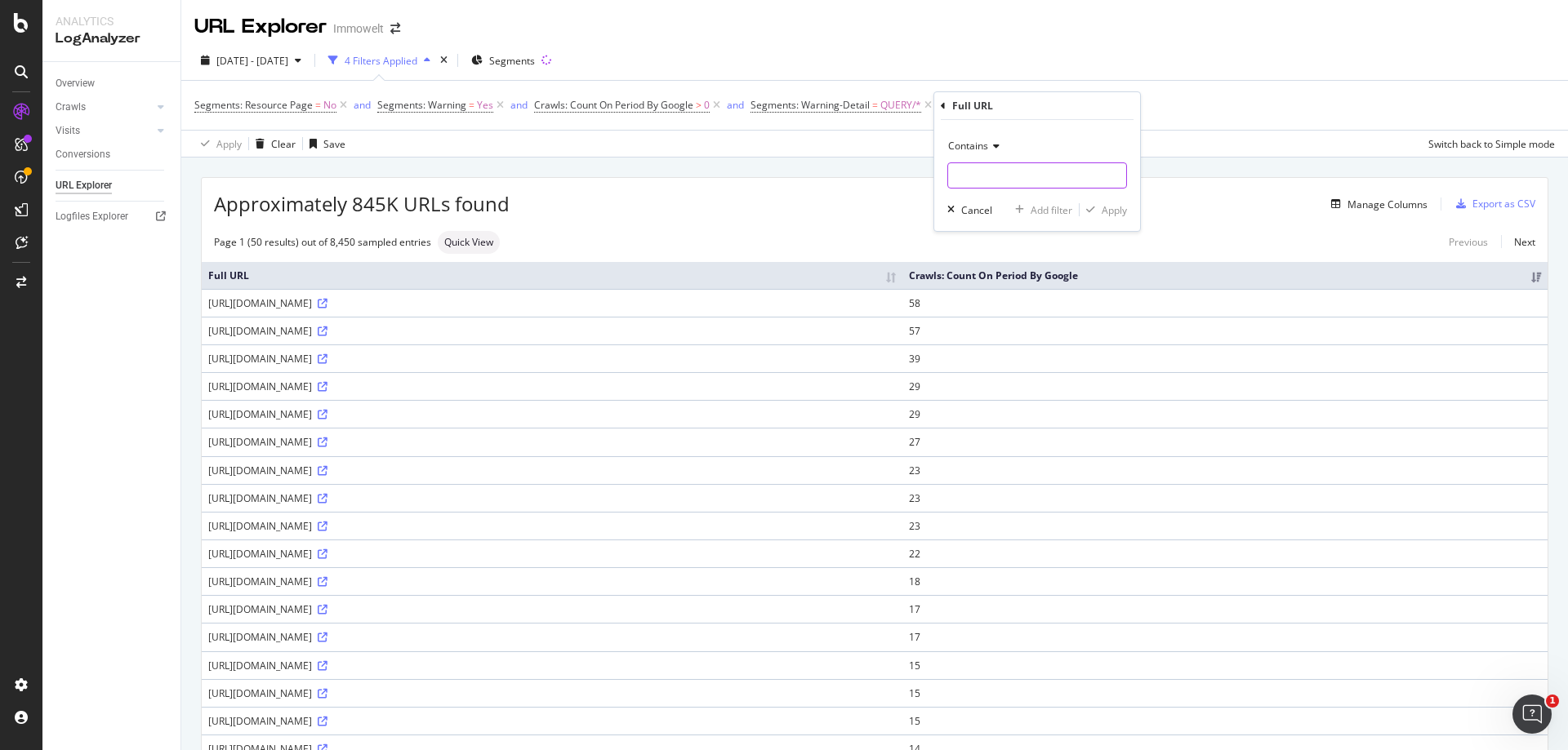
click at [1007, 170] on input "text" at bounding box center [1036, 175] width 178 height 26
type input "search_result"
click at [1110, 207] on div "Apply" at bounding box center [1115, 210] width 26 height 14
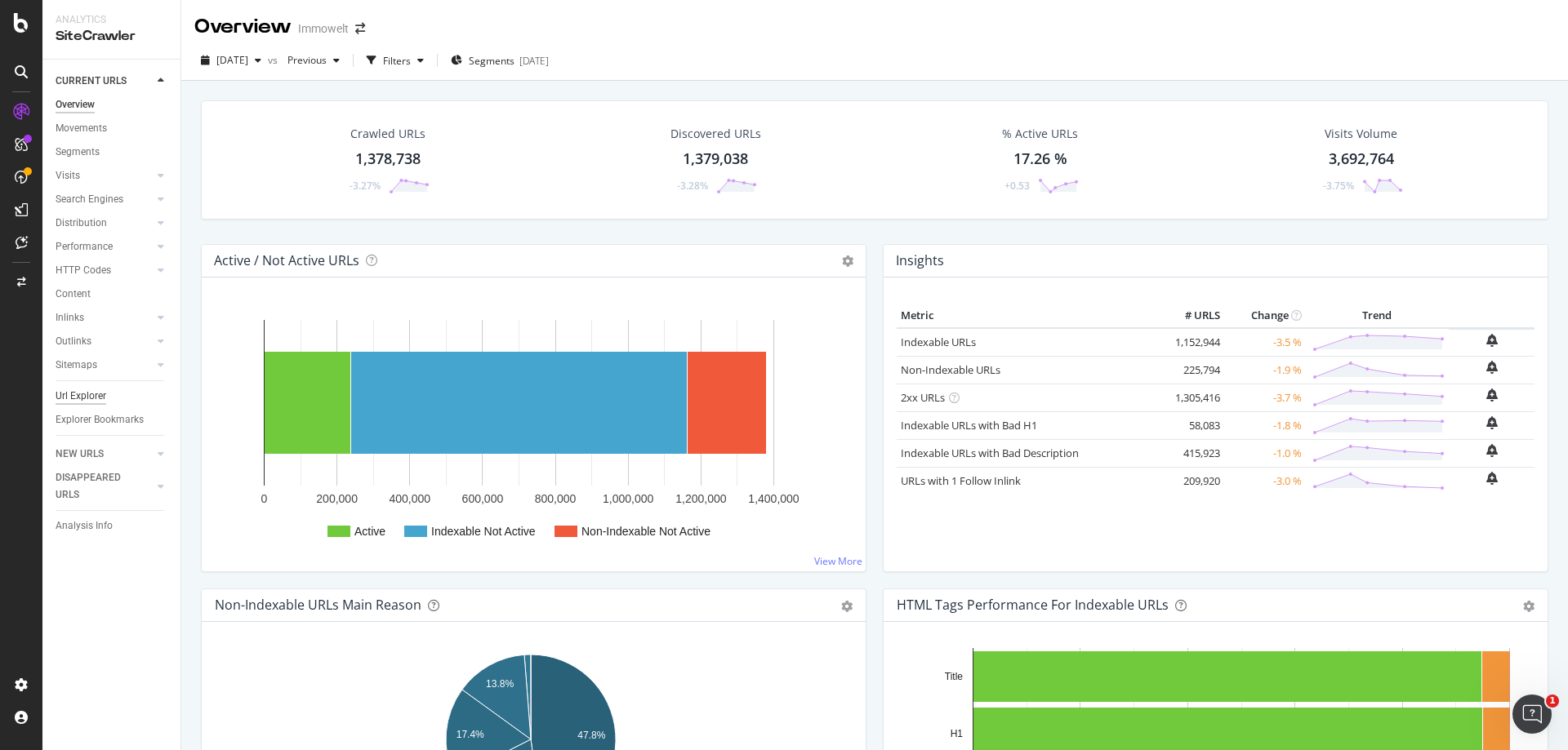
click at [76, 389] on div "Url Explorer" at bounding box center [81, 396] width 51 height 17
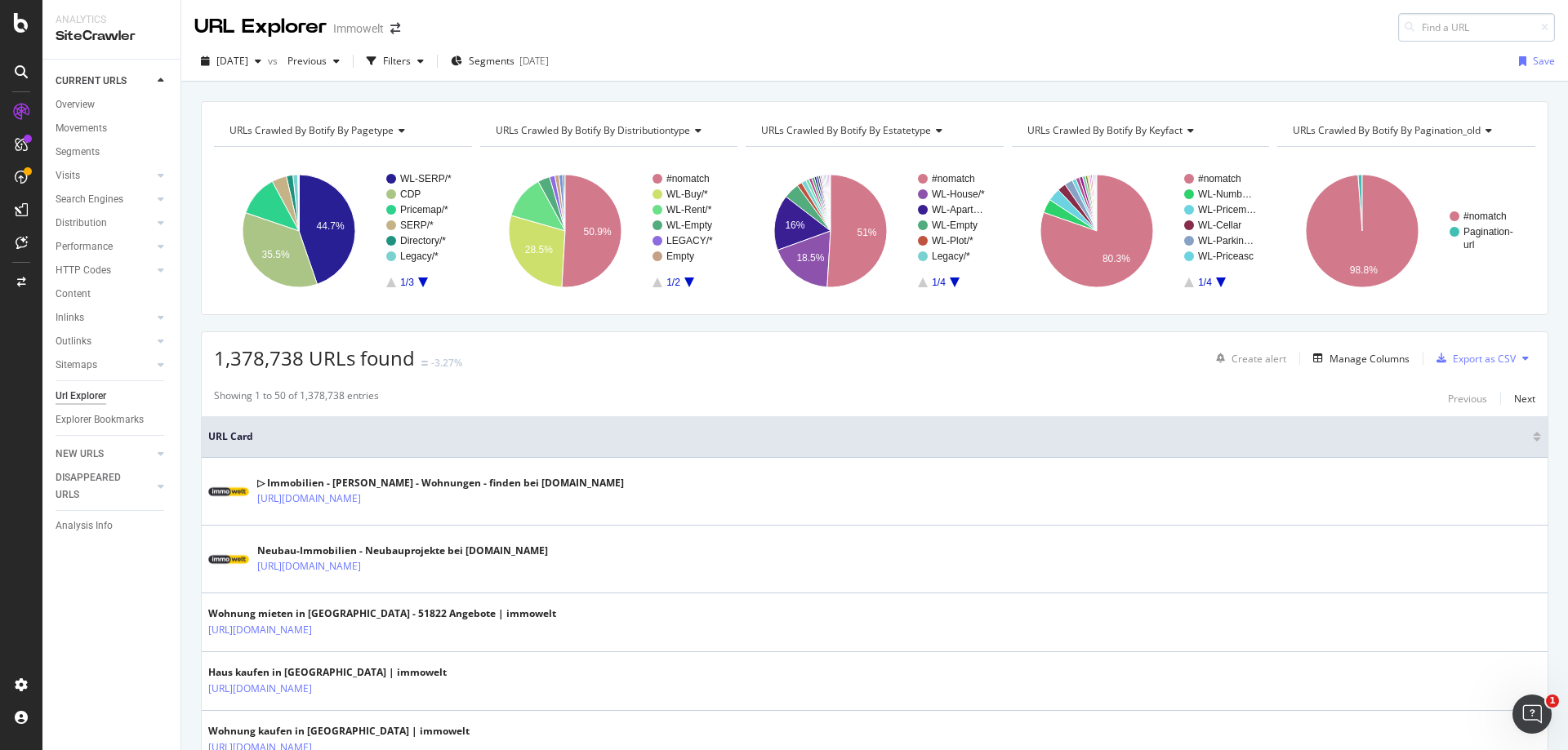
click at [1452, 33] on input at bounding box center [1476, 27] width 157 height 29
click at [1493, 26] on input "https://www.immowelt.de/suche/hamburg/haeuser/mieten?cp=2" at bounding box center [1476, 27] width 157 height 29
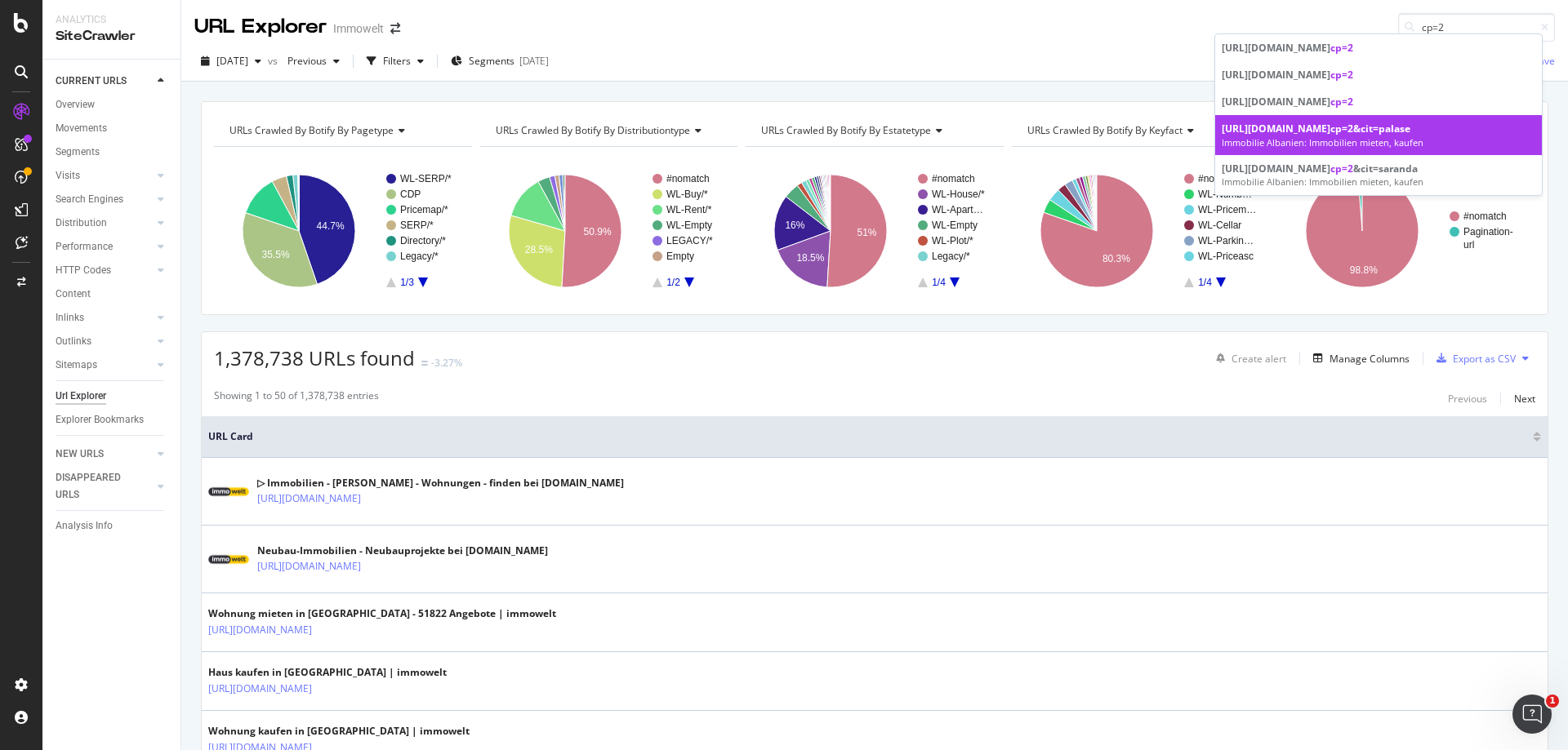
type input "cp=2"
click at [1361, 139] on div "Immobilie Albanien: Immobilien mieten, kaufen" at bounding box center [1378, 142] width 314 height 13
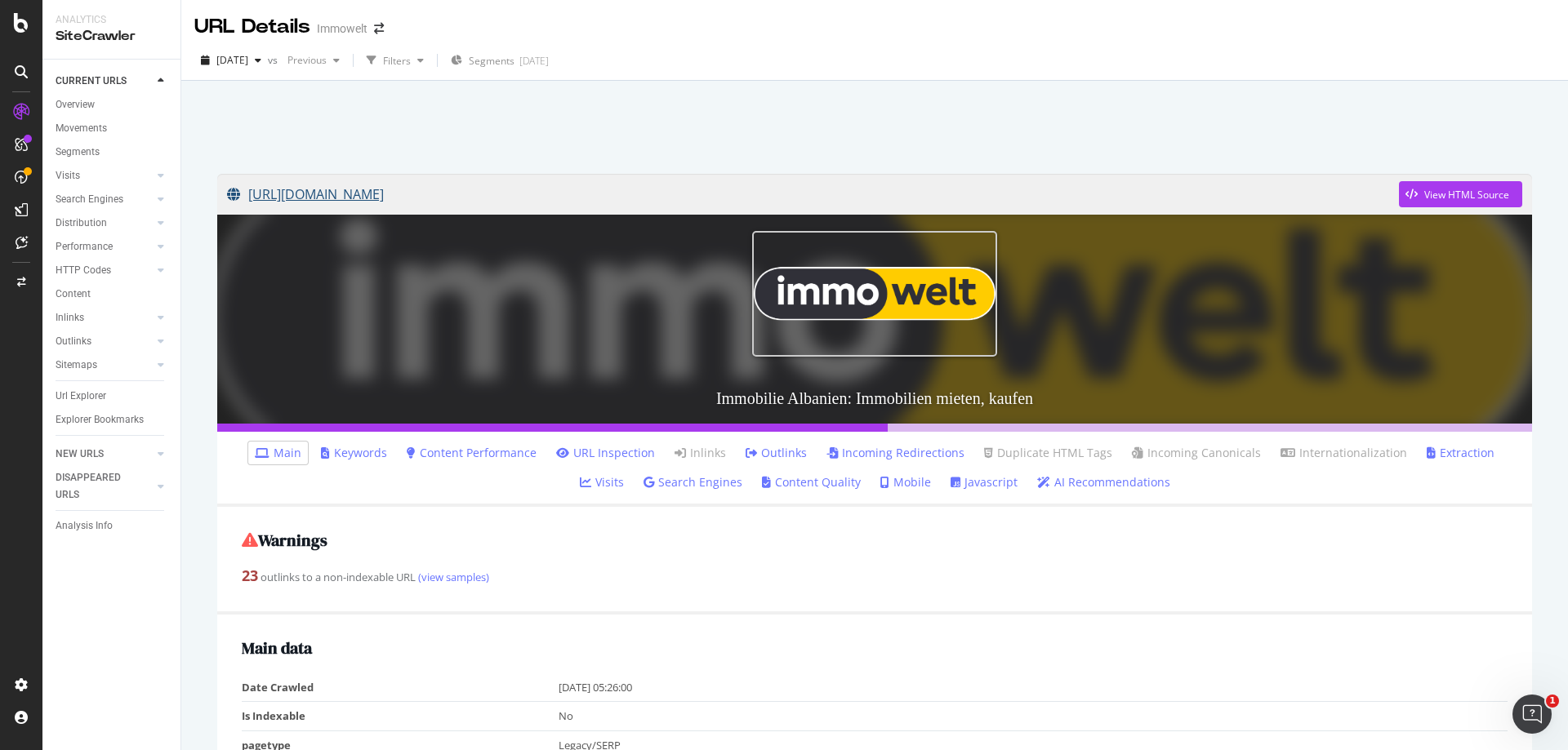
click at [597, 193] on link "https://www.immowelt.de/liste?geoid=101&cp=2&cit=palase" at bounding box center [813, 194] width 1172 height 41
click at [888, 452] on link "Incoming Redirections" at bounding box center [895, 452] width 138 height 16
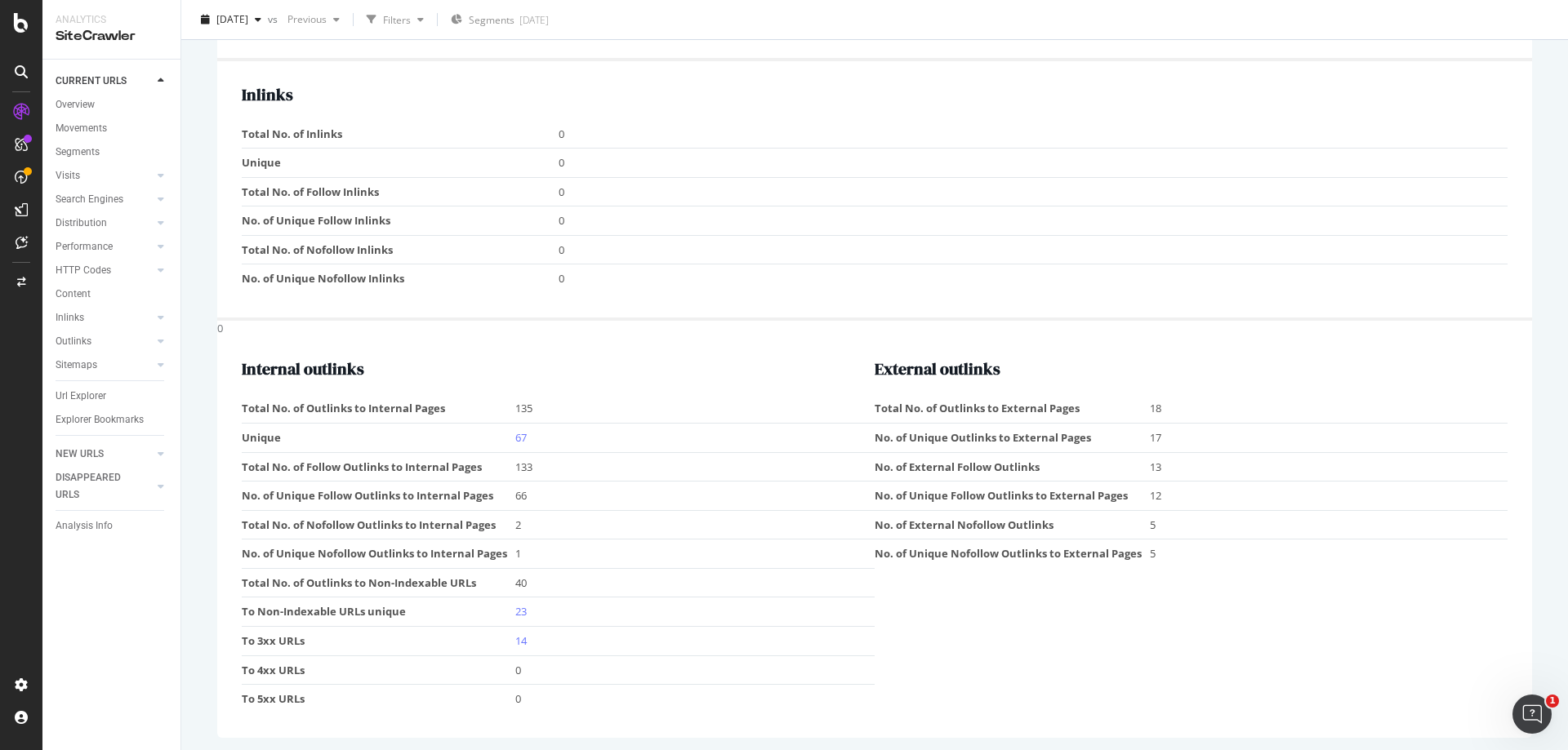
scroll to position [1811, 0]
click at [518, 434] on link "67" at bounding box center [521, 433] width 11 height 14
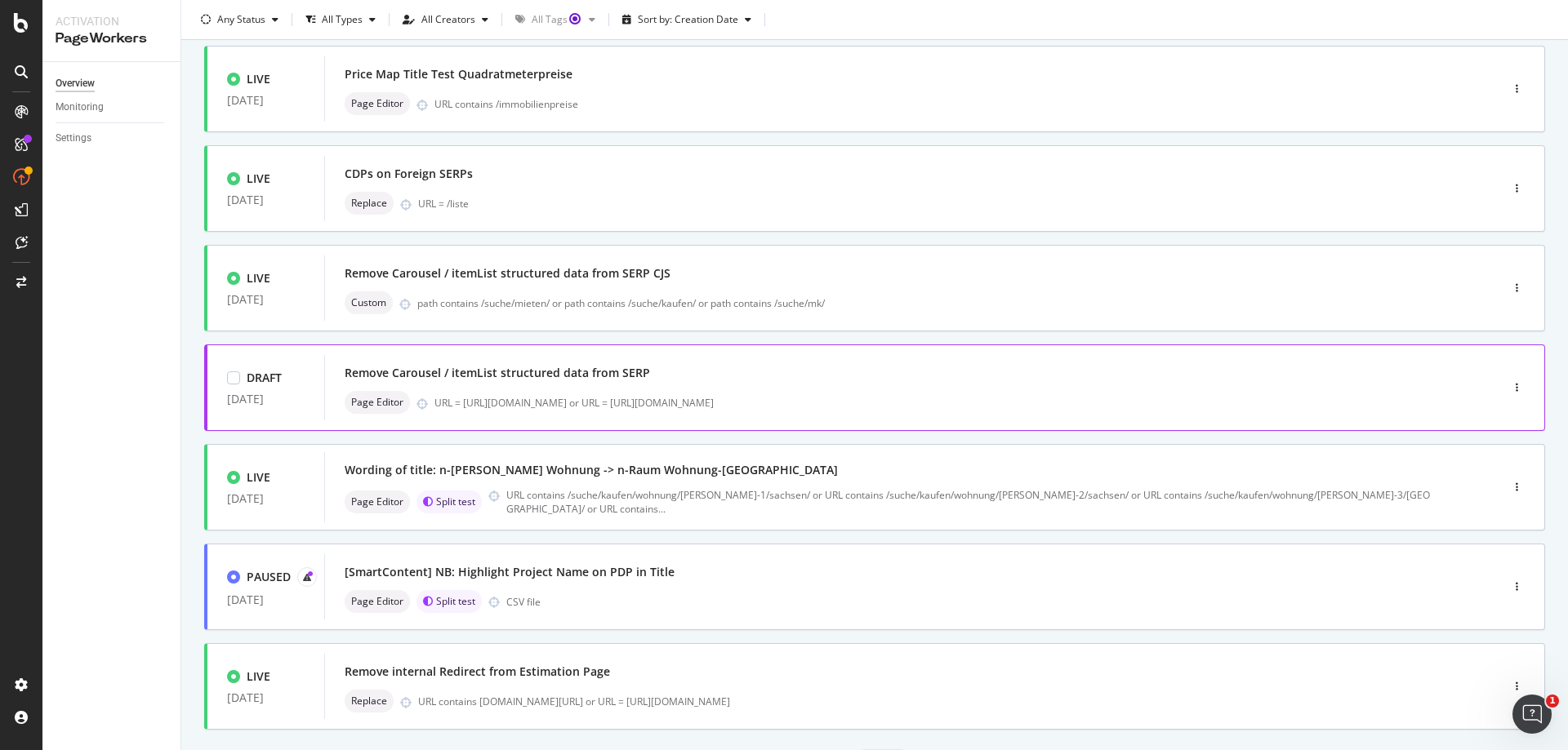
scroll to position [408, 0]
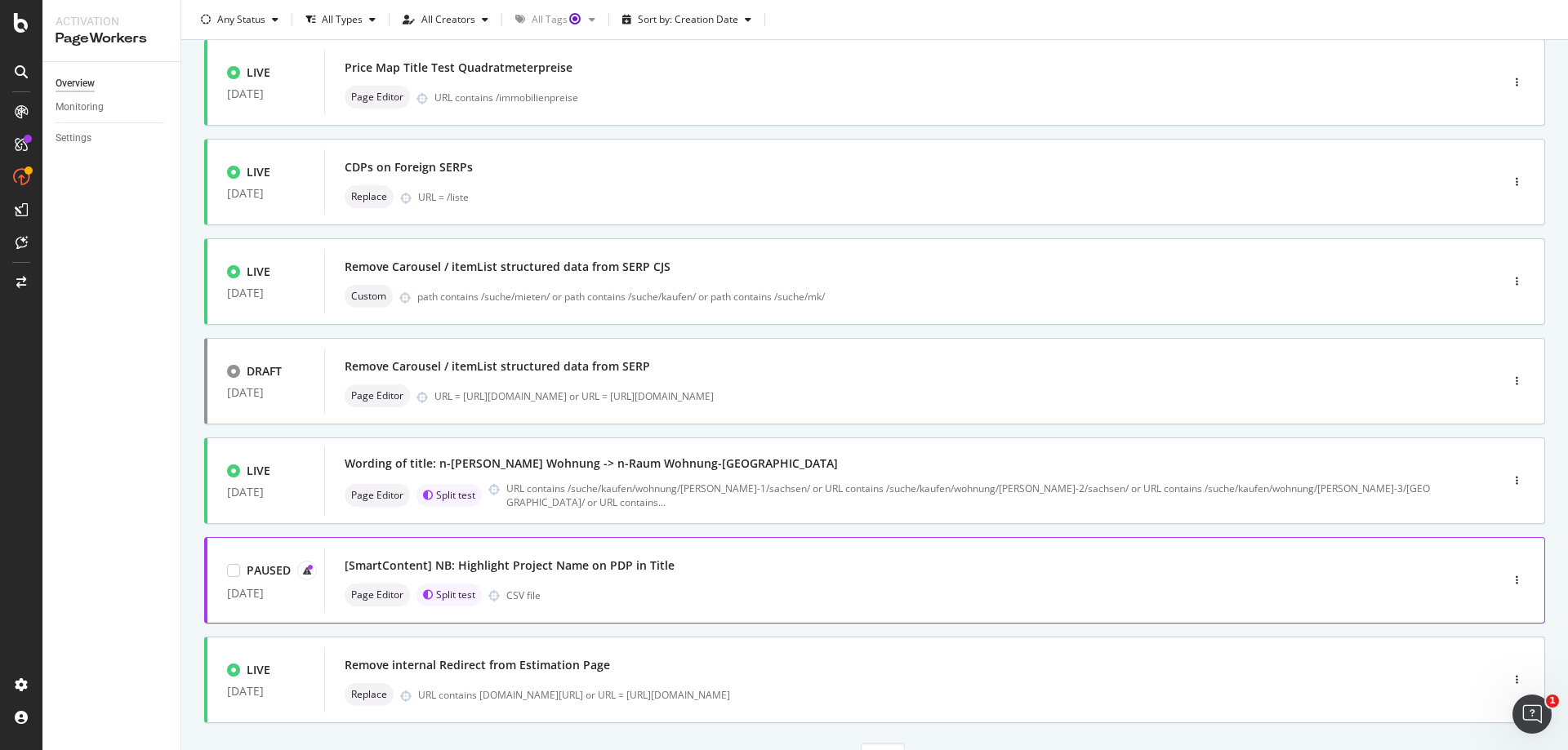
click at [789, 592] on div "Page Editor Split test CSV file" at bounding box center [887, 594] width 1086 height 23
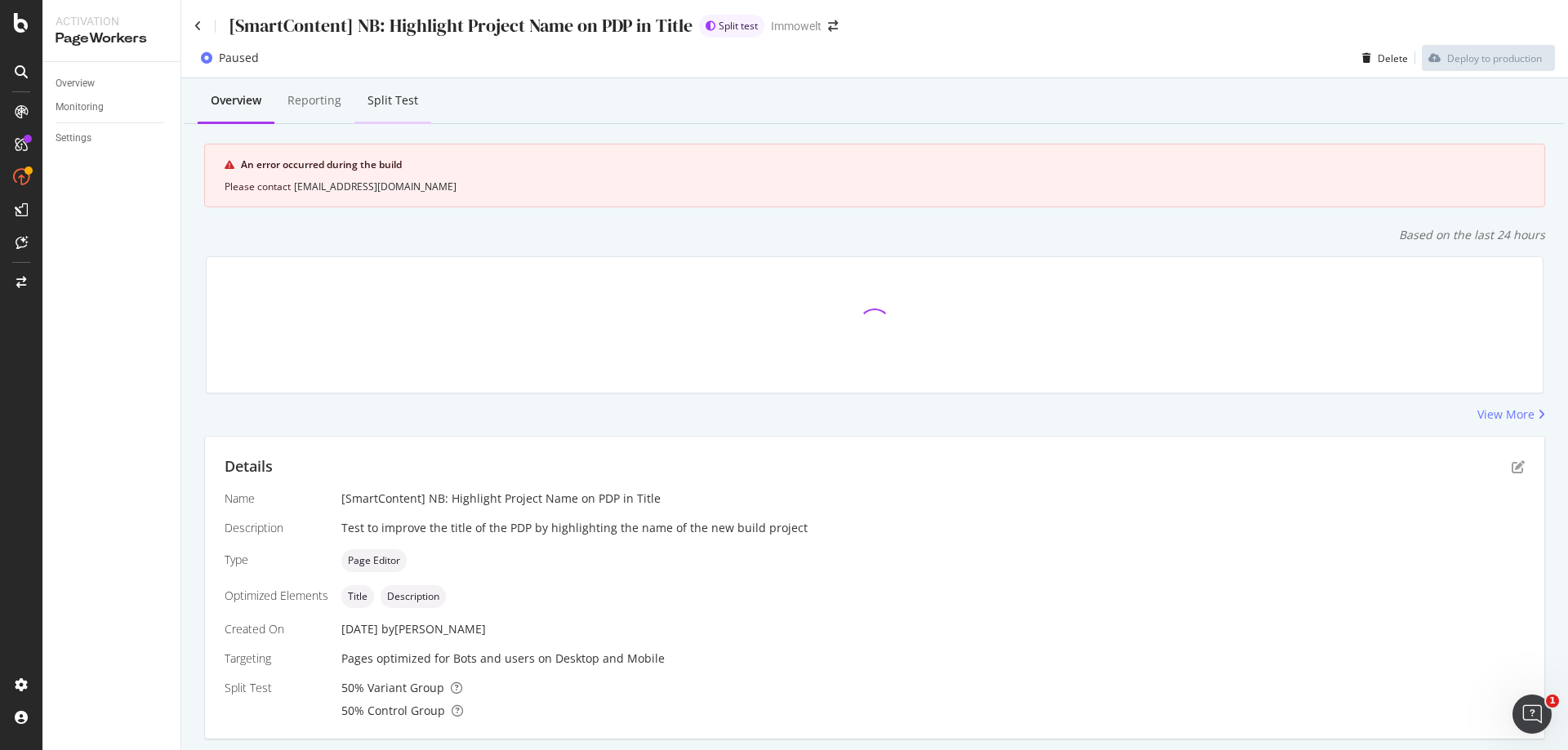
click at [385, 99] on div "Split Test" at bounding box center [393, 99] width 51 height 16
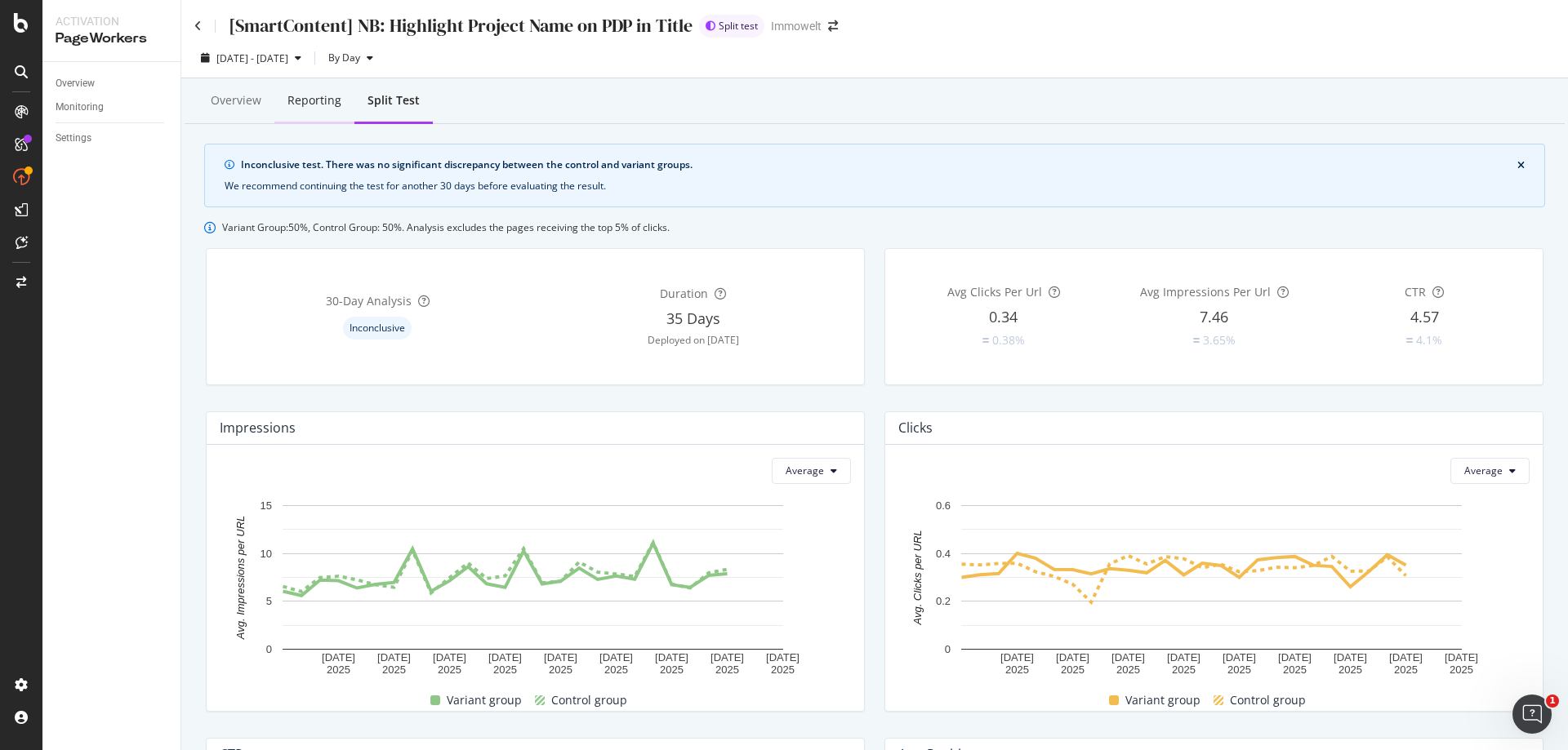
click at [327, 105] on div "Reporting" at bounding box center [314, 99] width 54 height 16
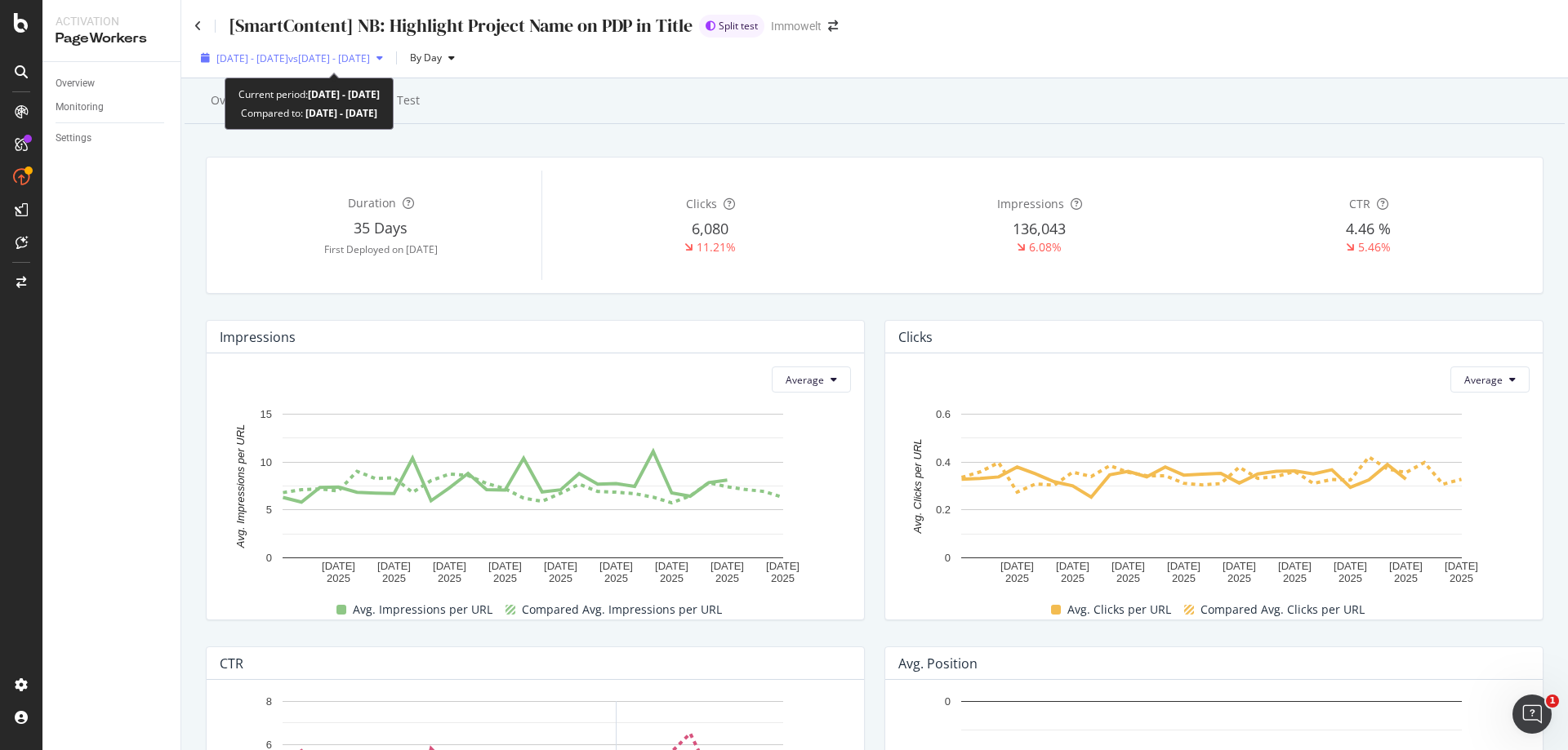
click at [358, 63] on span "vs 2025 Jun. 28th - Jul. 25th" at bounding box center [329, 58] width 82 height 14
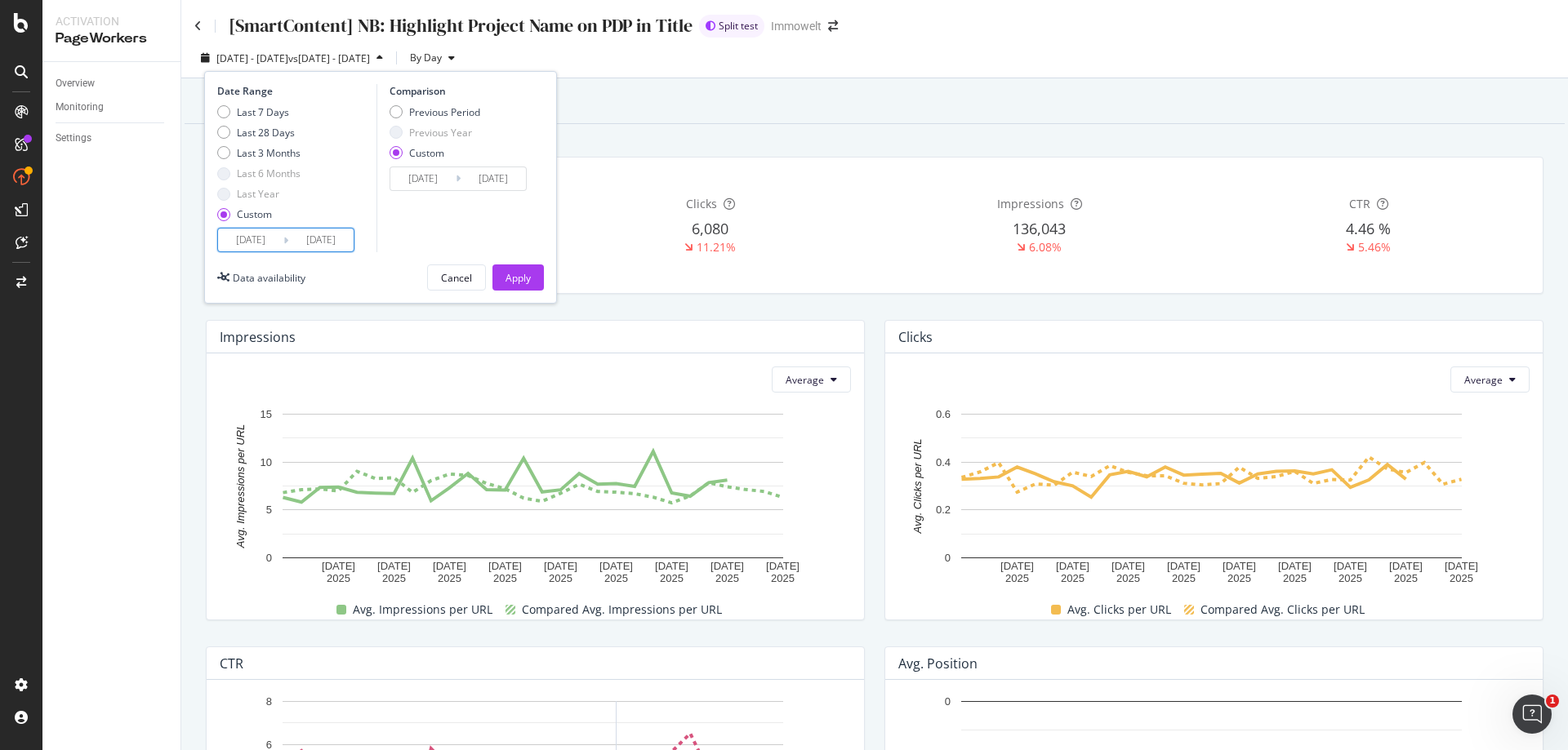
click at [259, 243] on input "2025/07/25" at bounding box center [250, 240] width 66 height 23
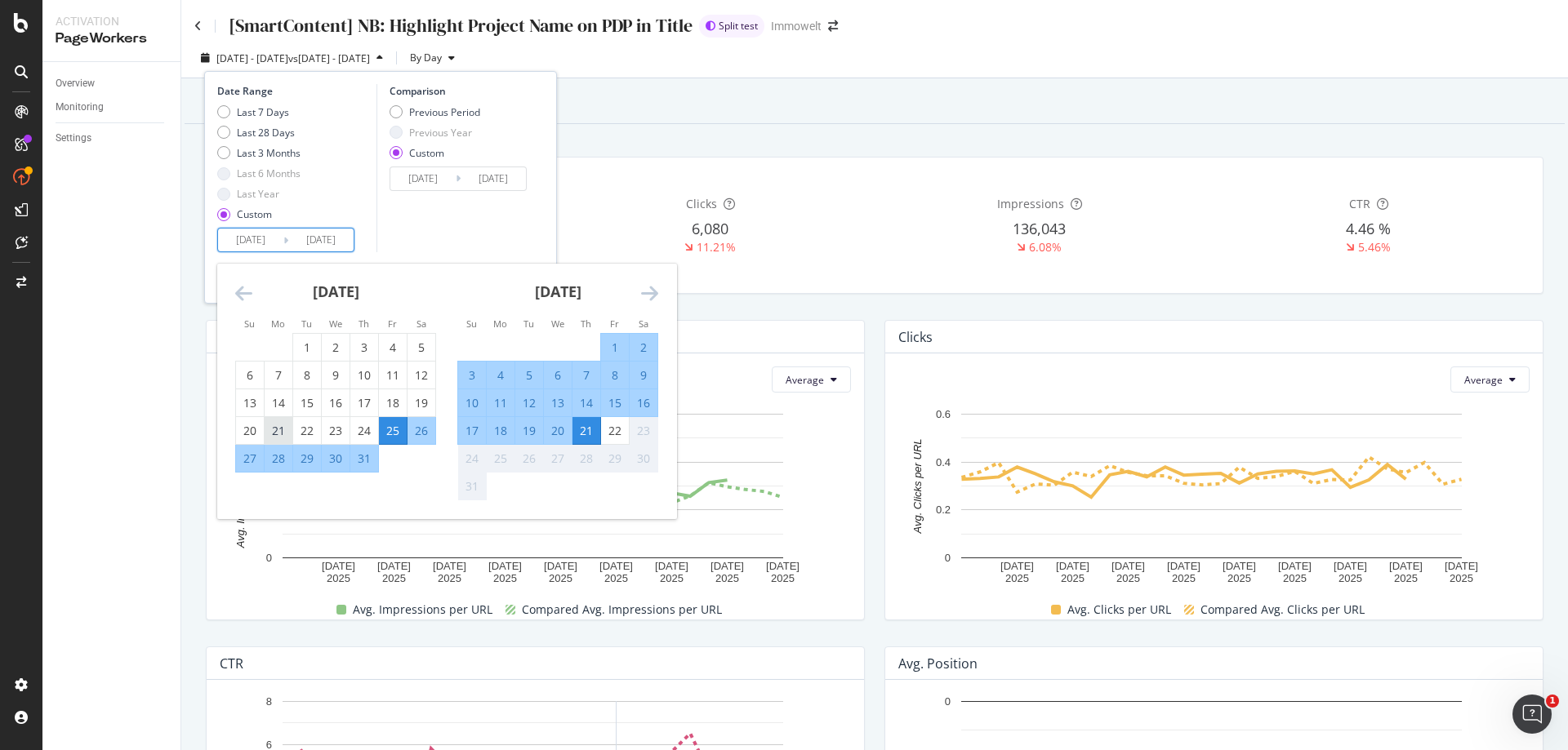
click at [277, 432] on div "21" at bounding box center [278, 430] width 28 height 16
type input "2025/07/21"
click at [589, 434] on div "21" at bounding box center [586, 430] width 28 height 16
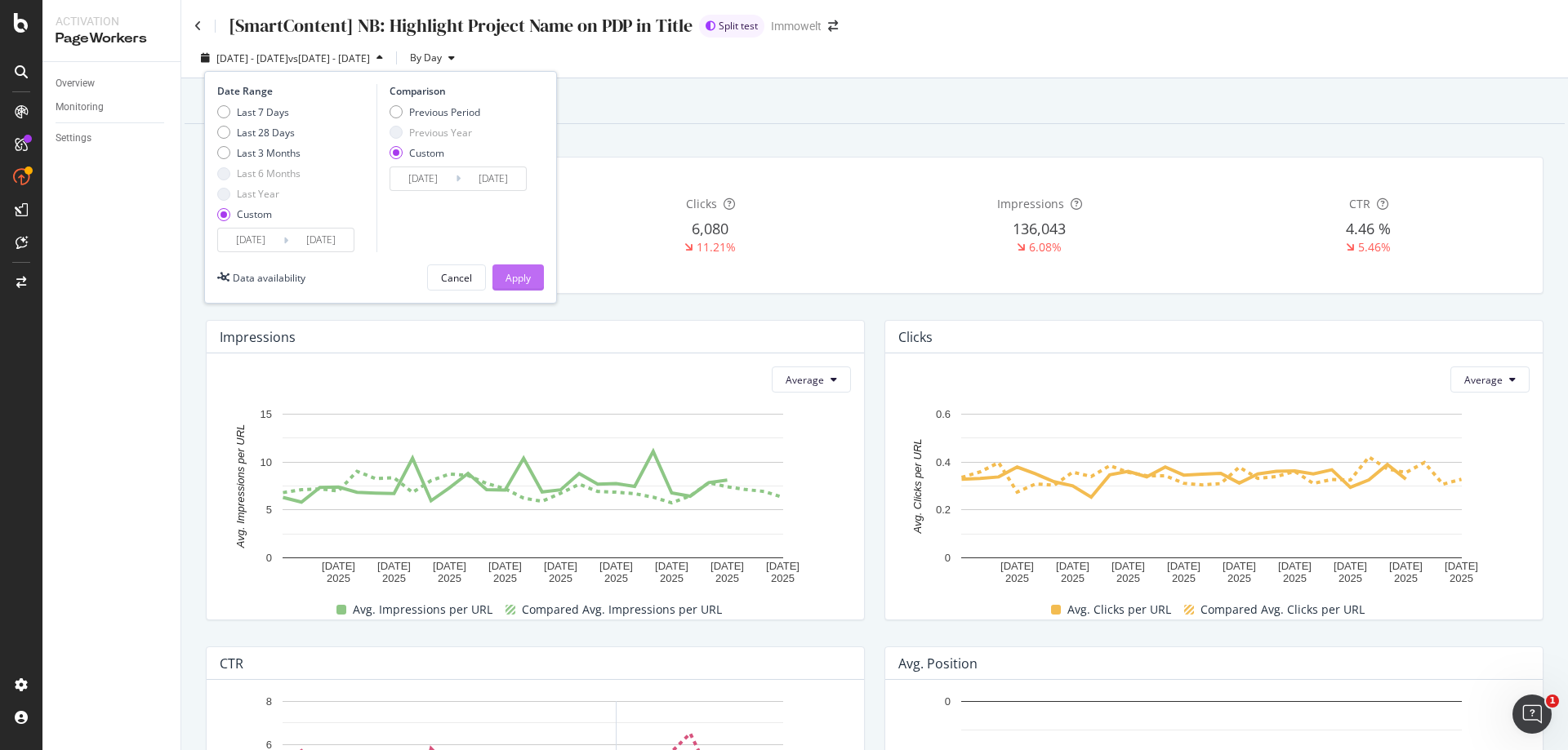
click at [523, 273] on div "Apply" at bounding box center [518, 278] width 26 height 14
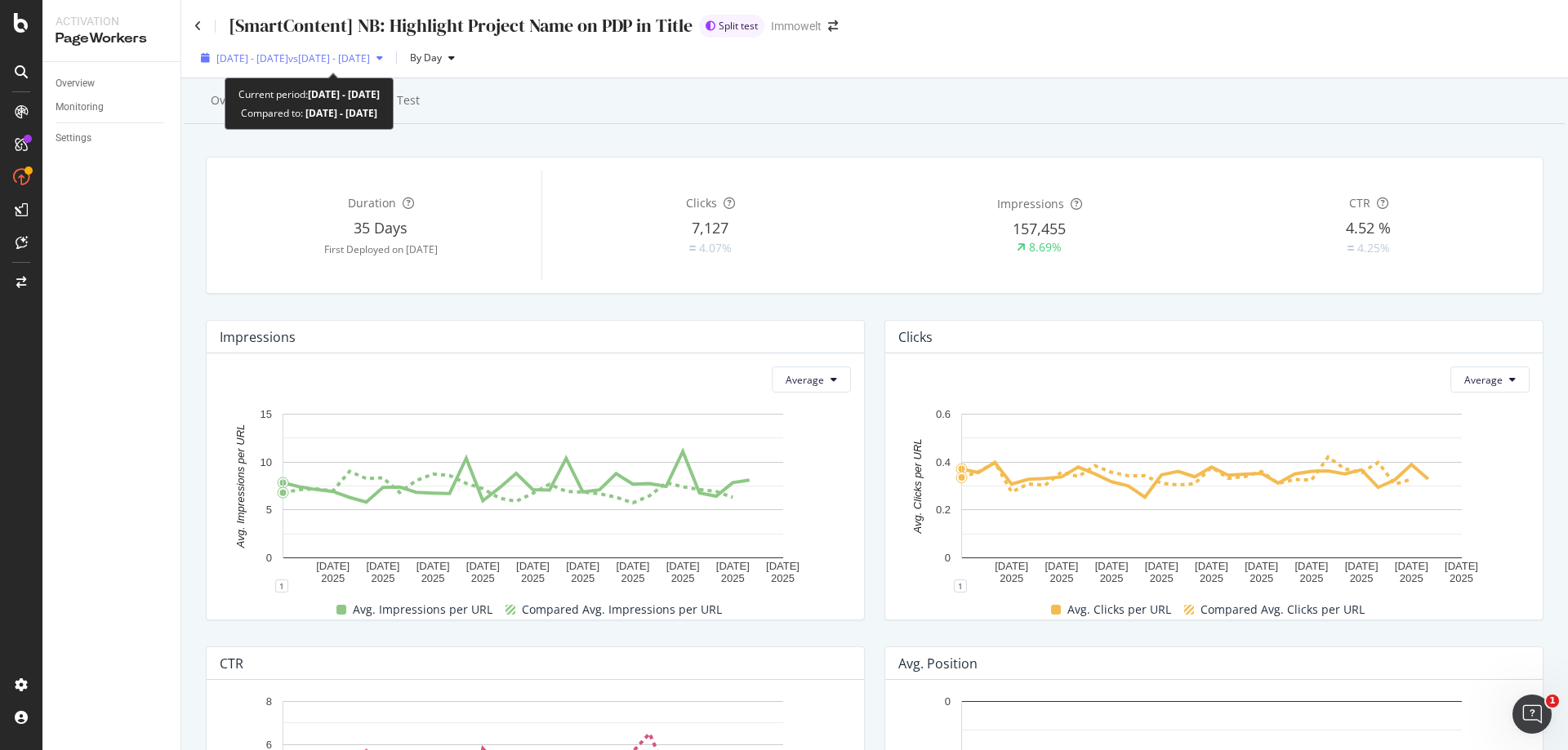
click at [362, 54] on span "vs 2025 Jun. 28th - Jul. 25th" at bounding box center [329, 58] width 82 height 14
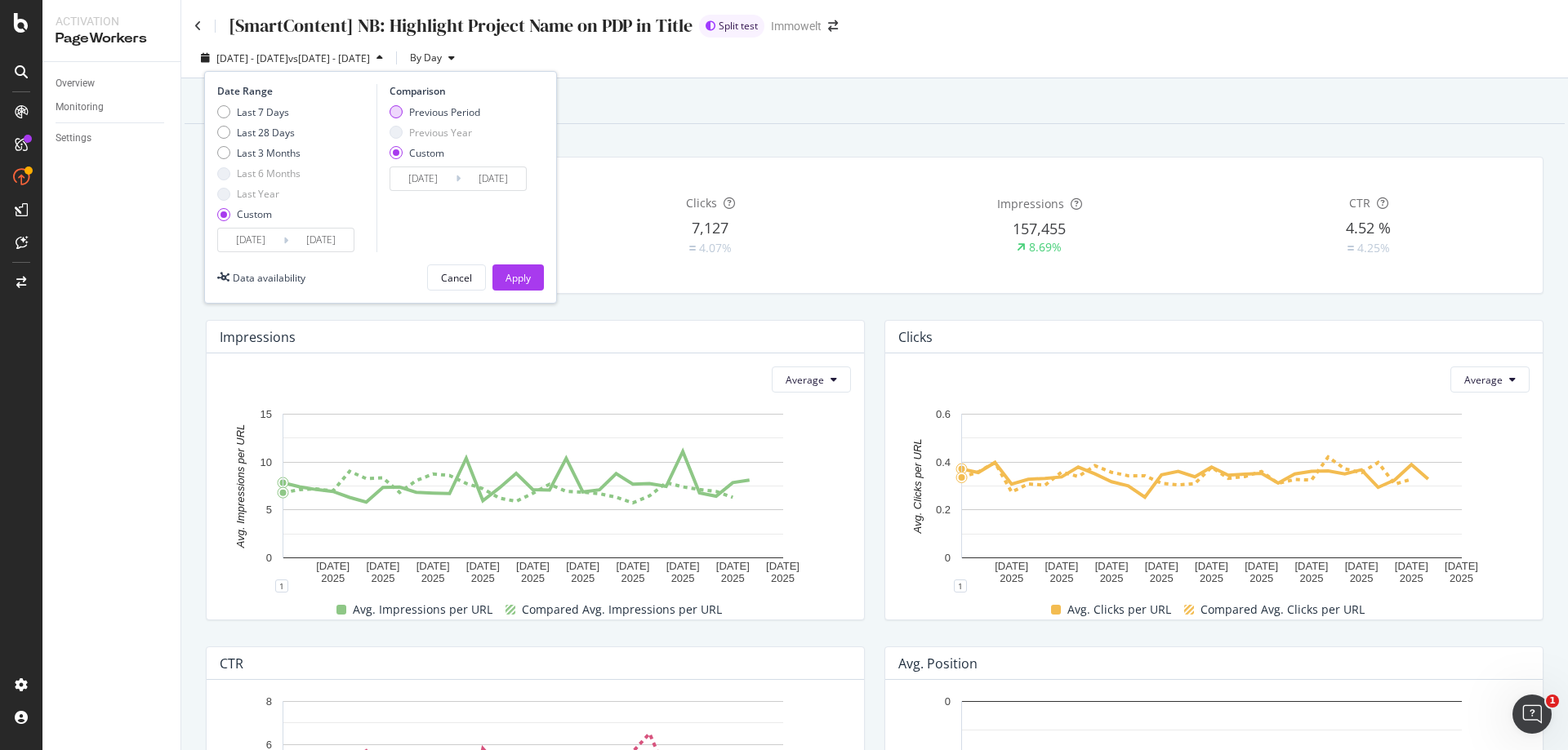
click at [393, 114] on div "Previous Period" at bounding box center [396, 111] width 13 height 13
type input "2025/06/19"
type input "2025/07/20"
click at [517, 280] on div "Apply" at bounding box center [518, 278] width 26 height 14
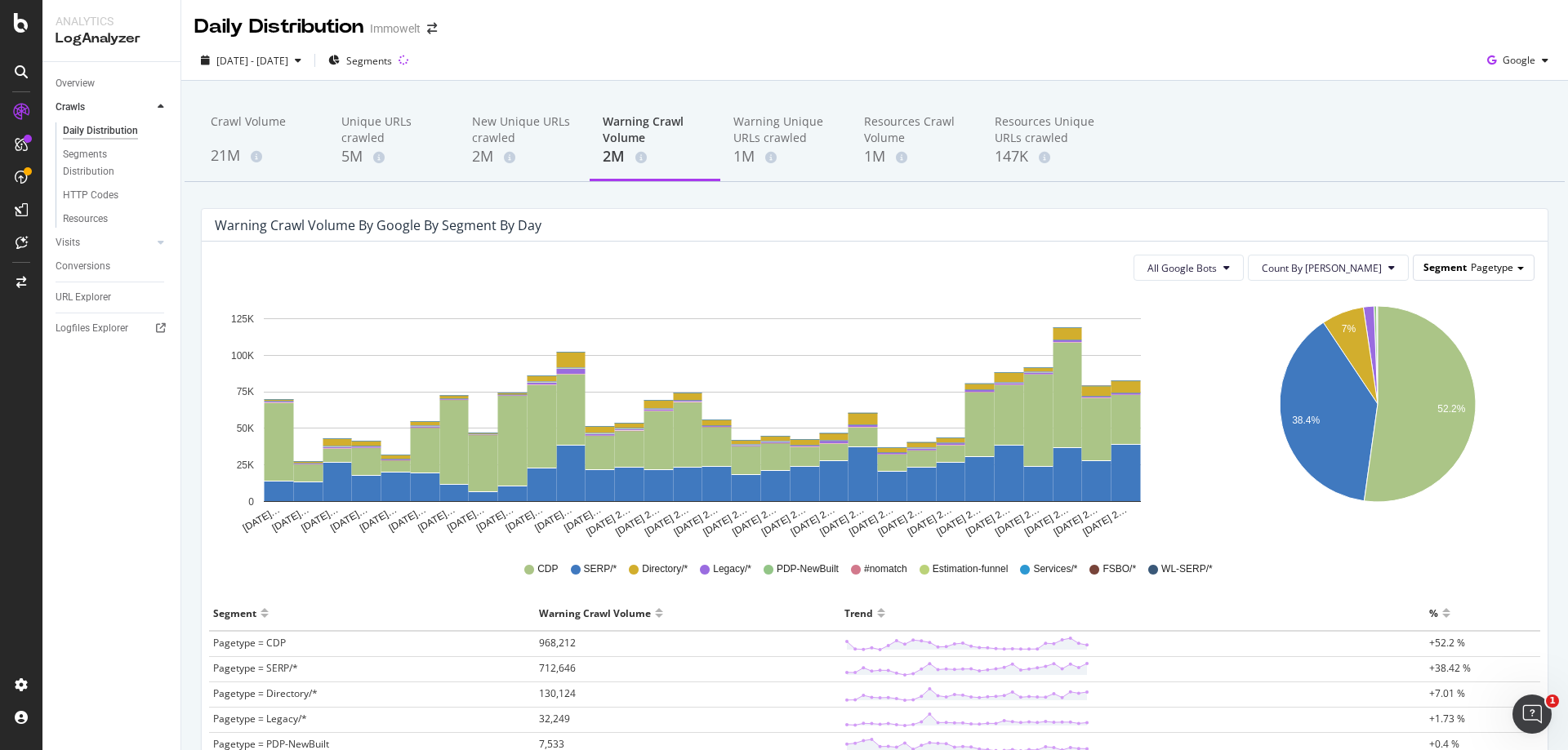
click at [1474, 272] on span "Pagetype" at bounding box center [1492, 267] width 43 height 14
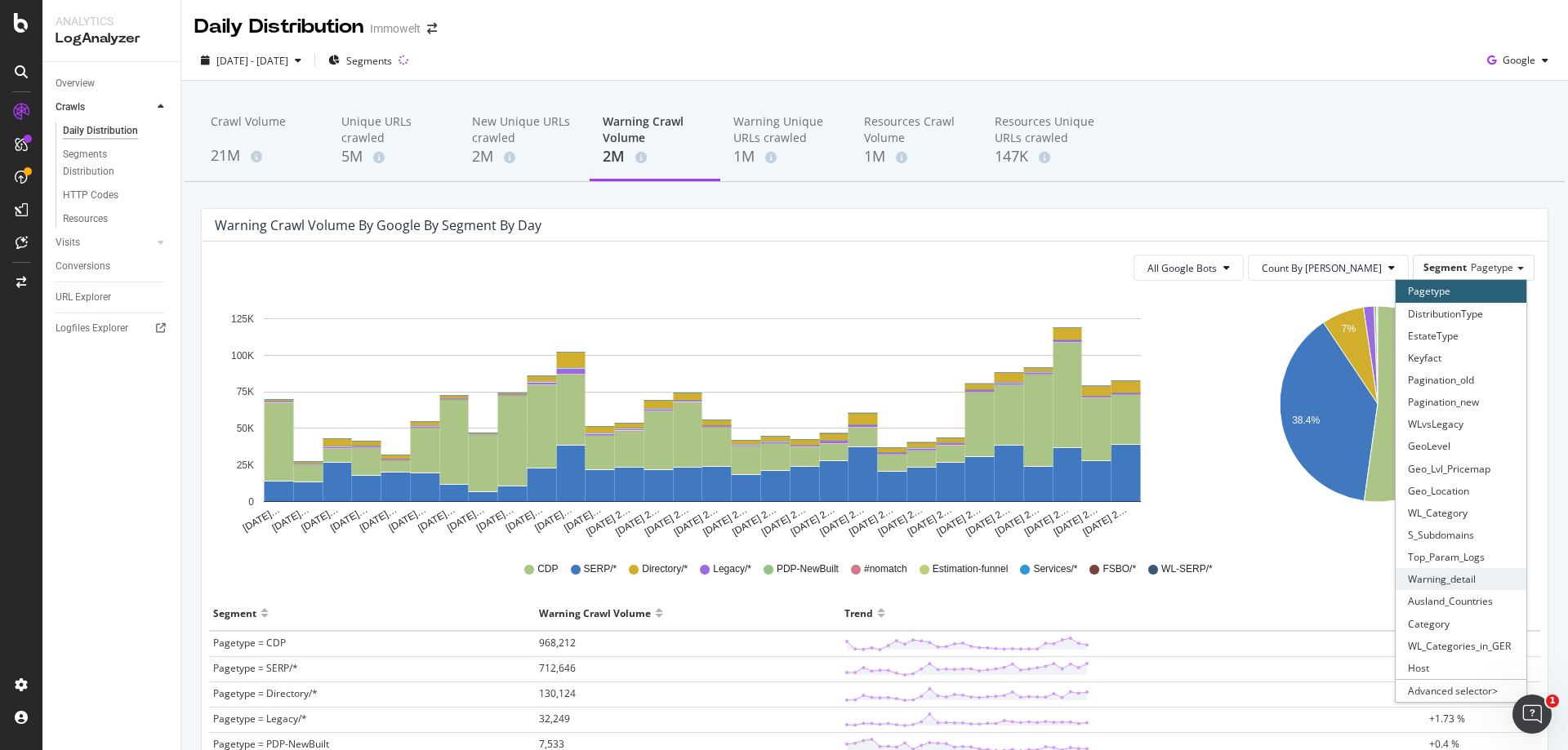
click at [1459, 575] on div "Warning_detail" at bounding box center [1461, 579] width 131 height 22
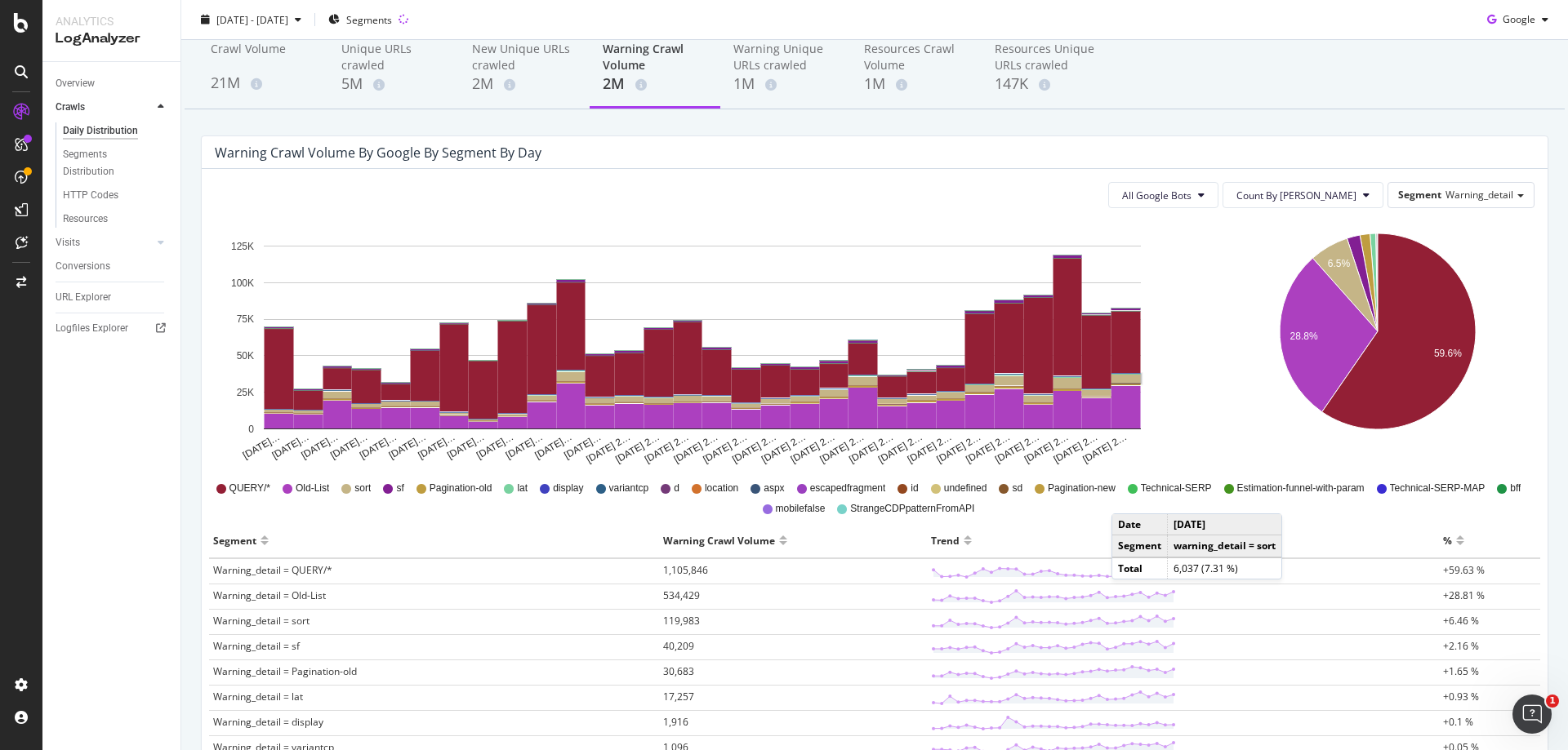
scroll to position [327, 0]
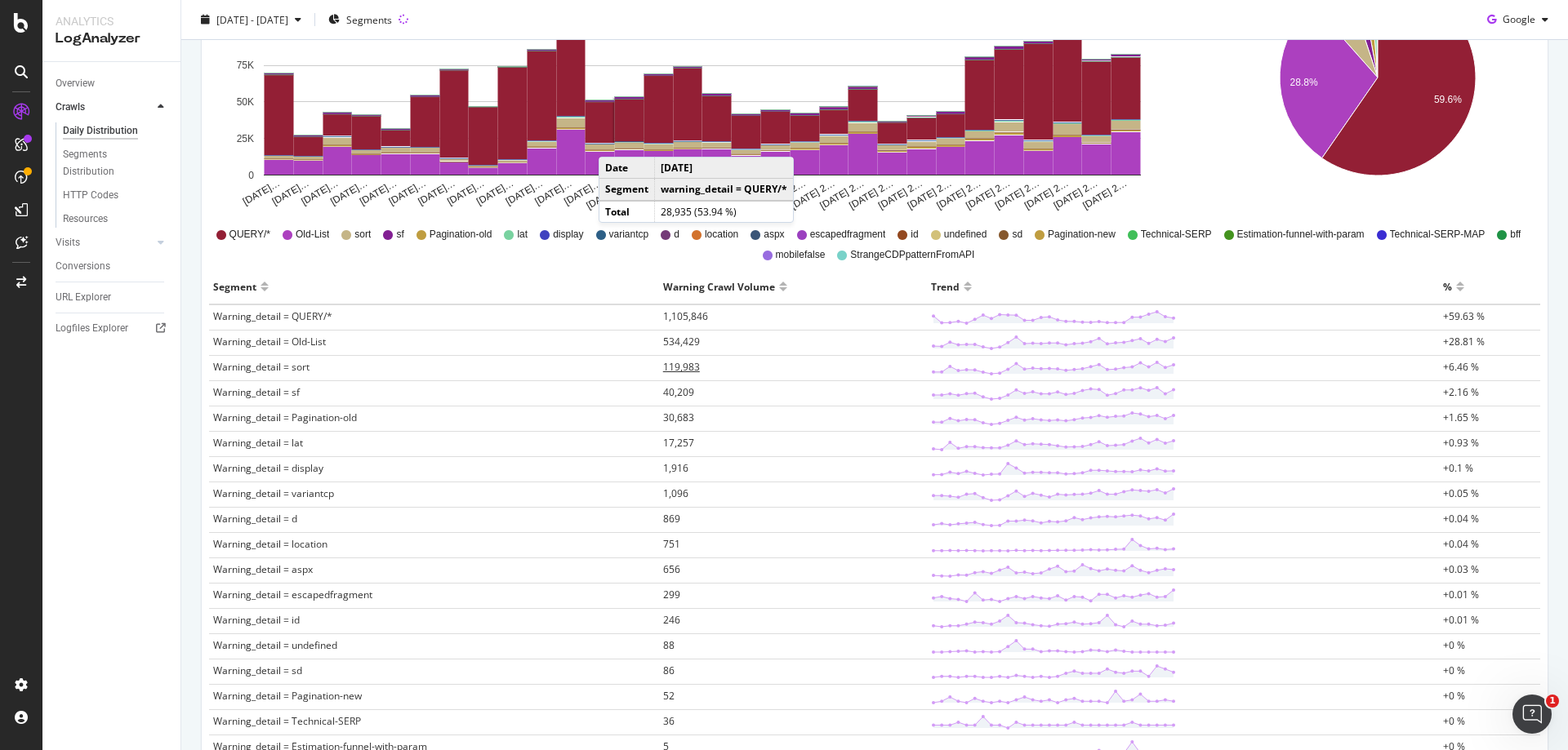
click at [684, 368] on span "119,983" at bounding box center [681, 366] width 37 height 14
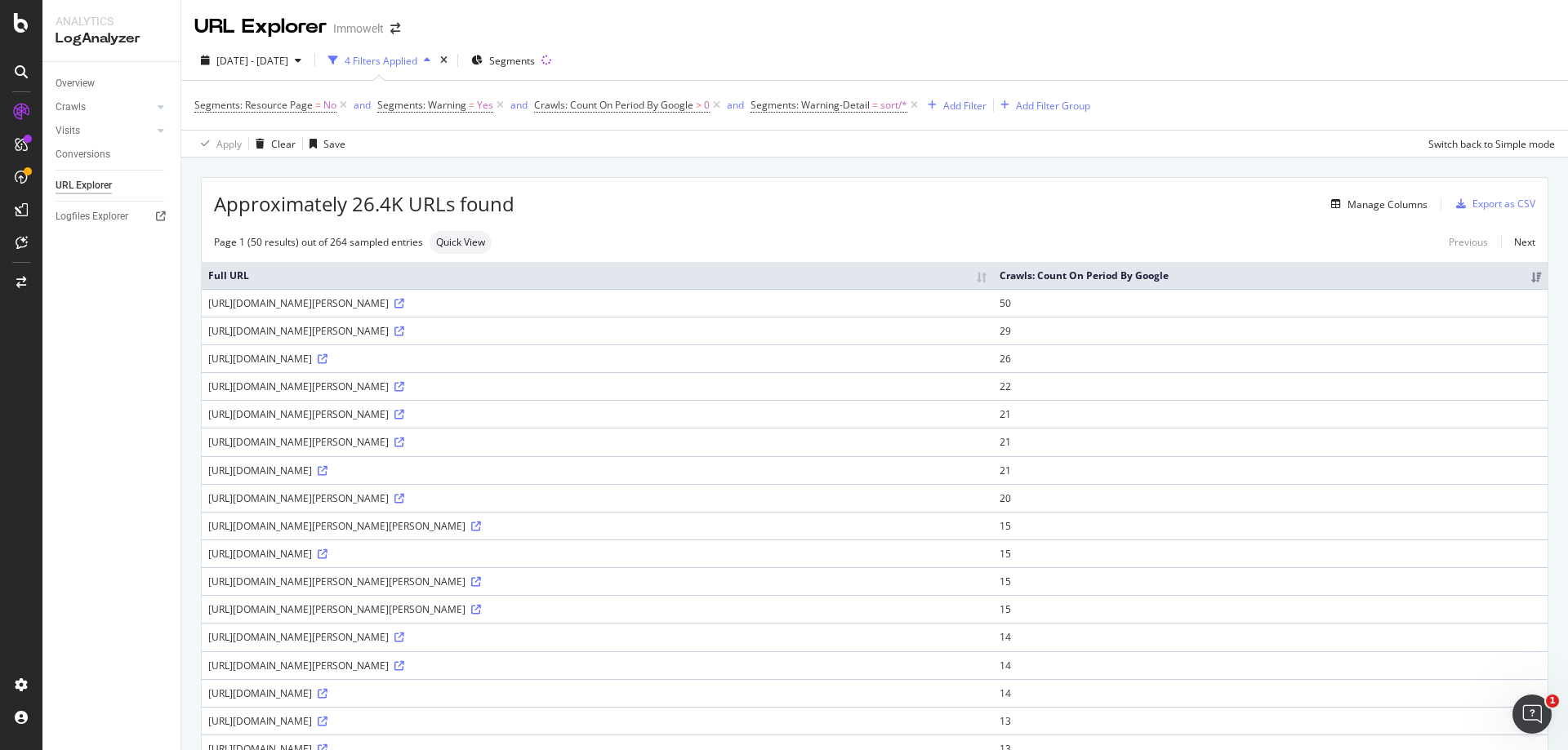
drag, startPoint x: 592, startPoint y: 416, endPoint x: 496, endPoint y: 408, distance: 96.3
click at [496, 408] on div "https://www.immowelt.de/suche/landkreis-tuebingen/haeuser/mieten?sort=relevanz" at bounding box center [597, 414] width 778 height 14
drag, startPoint x: 595, startPoint y: 416, endPoint x: 205, endPoint y: 402, distance: 390.3
click at [205, 402] on td "https://www.immowelt.de/suche/landkreis-tuebingen/haeuser/mieten?sort=relevanz" at bounding box center [597, 413] width 791 height 28
copy div "https://www.immowelt.de/suche/landkreis-tuebingen/haeuser/mieten?sort=relevanz"
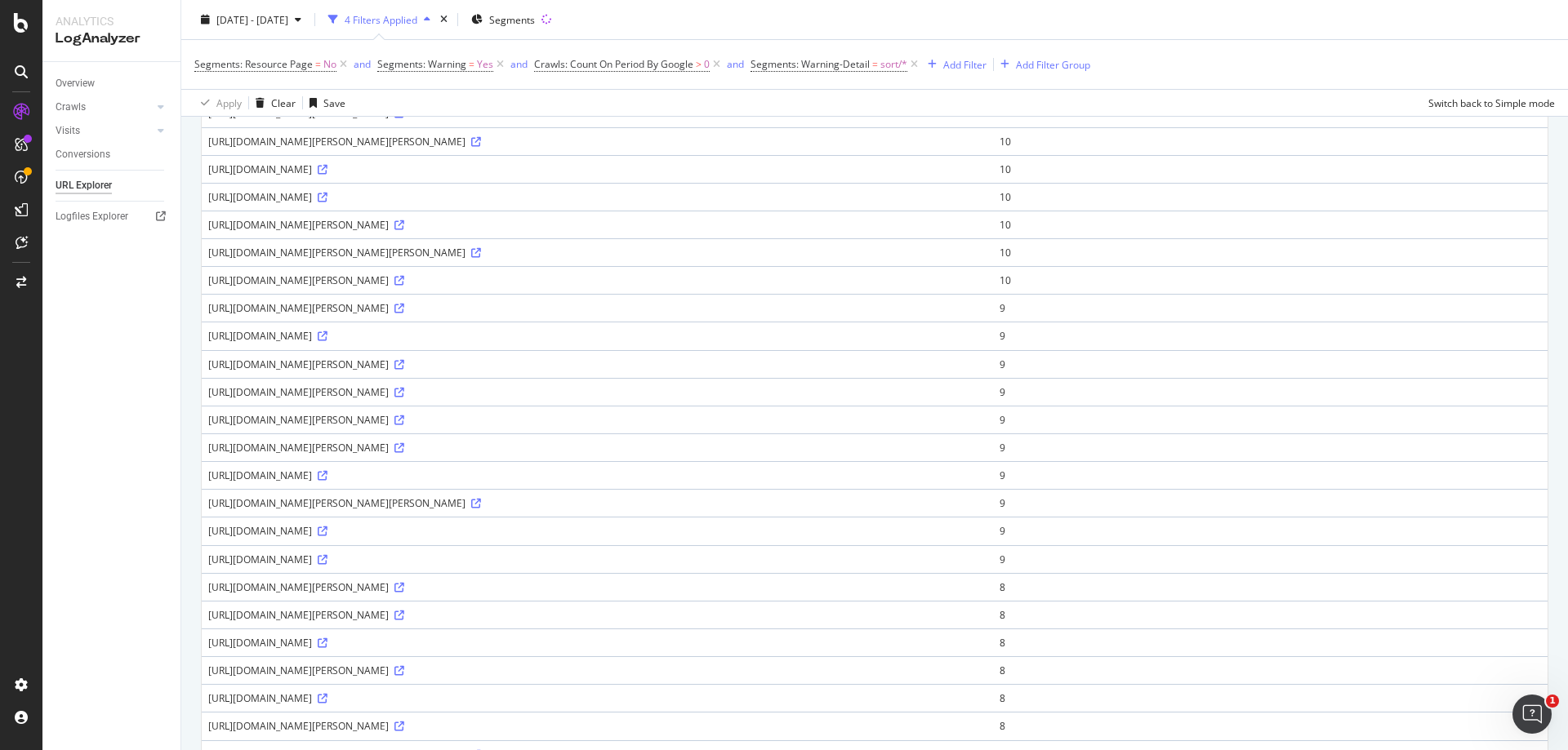
scroll to position [1021, 0]
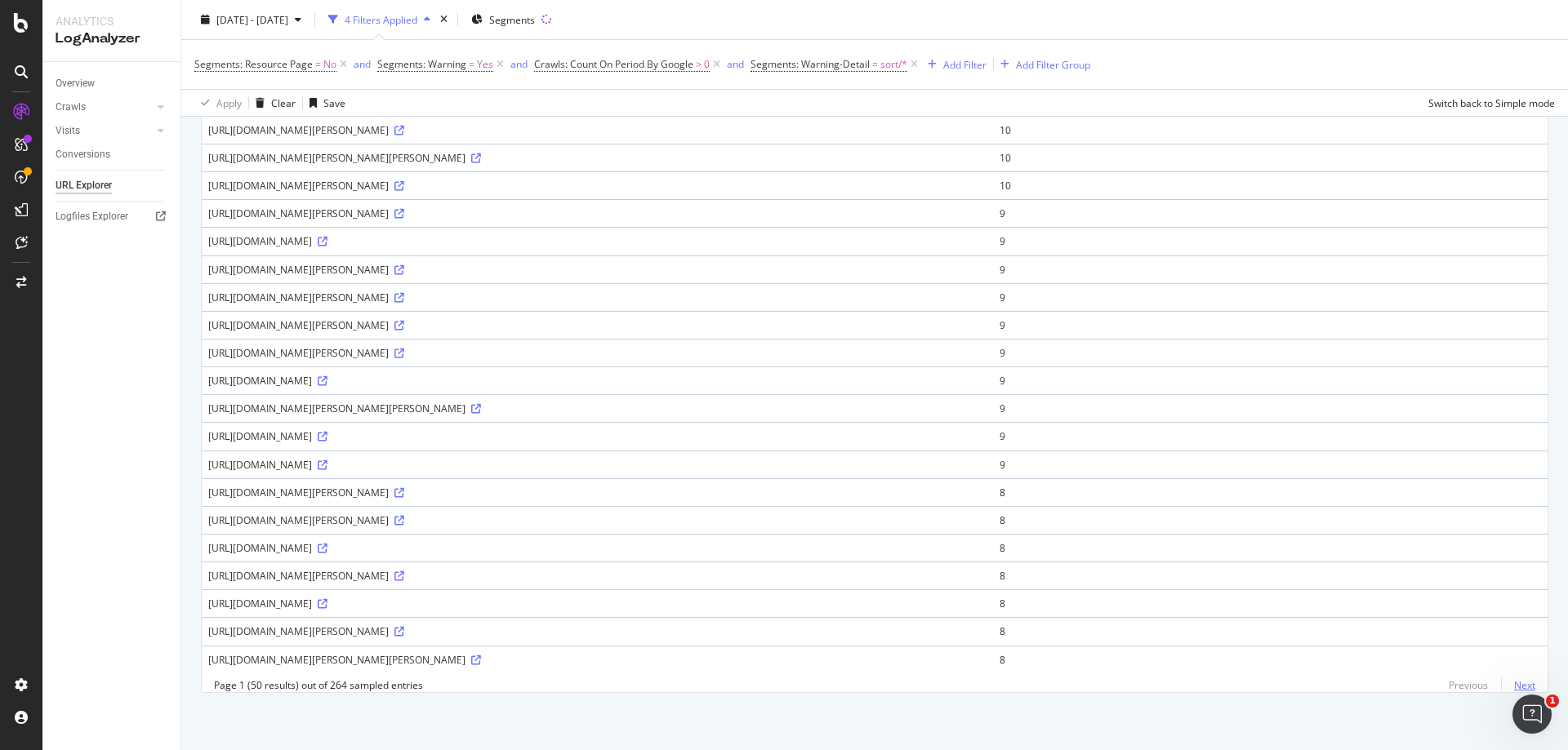
click at [1513, 687] on link "Next" at bounding box center [1518, 685] width 34 height 24
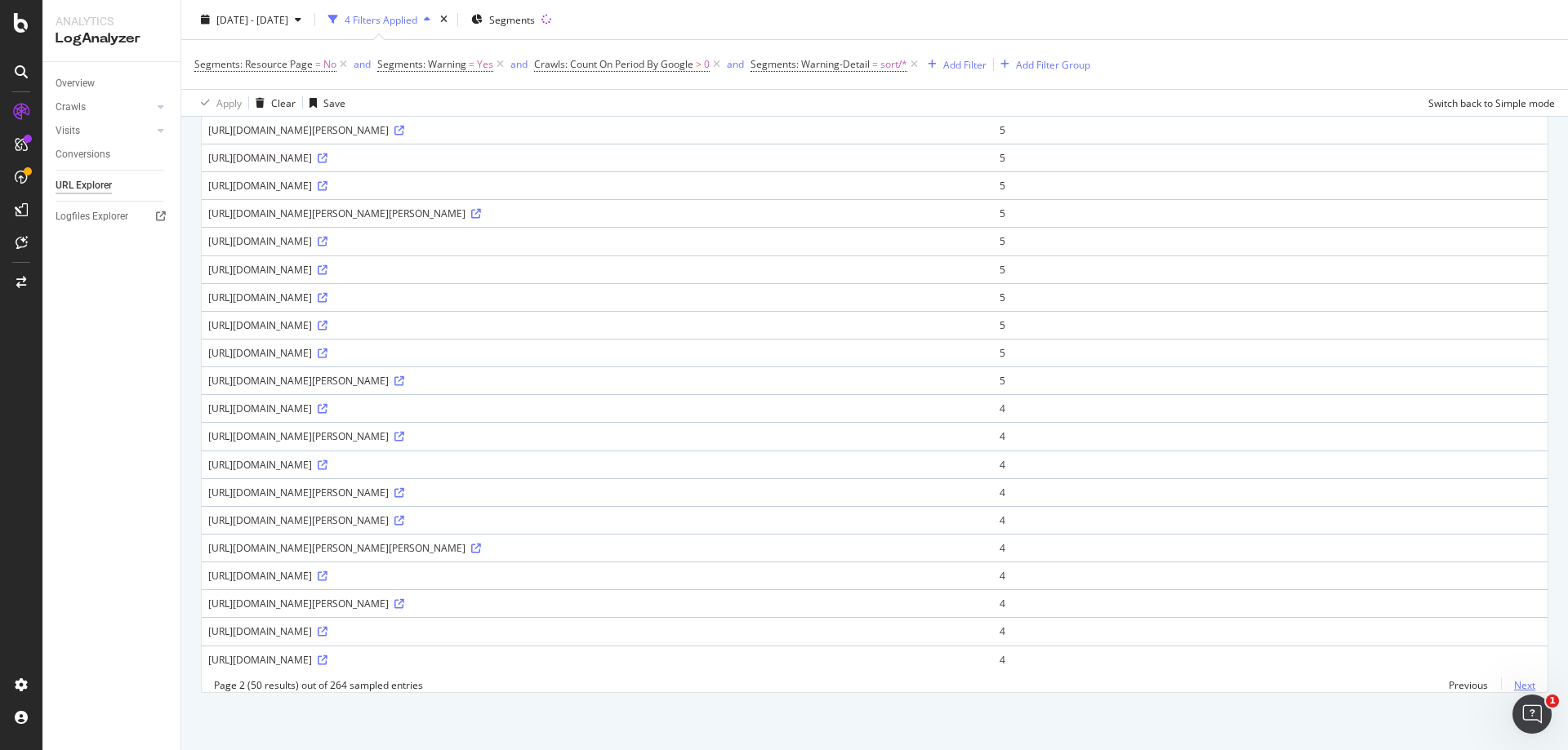
click at [1509, 687] on link "Next" at bounding box center [1518, 685] width 34 height 24
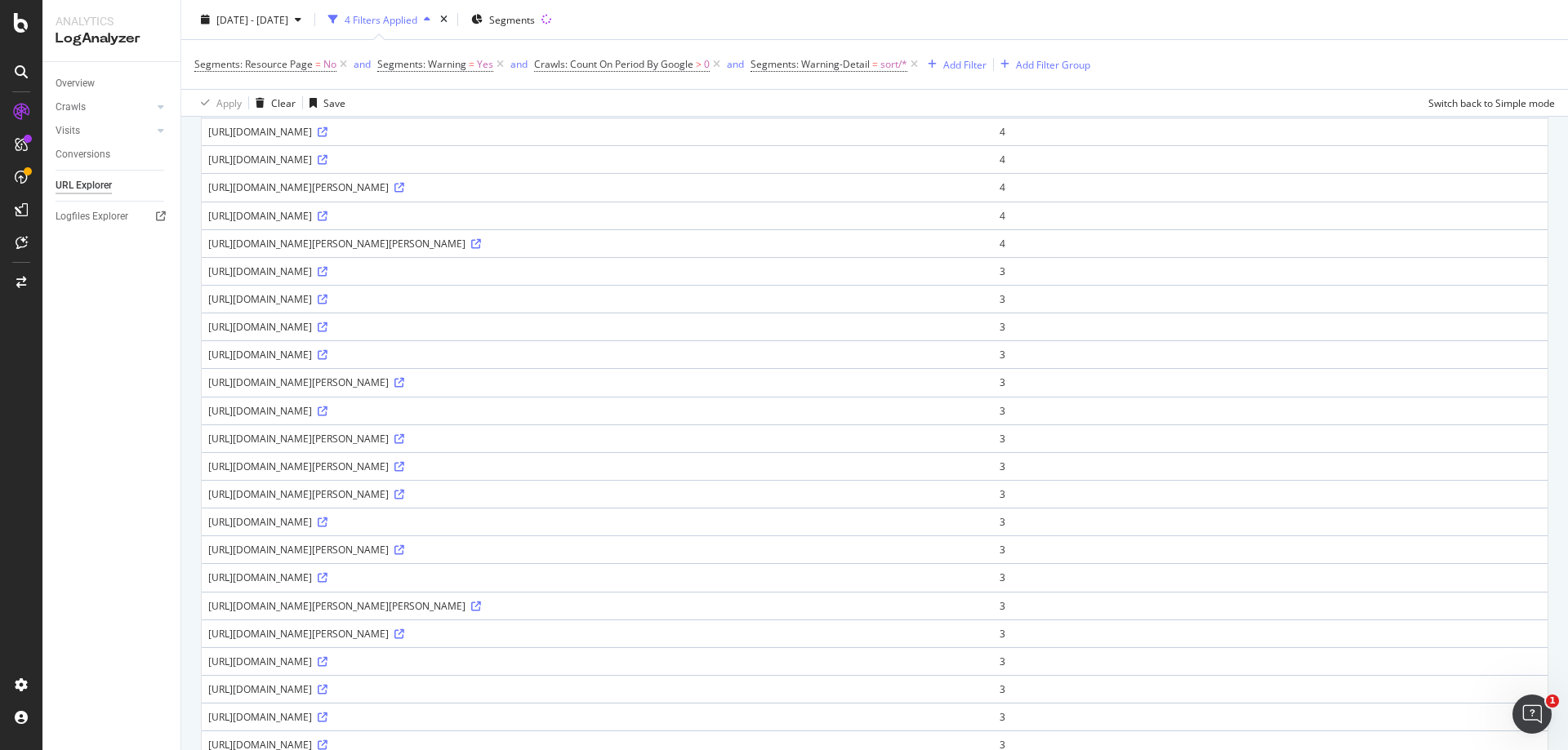
scroll to position [0, 0]
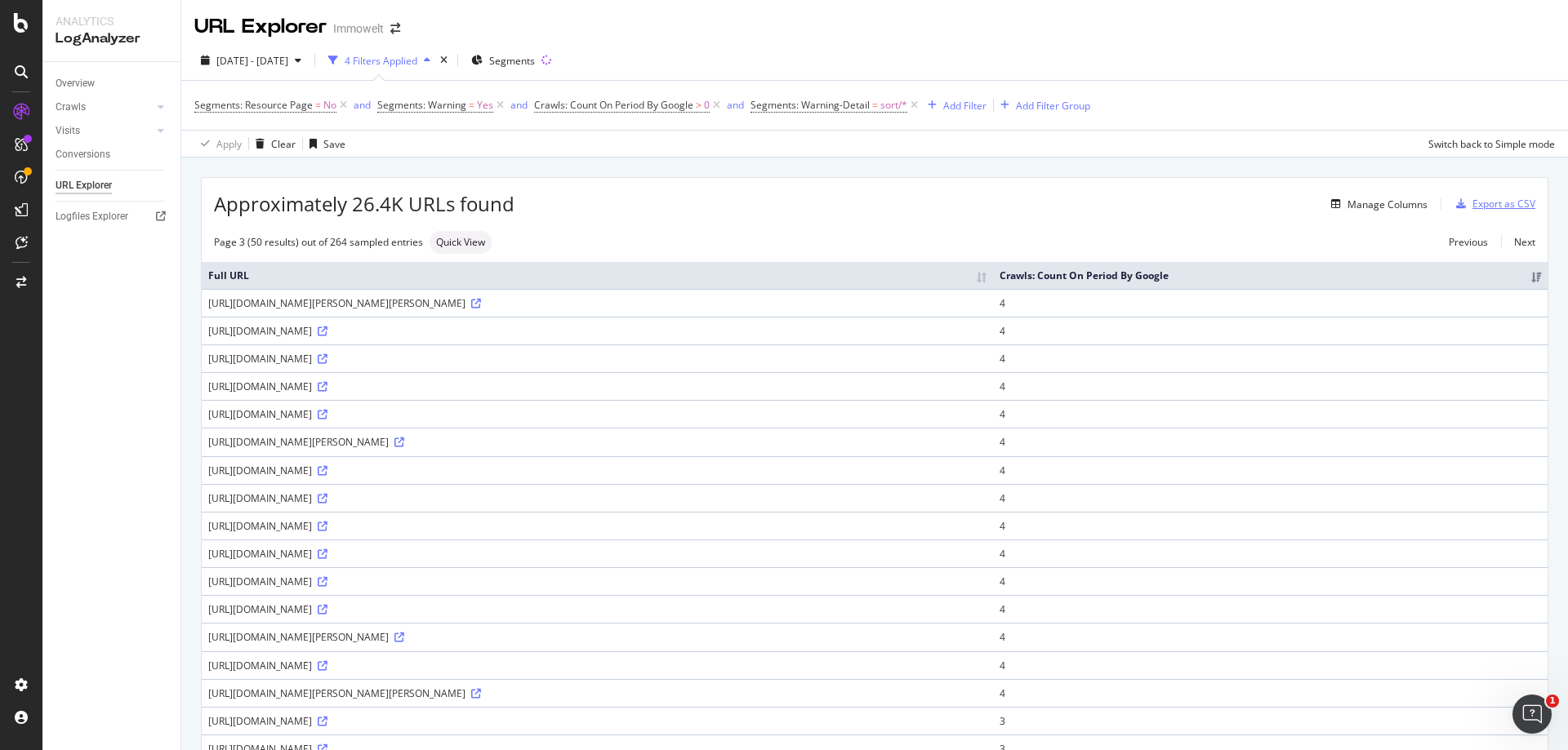
click at [1512, 200] on div "Export as CSV" at bounding box center [1503, 203] width 63 height 14
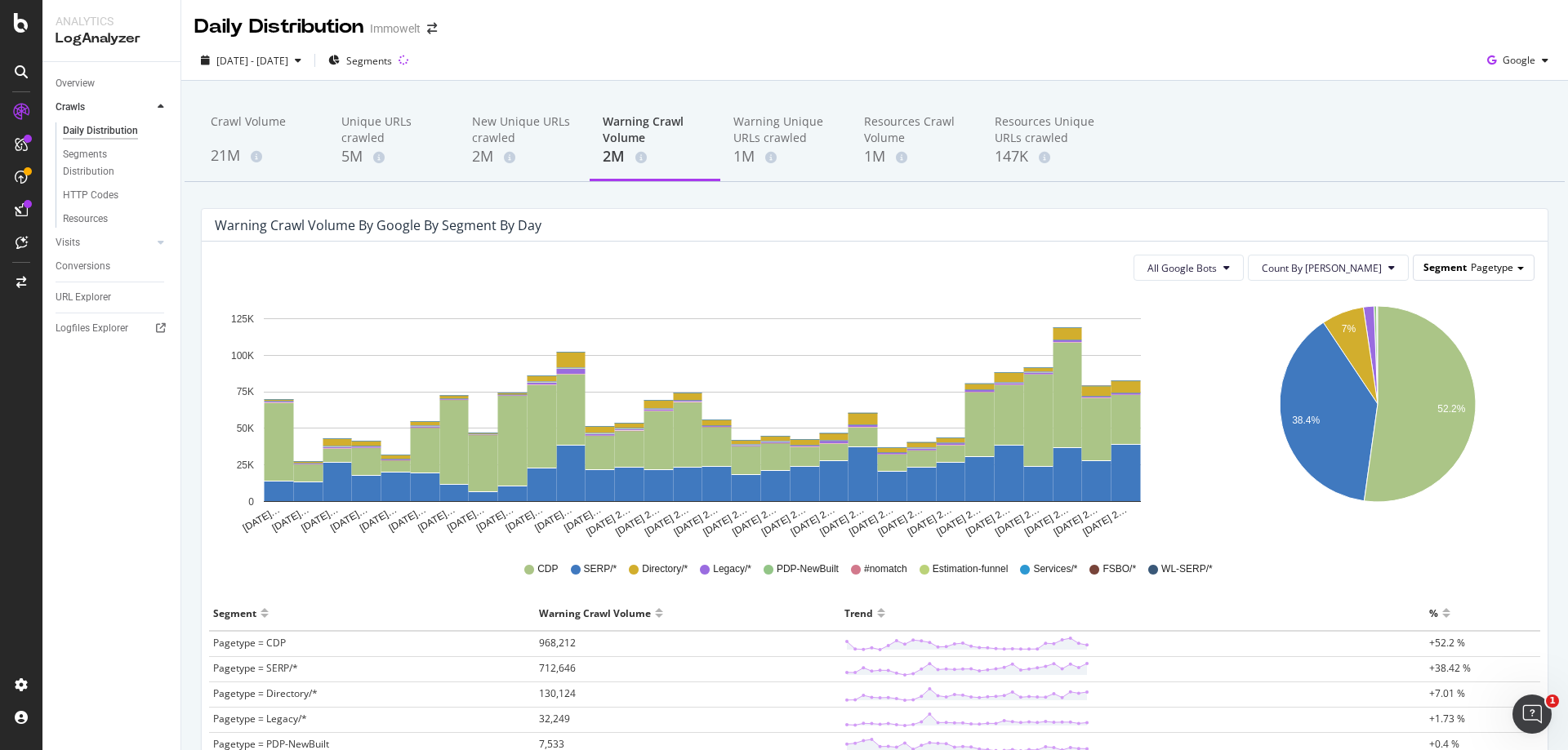
click at [1517, 270] on span at bounding box center [1520, 269] width 7 height 3
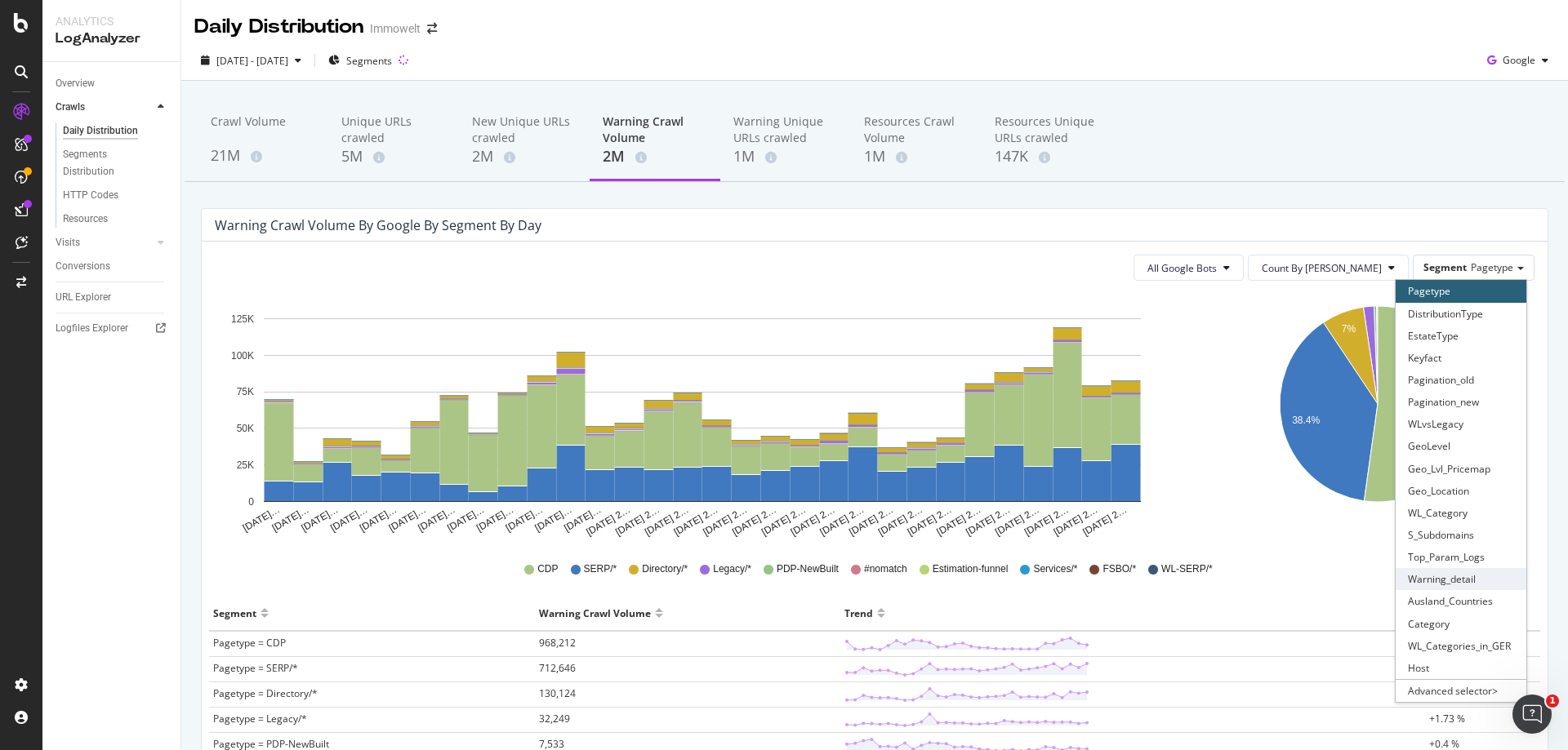
click at [1454, 571] on div "Warning_detail" at bounding box center [1461, 579] width 131 height 22
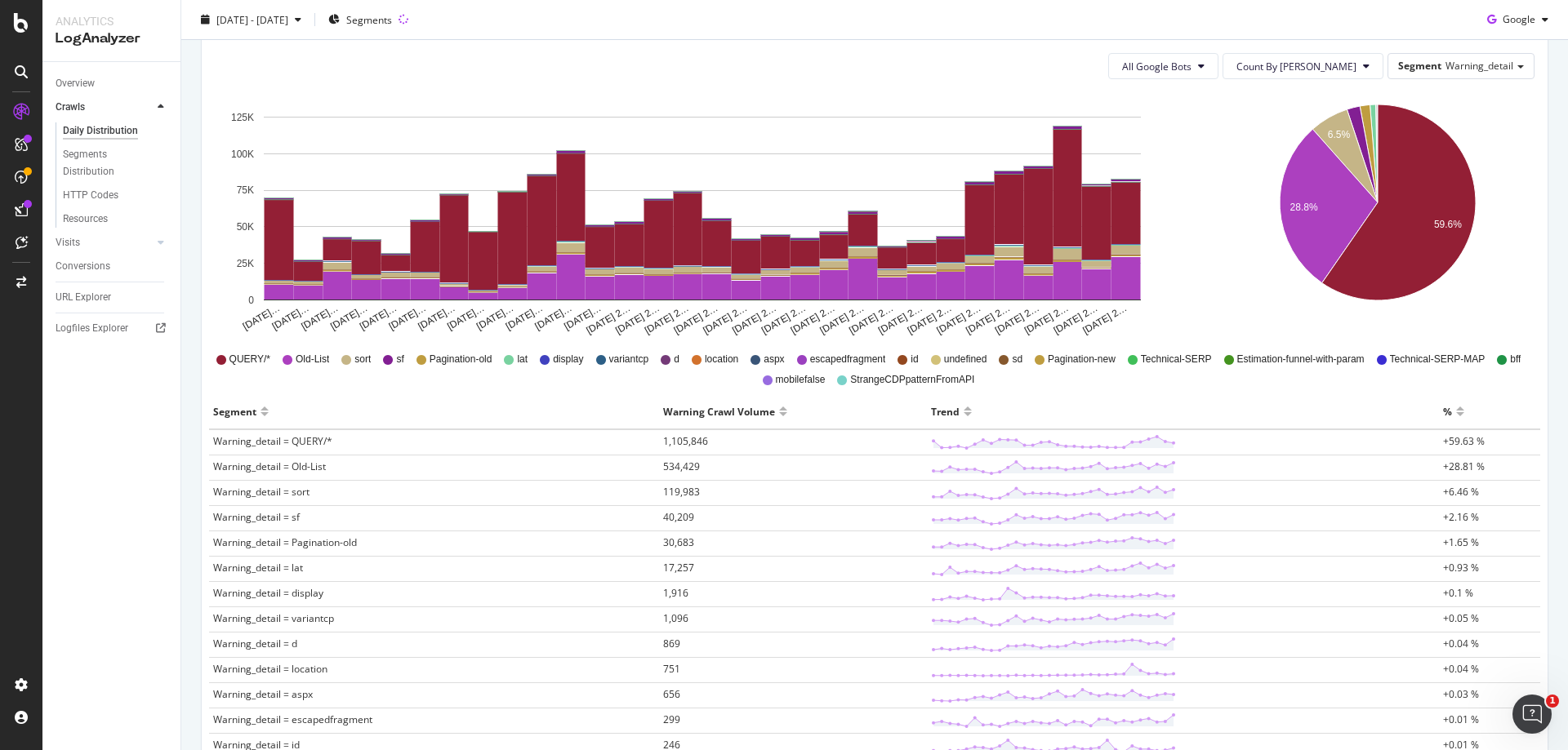
scroll to position [245, 0]
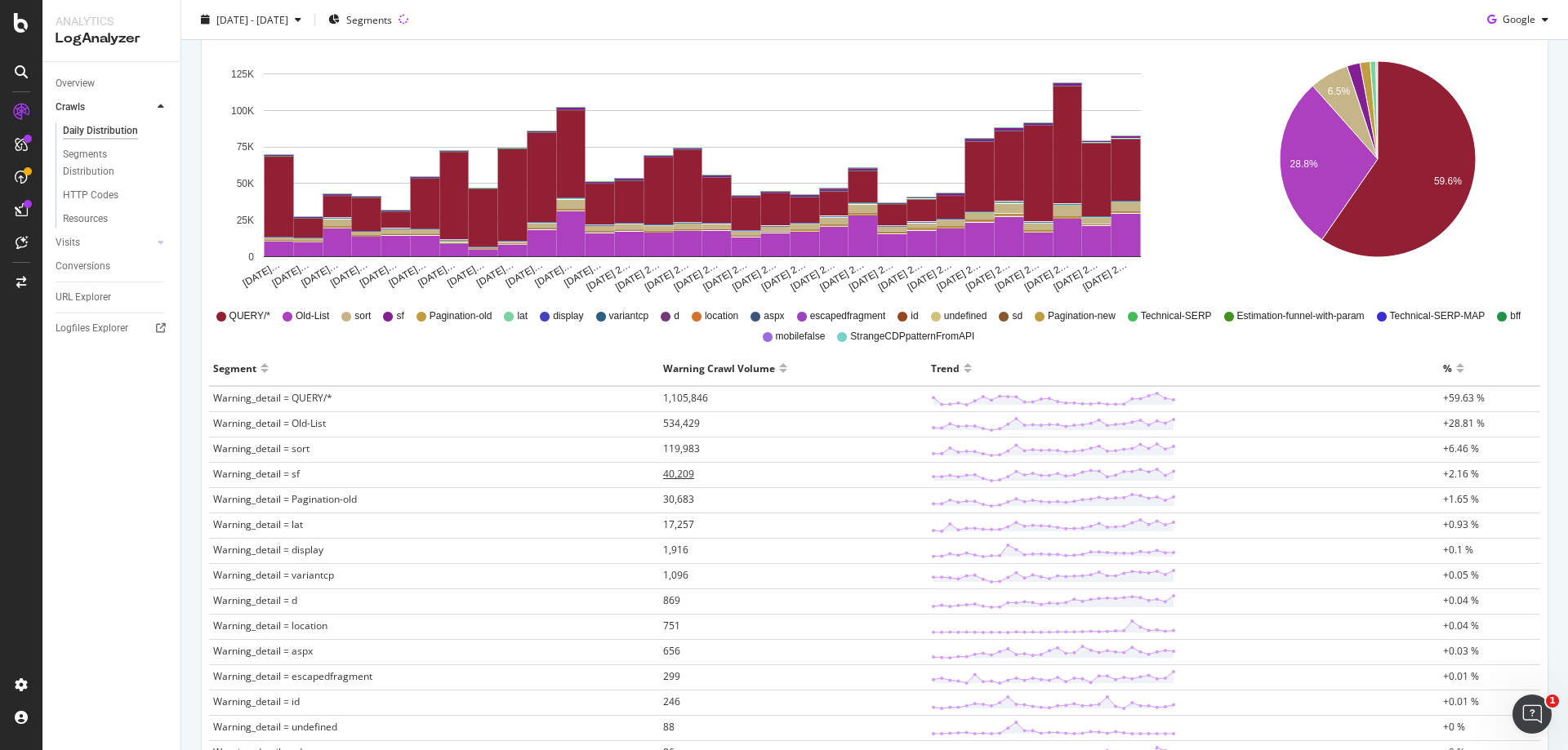
click at [680, 477] on span "40,209" at bounding box center [678, 474] width 31 height 14
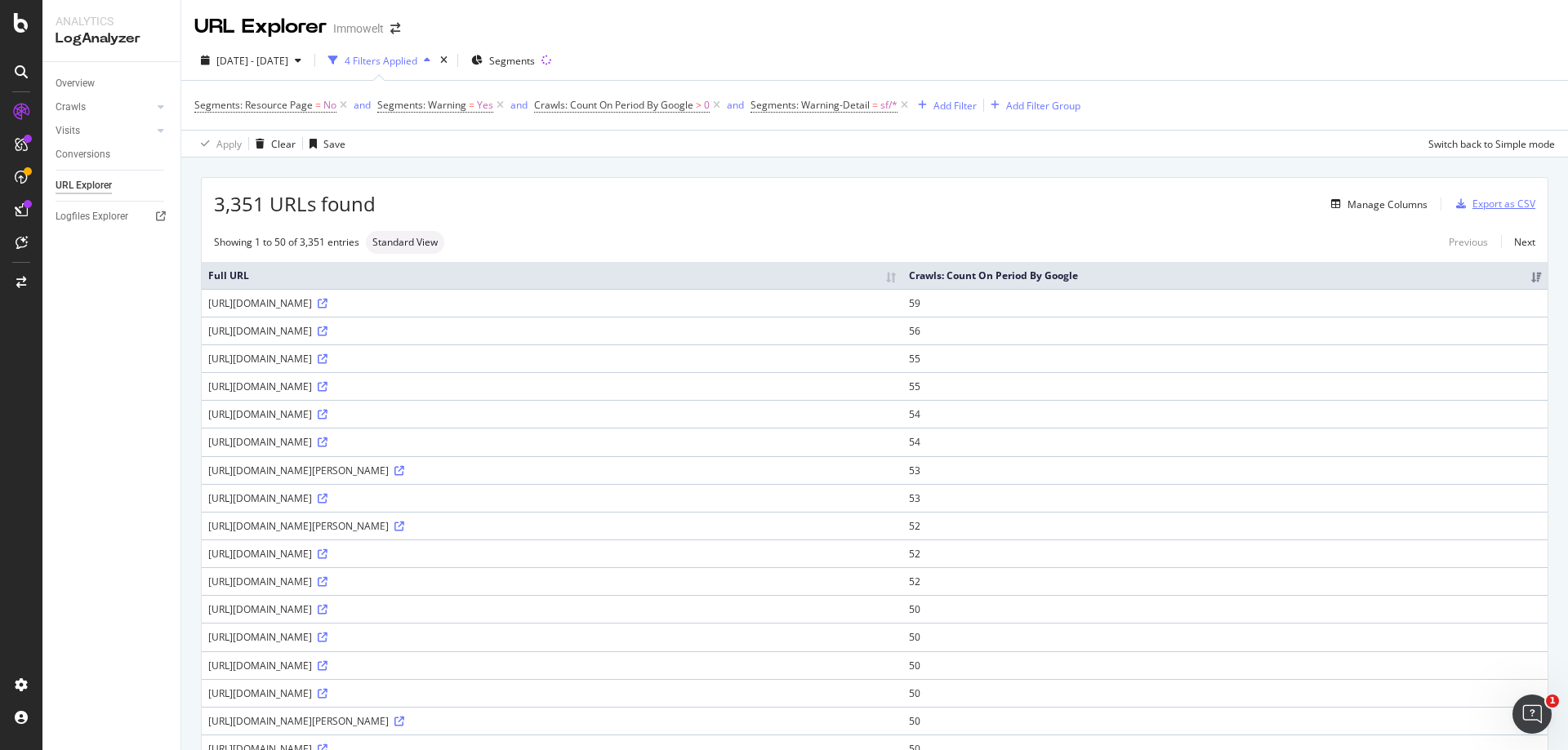
click at [1483, 209] on div "Export as CSV" at bounding box center [1503, 203] width 63 height 14
click at [328, 307] on icon at bounding box center [322, 304] width 10 height 10
click at [947, 107] on div "Add Filter" at bounding box center [955, 105] width 43 height 14
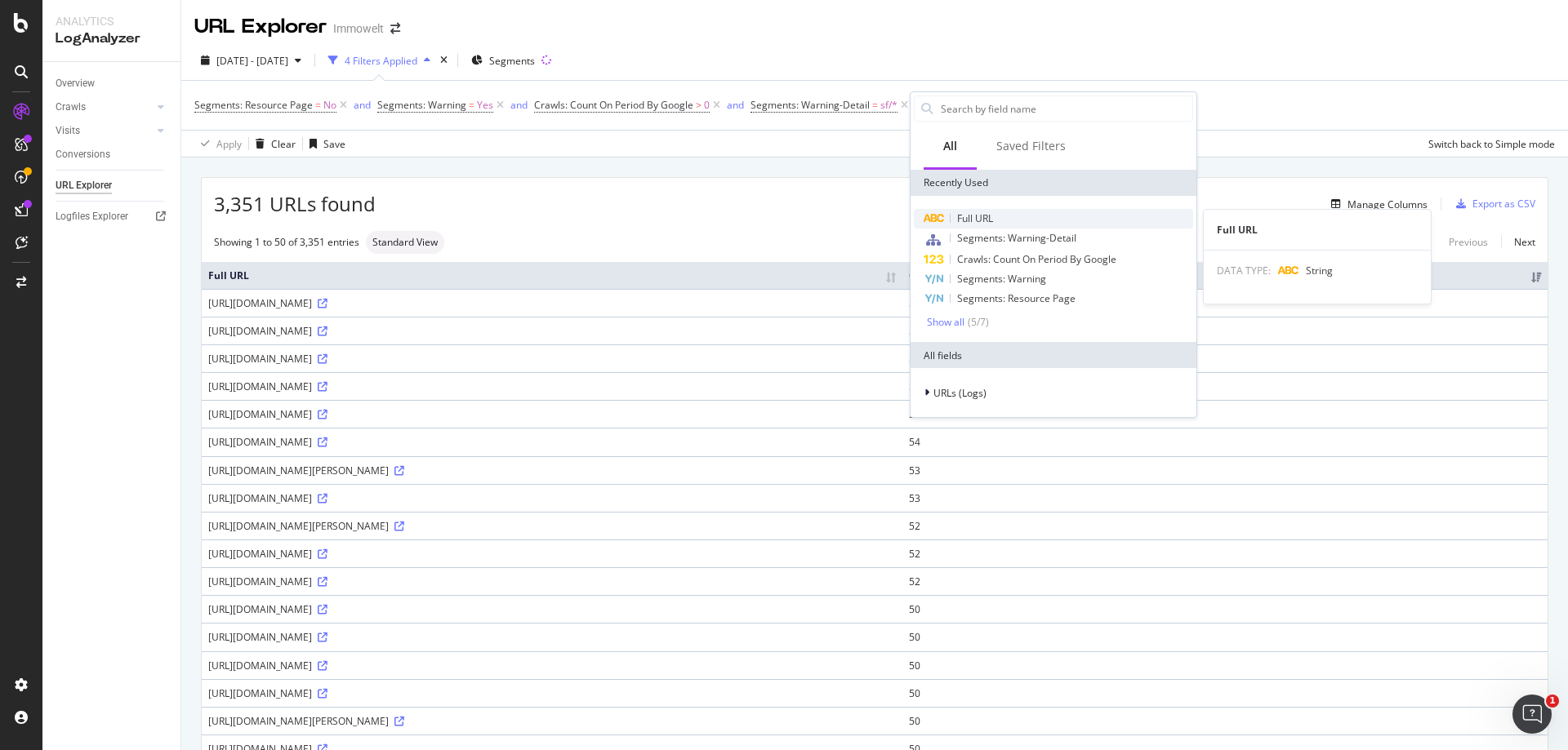
click at [984, 219] on span "Full URL" at bounding box center [975, 219] width 36 height 14
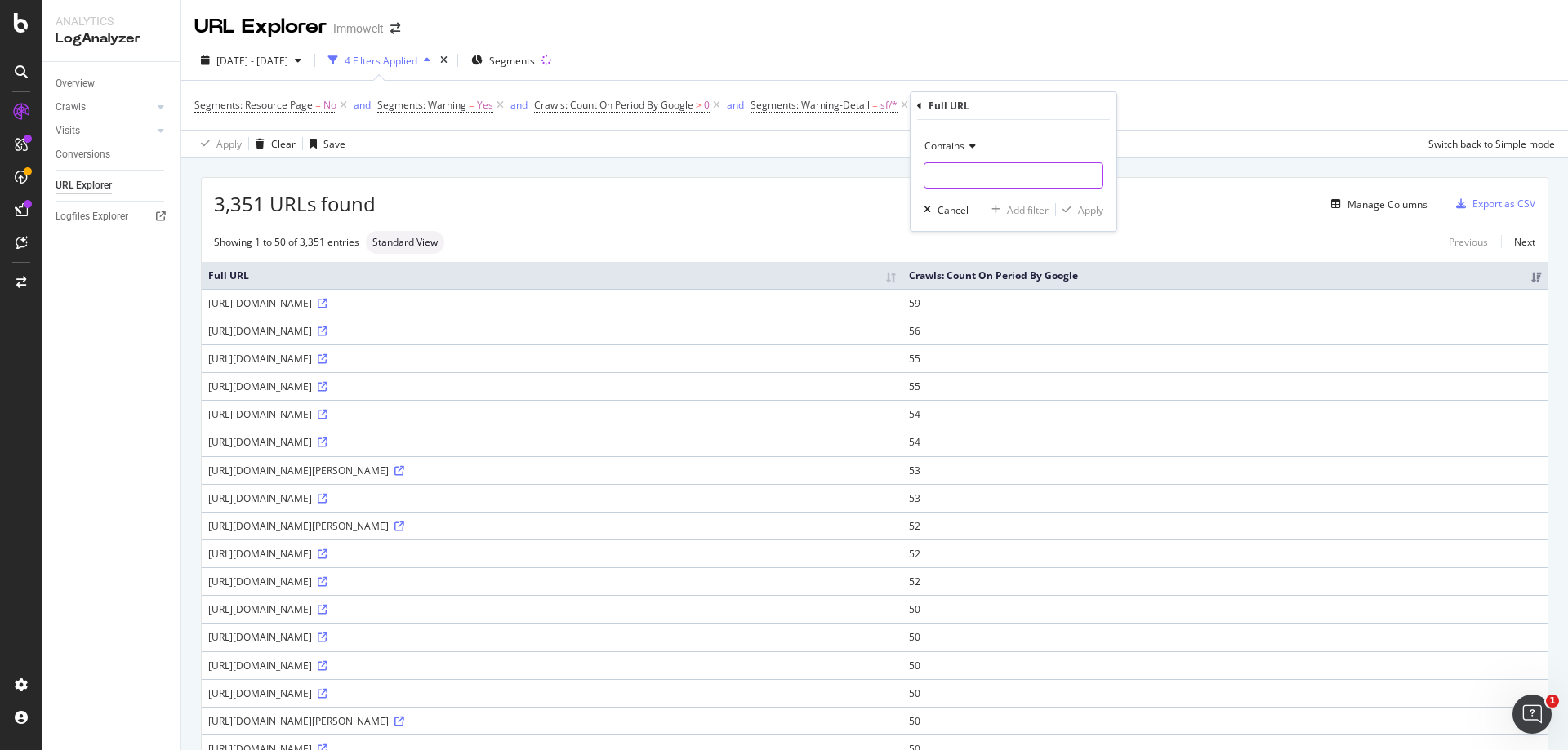
click at [961, 176] on input "text" at bounding box center [1012, 175] width 178 height 26
type input "/berlin/"
click at [1090, 207] on div "Apply" at bounding box center [1091, 210] width 26 height 14
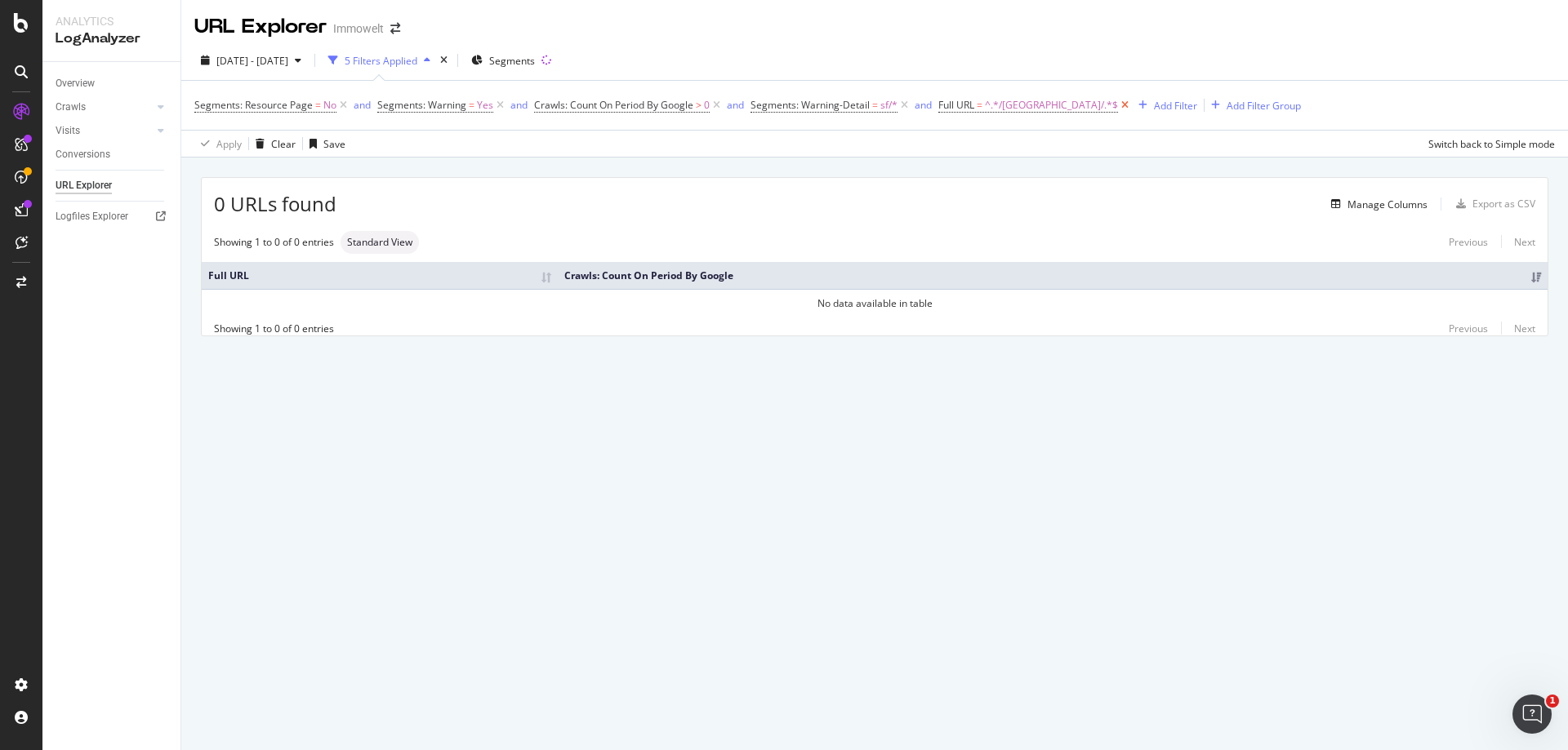
click at [1118, 105] on icon at bounding box center [1125, 105] width 14 height 16
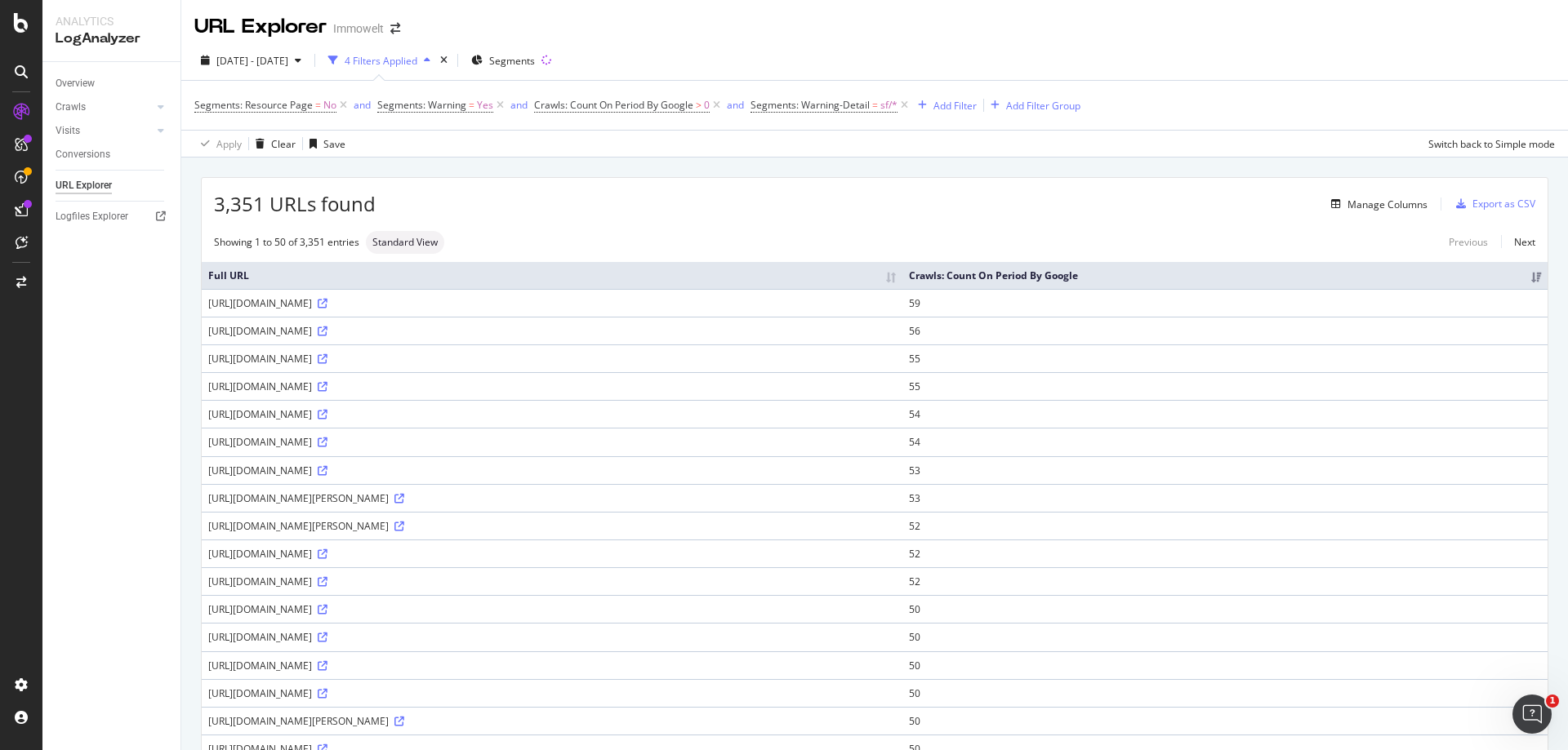
drag, startPoint x: 534, startPoint y: 358, endPoint x: 209, endPoint y: 350, distance: 325.1
click at [209, 350] on td "https://www.immowelt.de/suche/ankum/immobilien/mk?sf=RELEVANCE" at bounding box center [551, 358] width 700 height 28
copy div "https://www.immowelt.de/suche/ankum/immobilien/mk?sf=RELEVANCE"
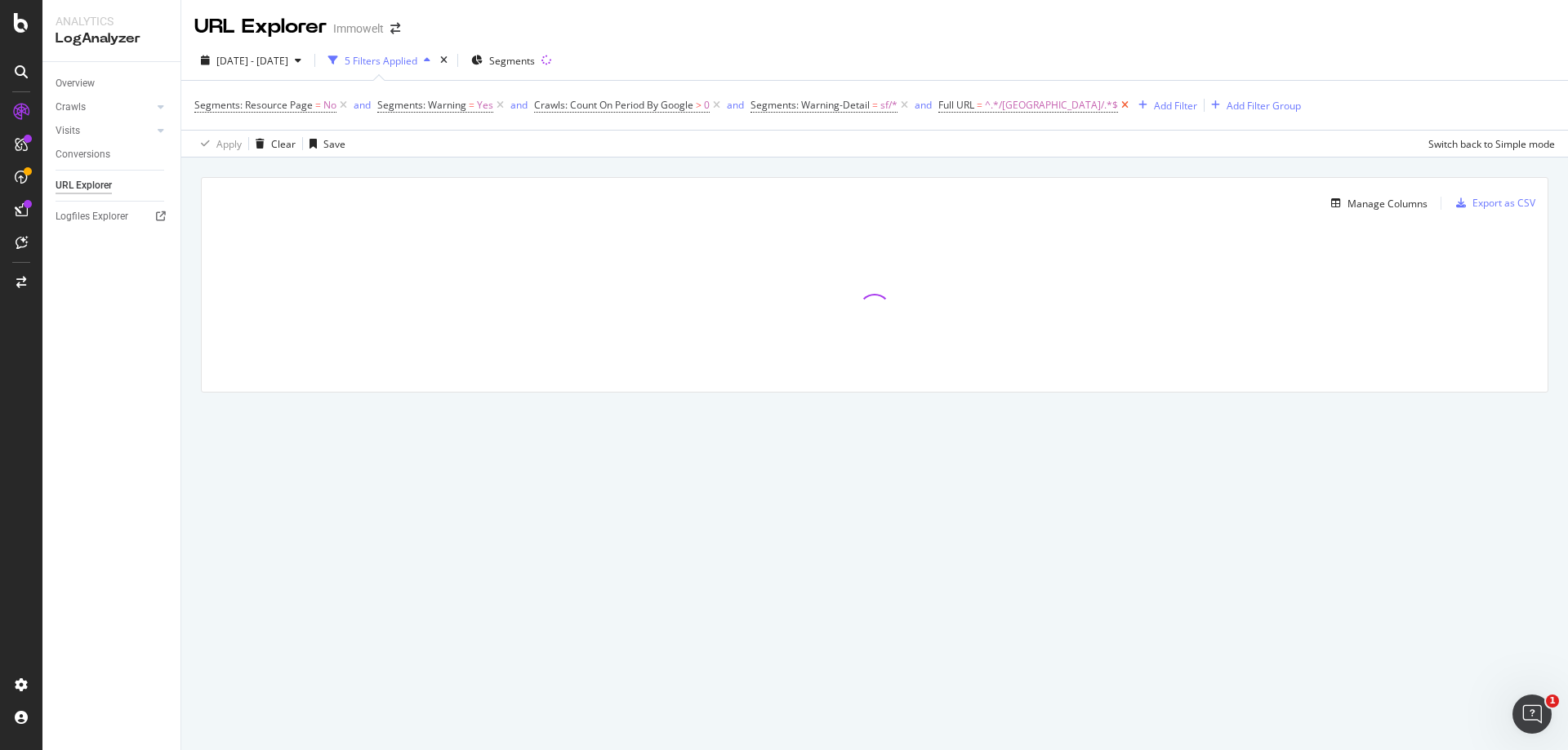
click at [1118, 105] on icon at bounding box center [1125, 105] width 14 height 16
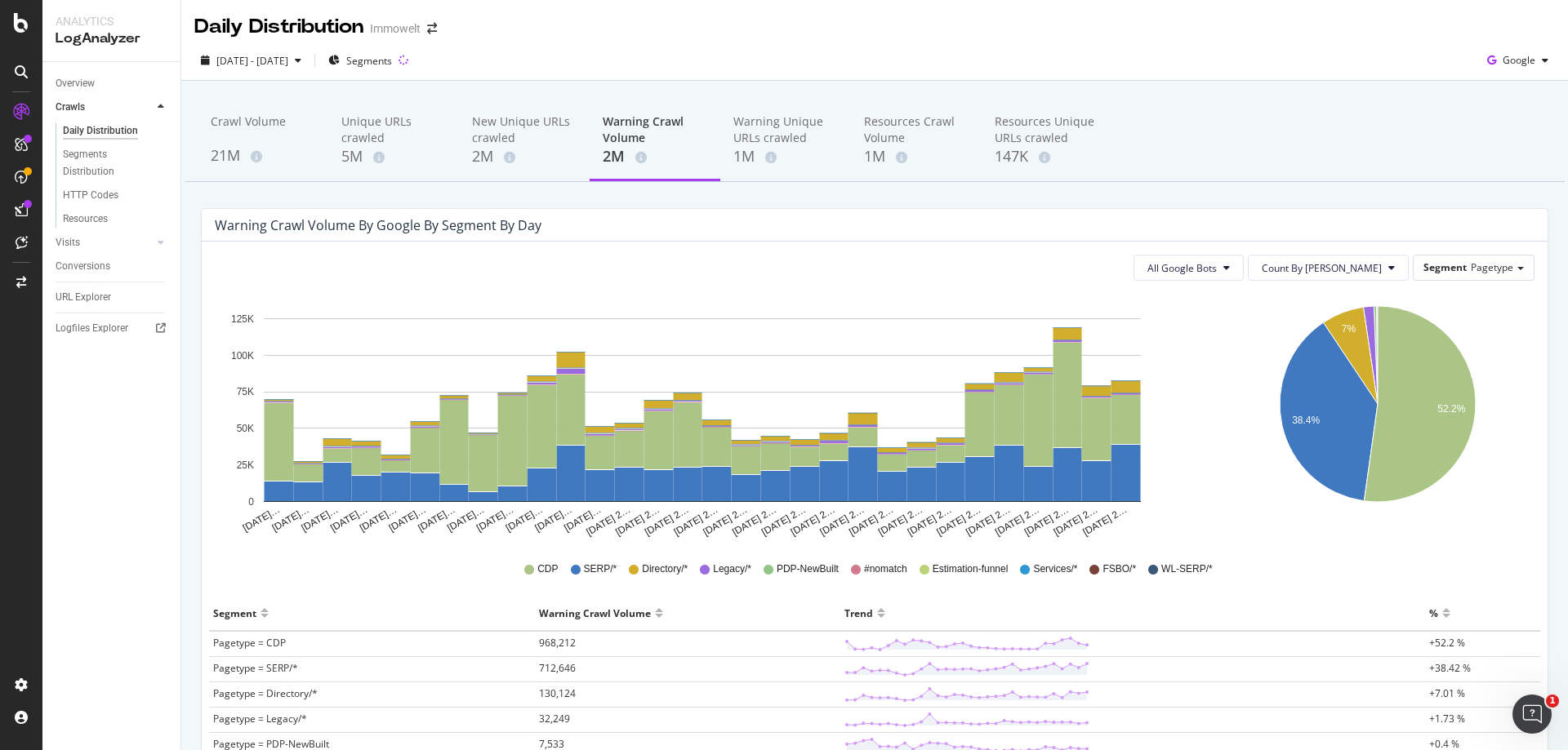
click at [1478, 253] on div "All Google Bots Count By Day Segment Pagetype Hold CTRL while clicking to filte…" at bounding box center [875, 591] width 1346 height 700
click at [1482, 260] on span "Pagetype" at bounding box center [1492, 267] width 43 height 14
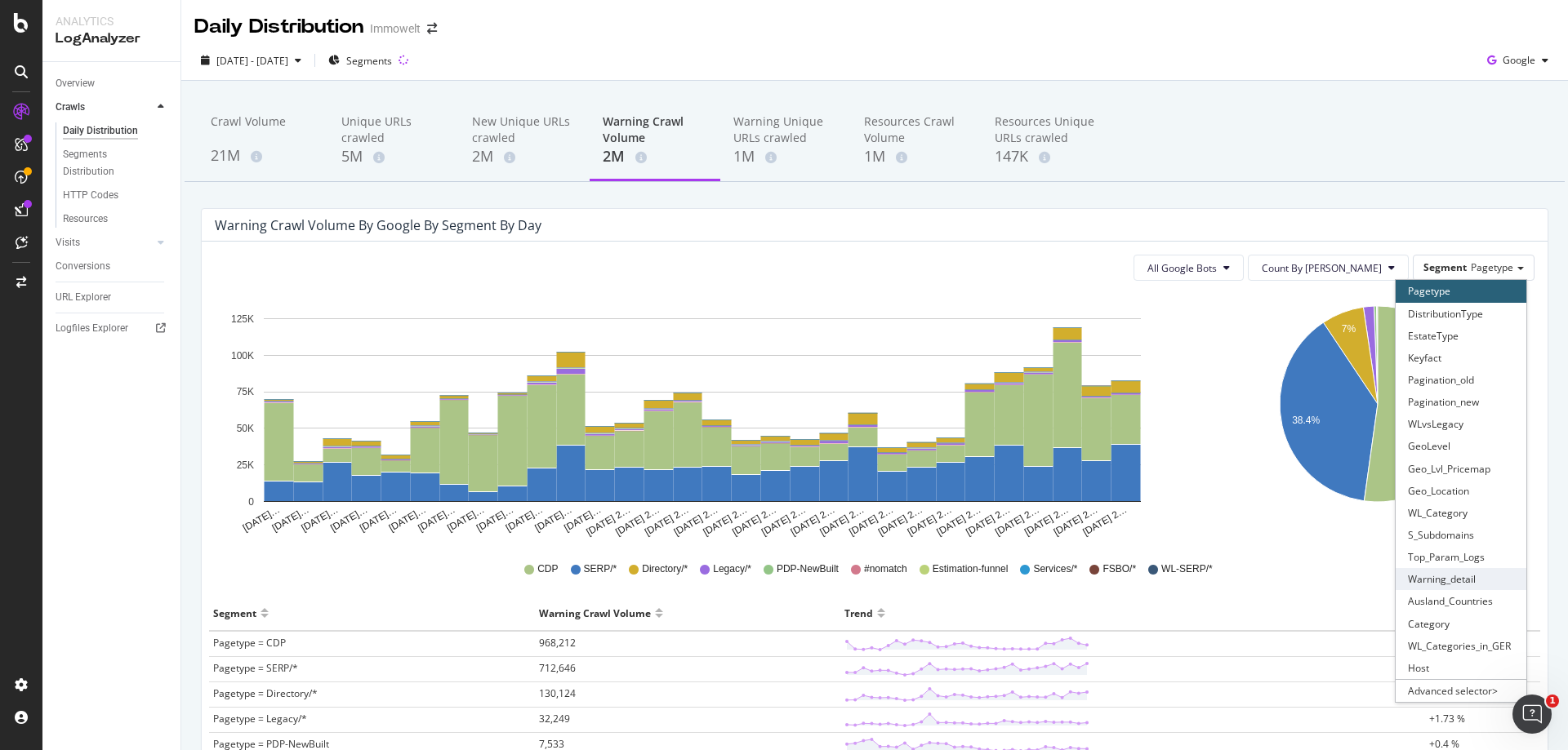
click at [1462, 568] on div "Warning_detail" at bounding box center [1461, 579] width 131 height 22
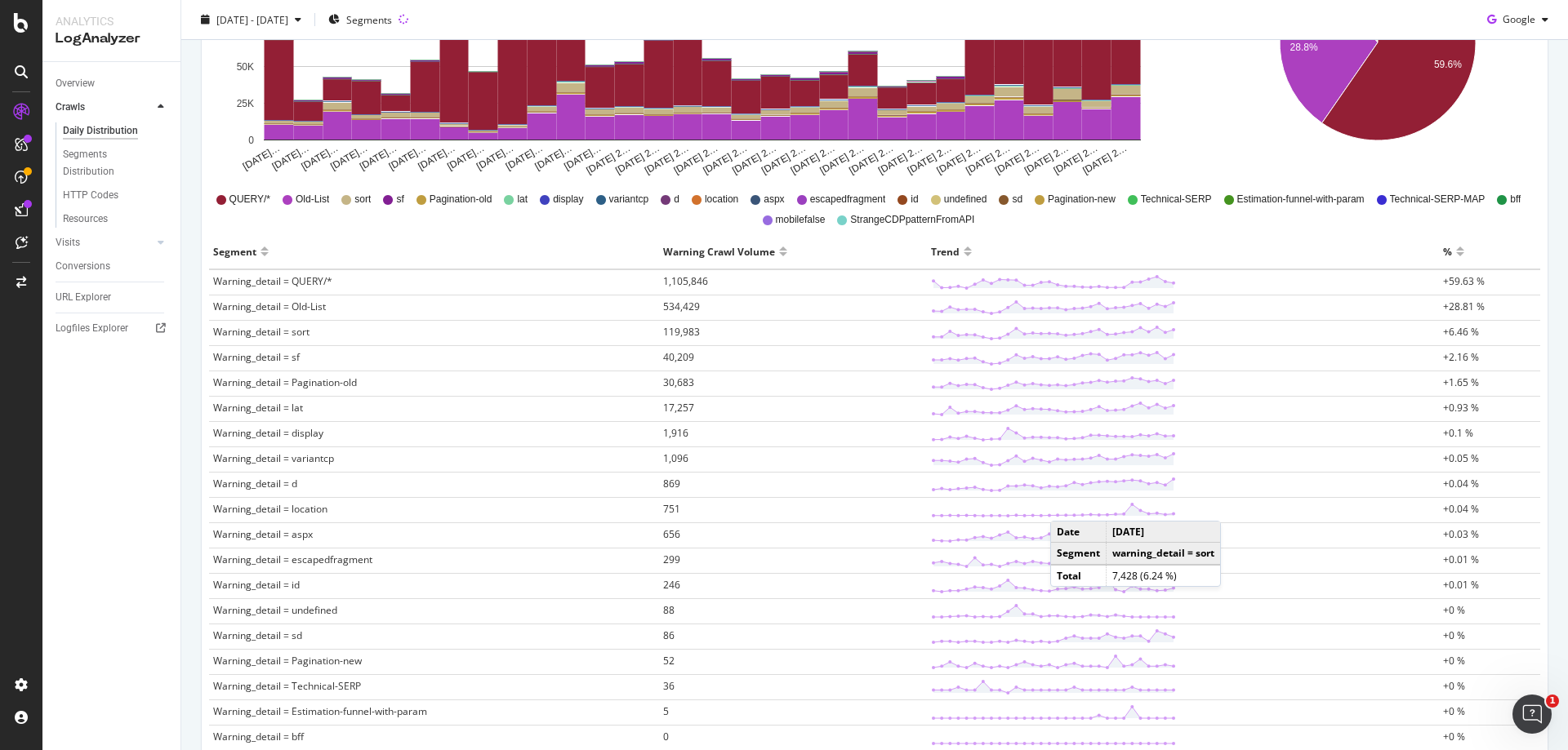
scroll to position [408, 0]
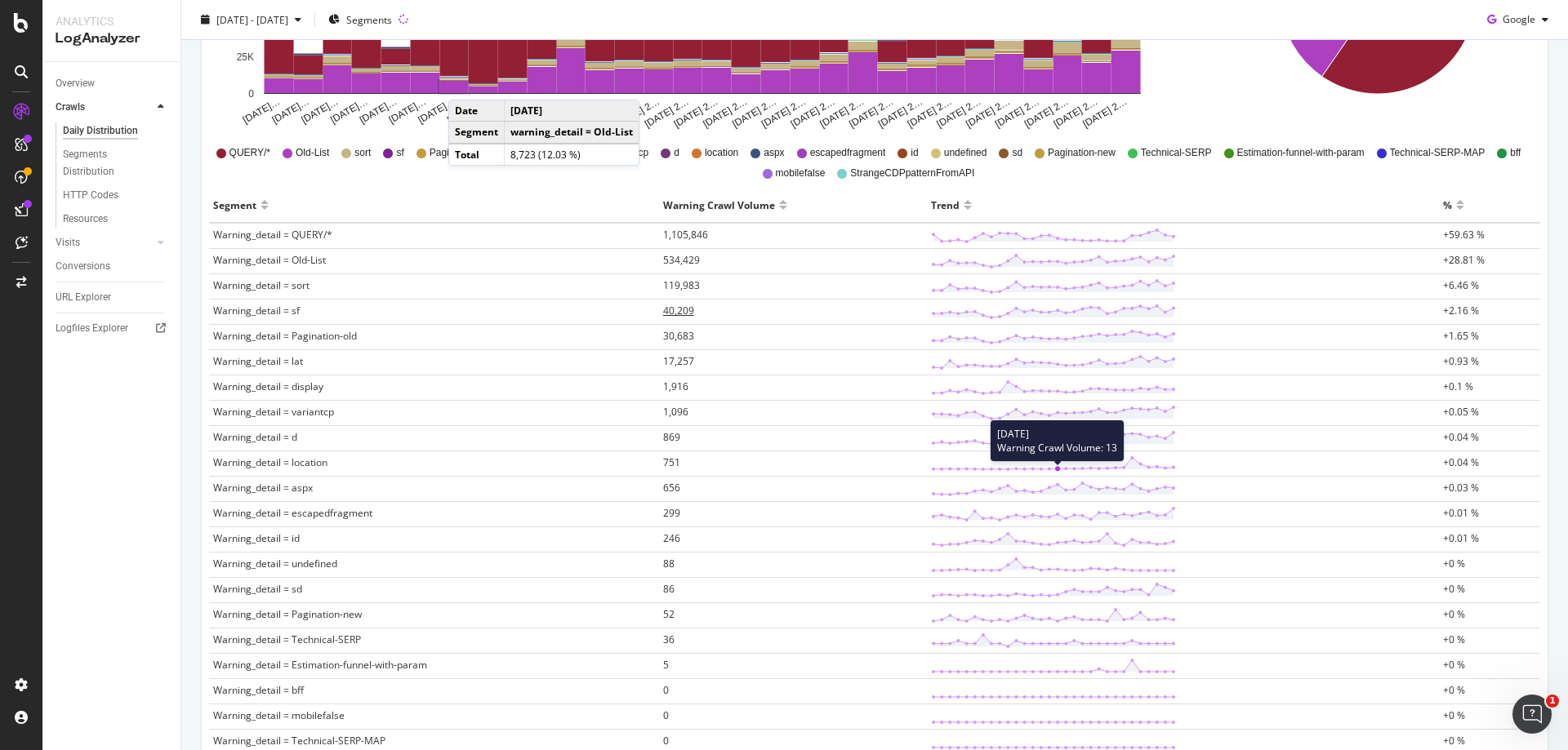
click at [680, 313] on span "40,209" at bounding box center [678, 310] width 31 height 14
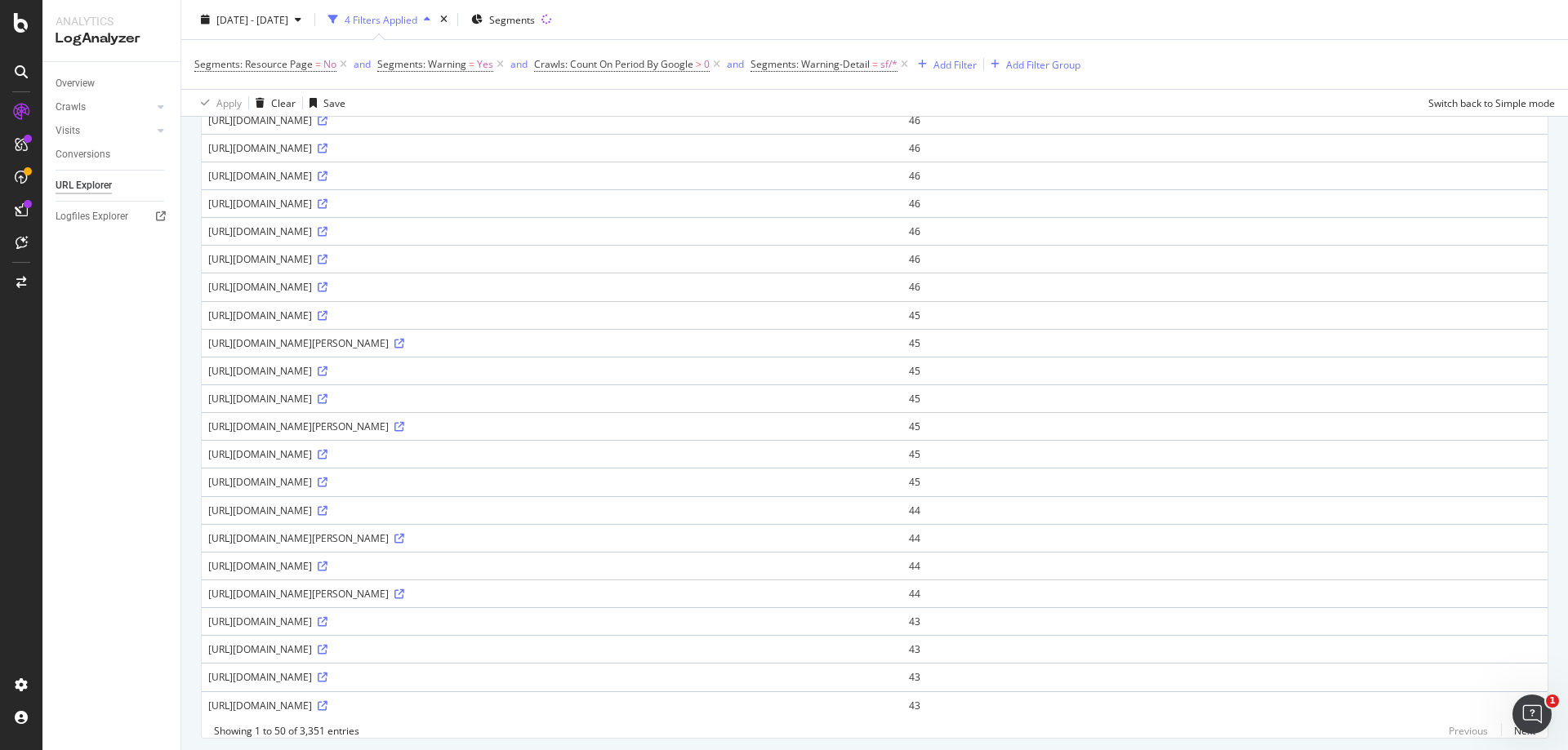
scroll to position [1021, 0]
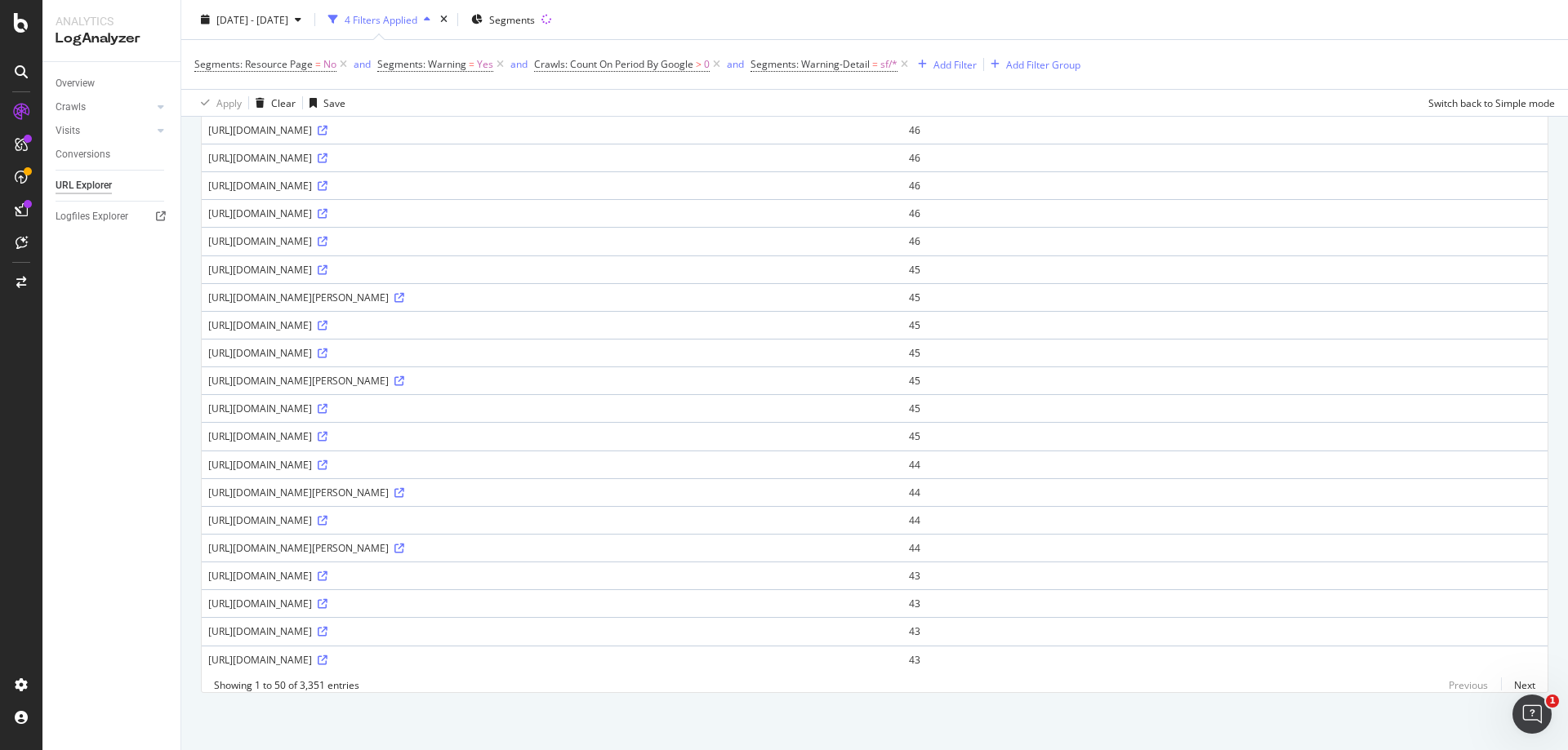
drag, startPoint x: 549, startPoint y: 592, endPoint x: 208, endPoint y: 594, distance: 341.0
click at [208, 594] on td "https://www.immowelt.de/suche/loeningen/immobilien/mk?sf=RELEVANCE" at bounding box center [551, 603] width 700 height 28
copy div "https://www.immowelt.de/suche/loeningen/immobilien/mk?sf=RELEVANCE"
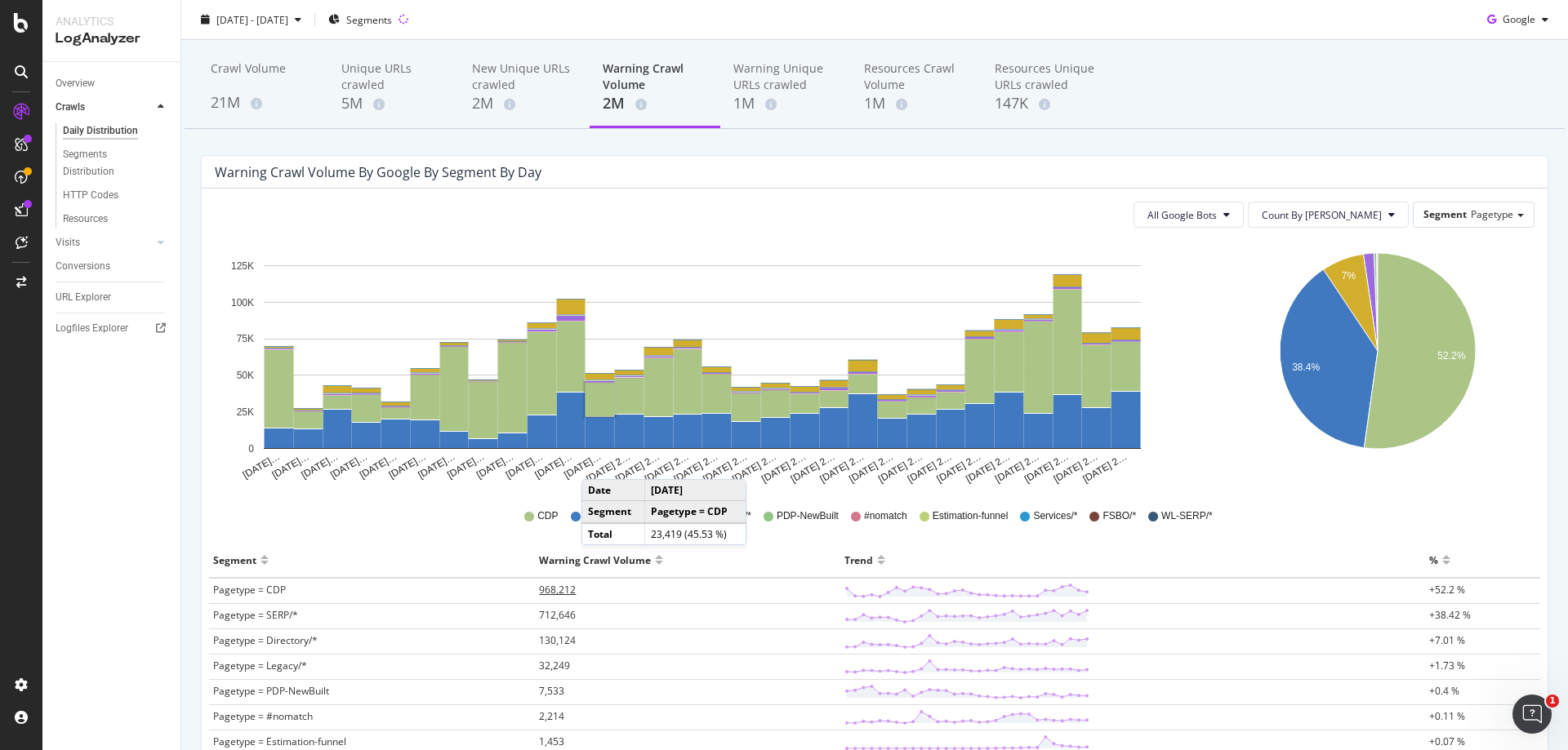
scroll to position [82, 0]
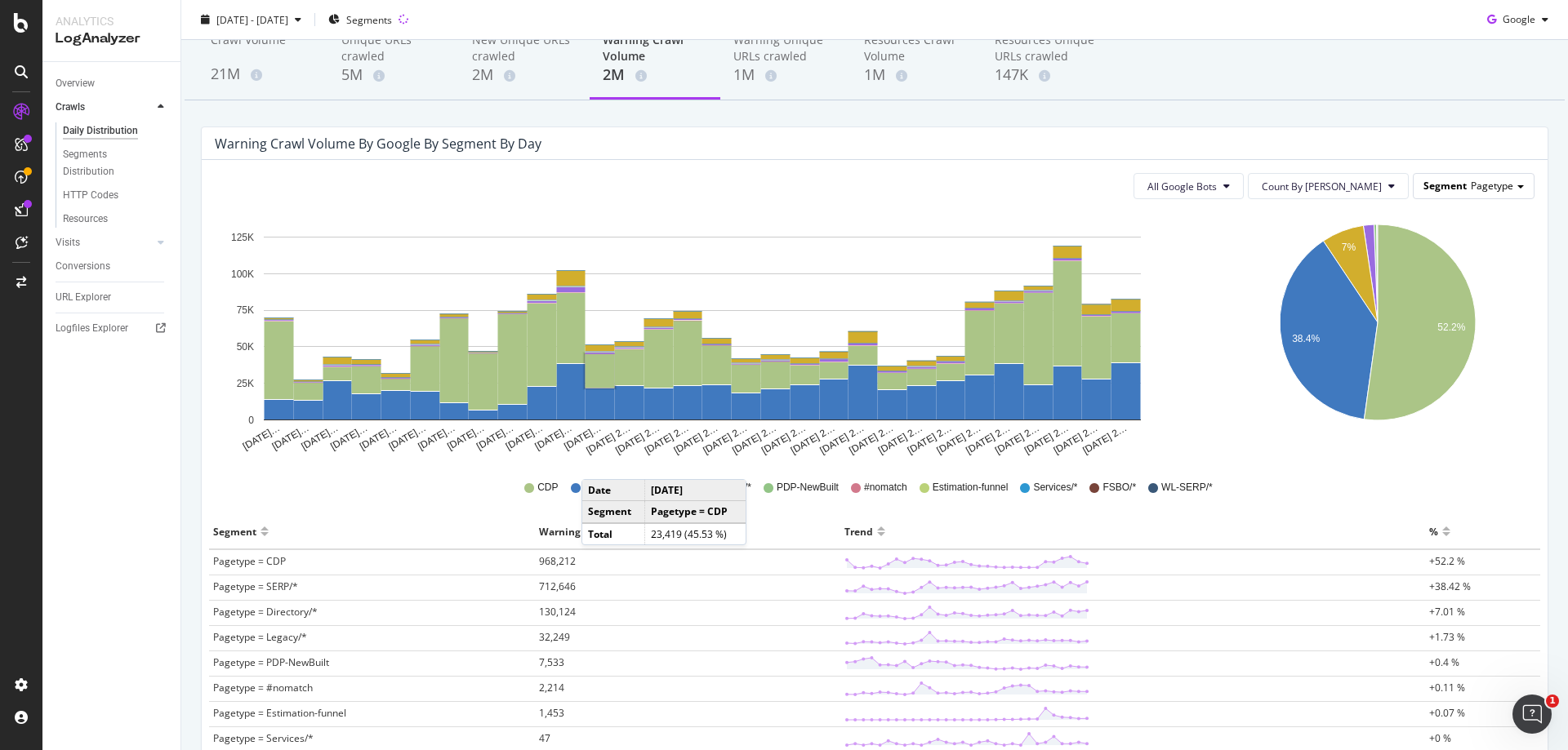
click at [1495, 176] on div "Segment Pagetype" at bounding box center [1473, 185] width 120 height 24
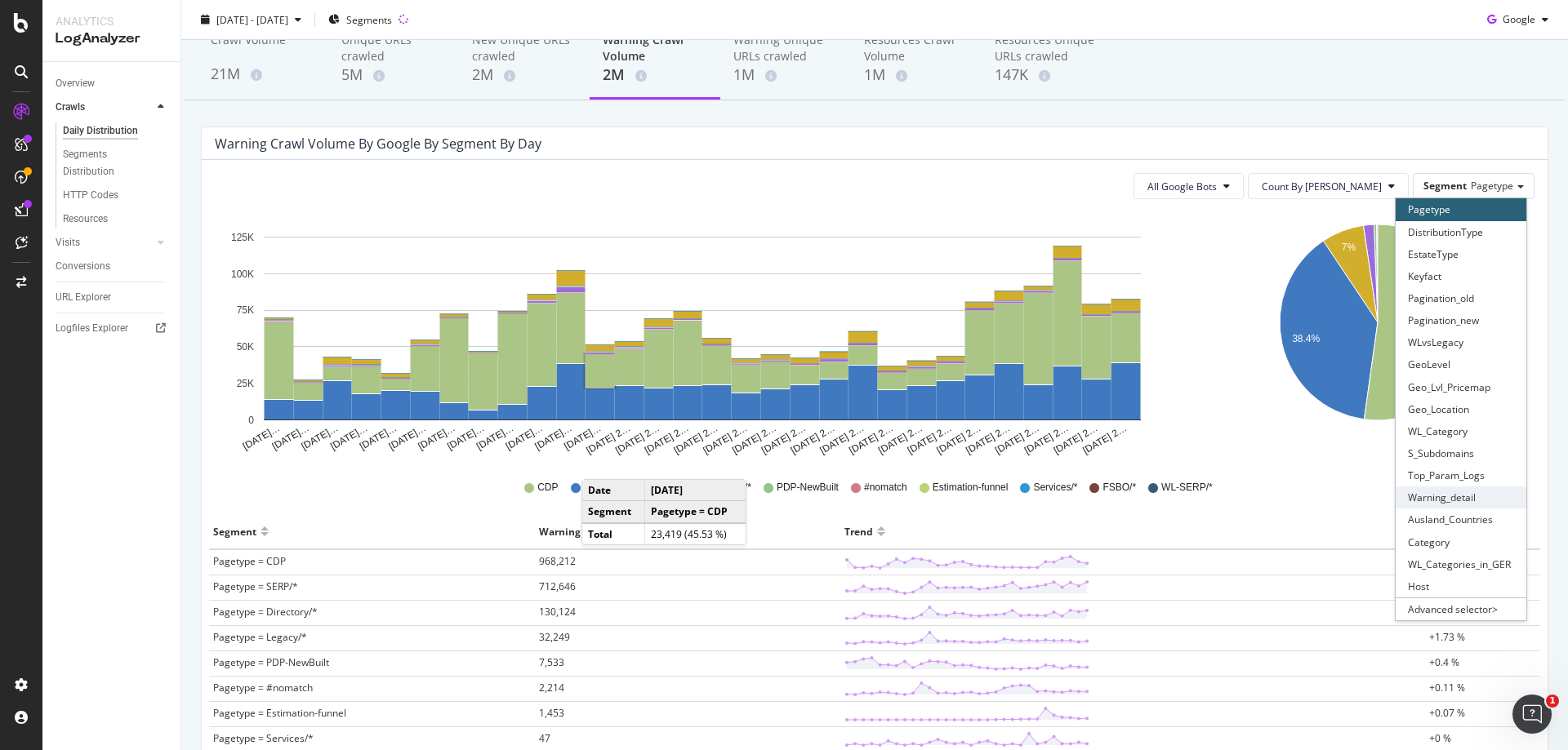
click at [1468, 496] on div "Warning_detail" at bounding box center [1461, 497] width 131 height 22
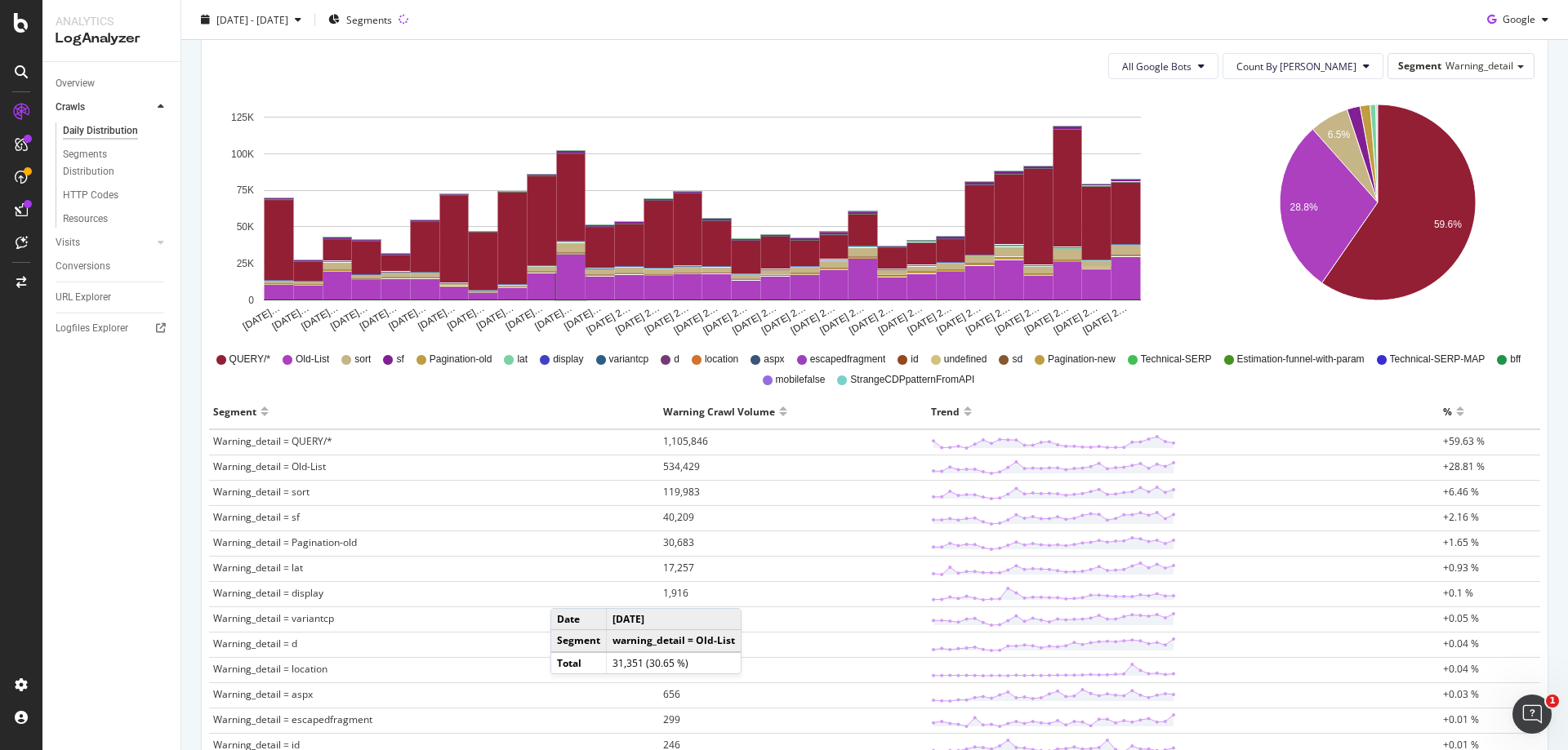
scroll to position [408, 0]
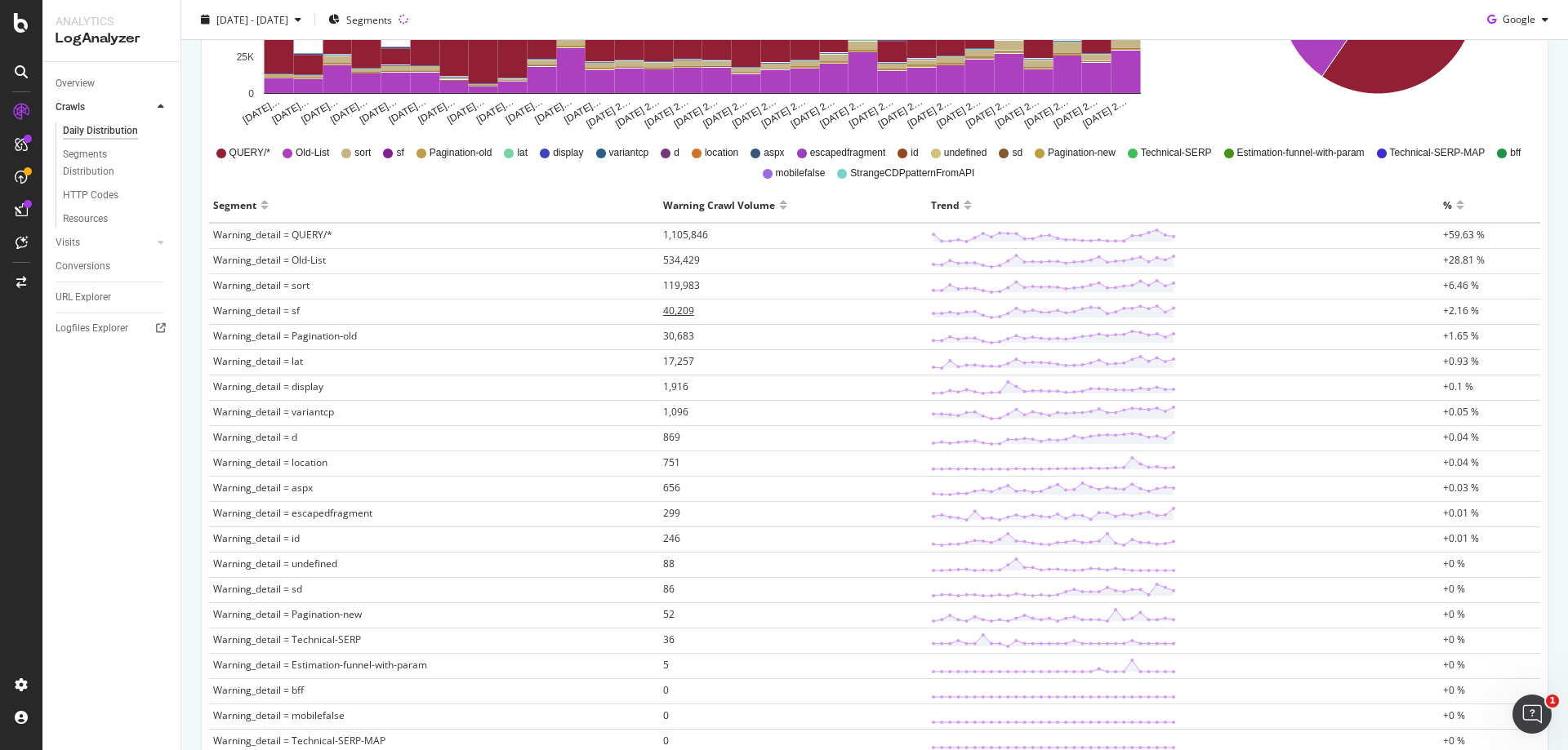
click at [683, 311] on span "40,209" at bounding box center [678, 310] width 31 height 14
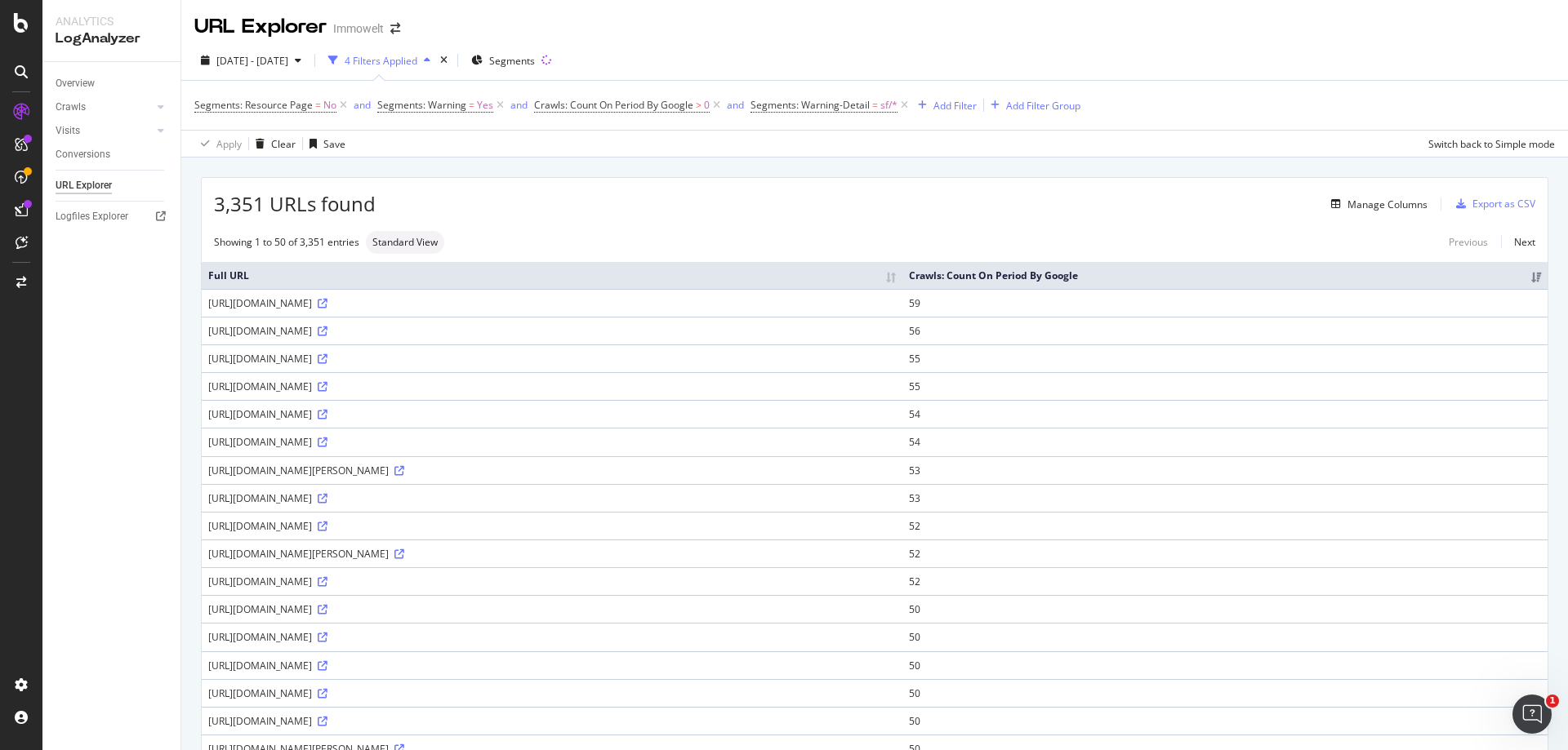
drag, startPoint x: 550, startPoint y: 361, endPoint x: 214, endPoint y: 353, distance: 336.1
click at [210, 354] on div "https://www.immowelt.de/suche/hersbruck/immobilien/mk?sf=RELEVANCE" at bounding box center [552, 359] width 687 height 14
copy div "https://www.immowelt.de/suche/hersbruck/immobilien/mk?sf=RELEVANCE"
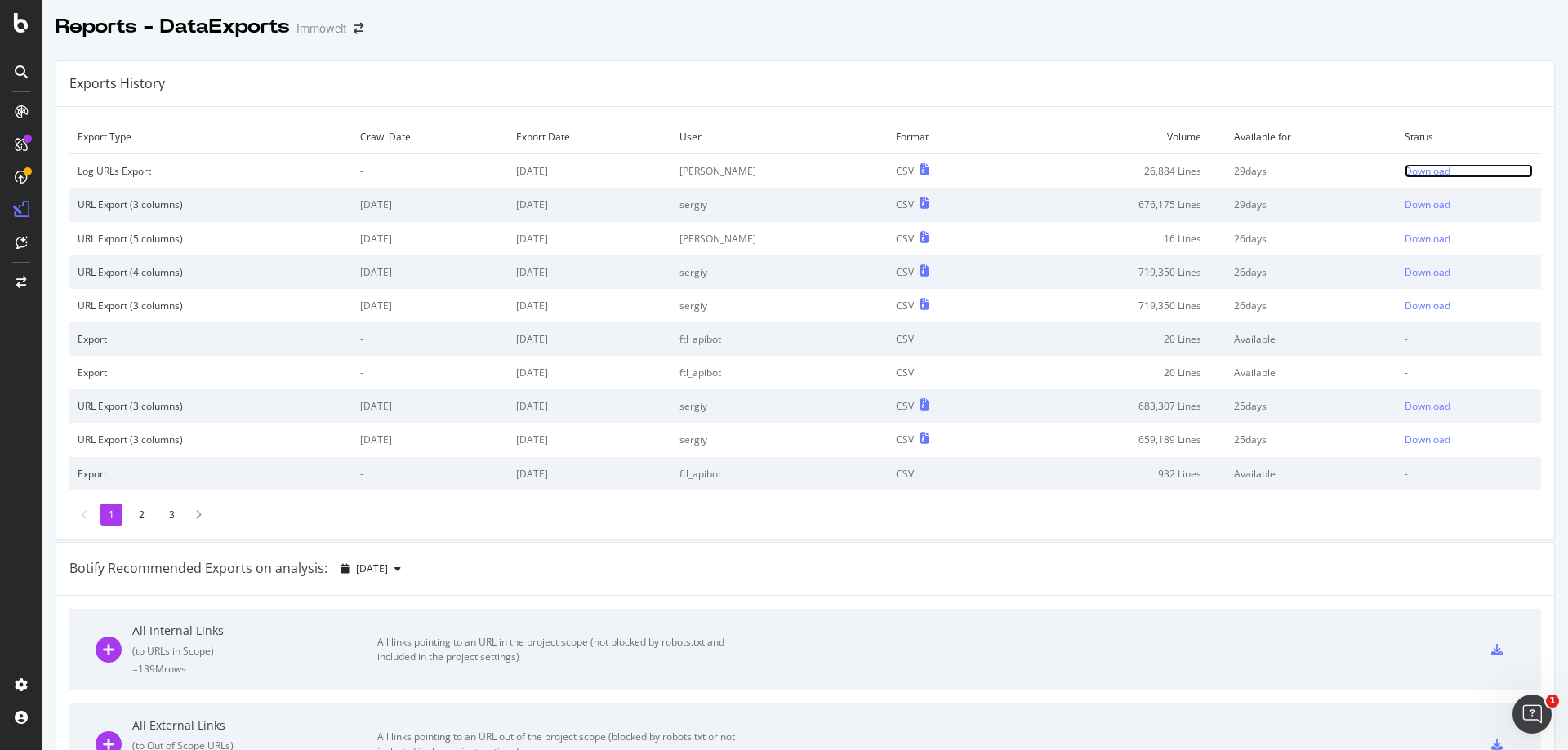
click at [1407, 170] on div "Download" at bounding box center [1428, 171] width 46 height 14
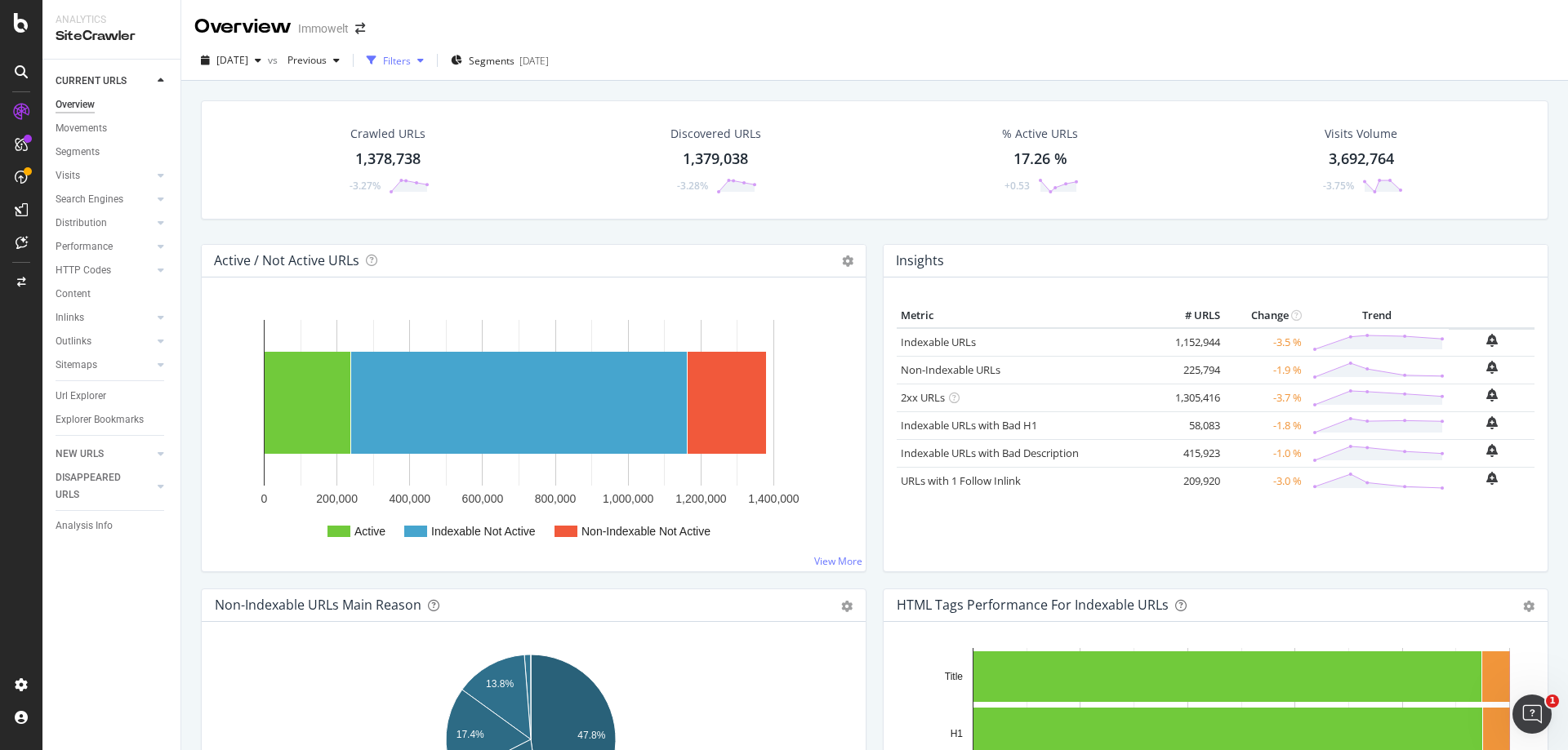
click at [411, 59] on div "Filters" at bounding box center [396, 60] width 28 height 14
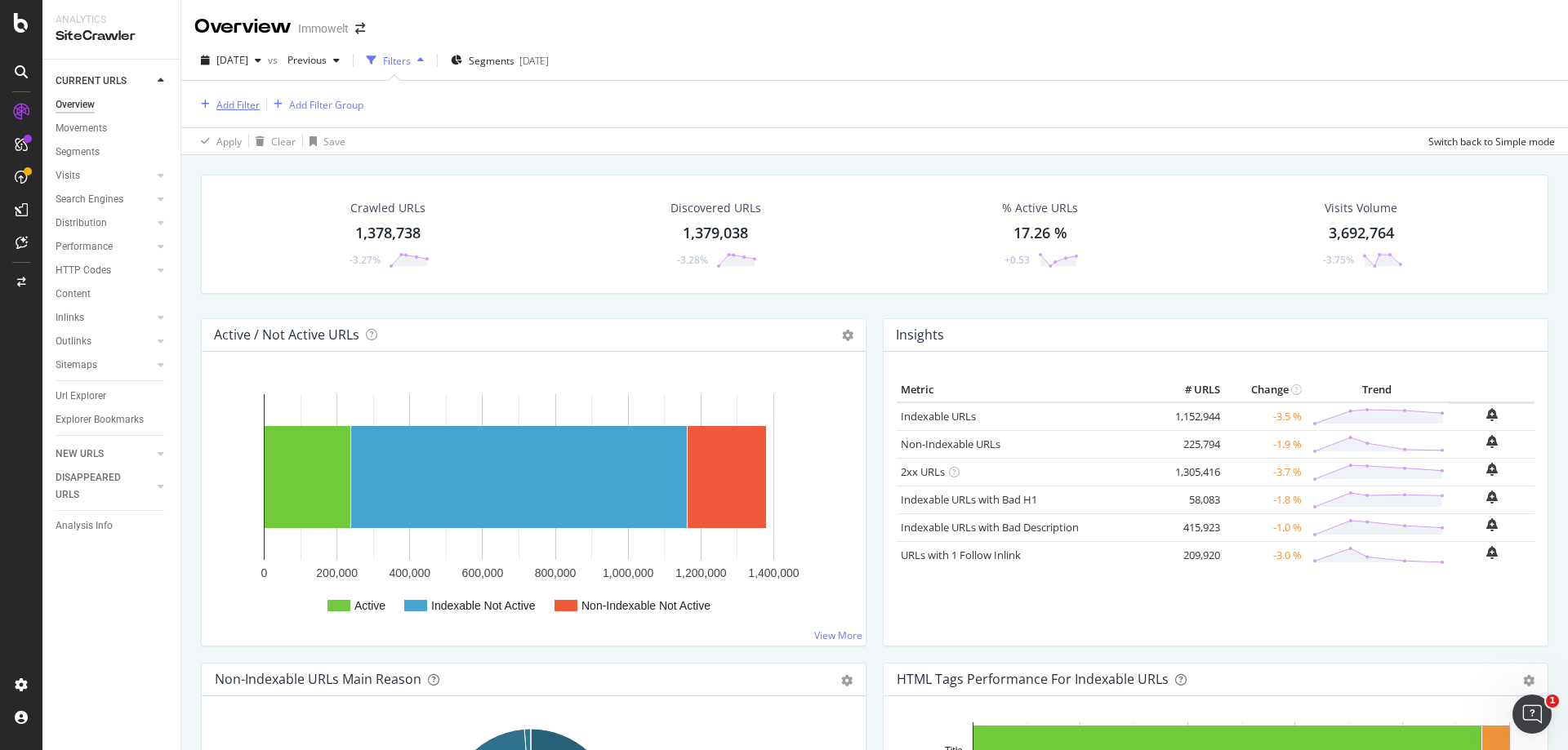
click at [207, 106] on icon "button" at bounding box center [205, 105] width 9 height 10
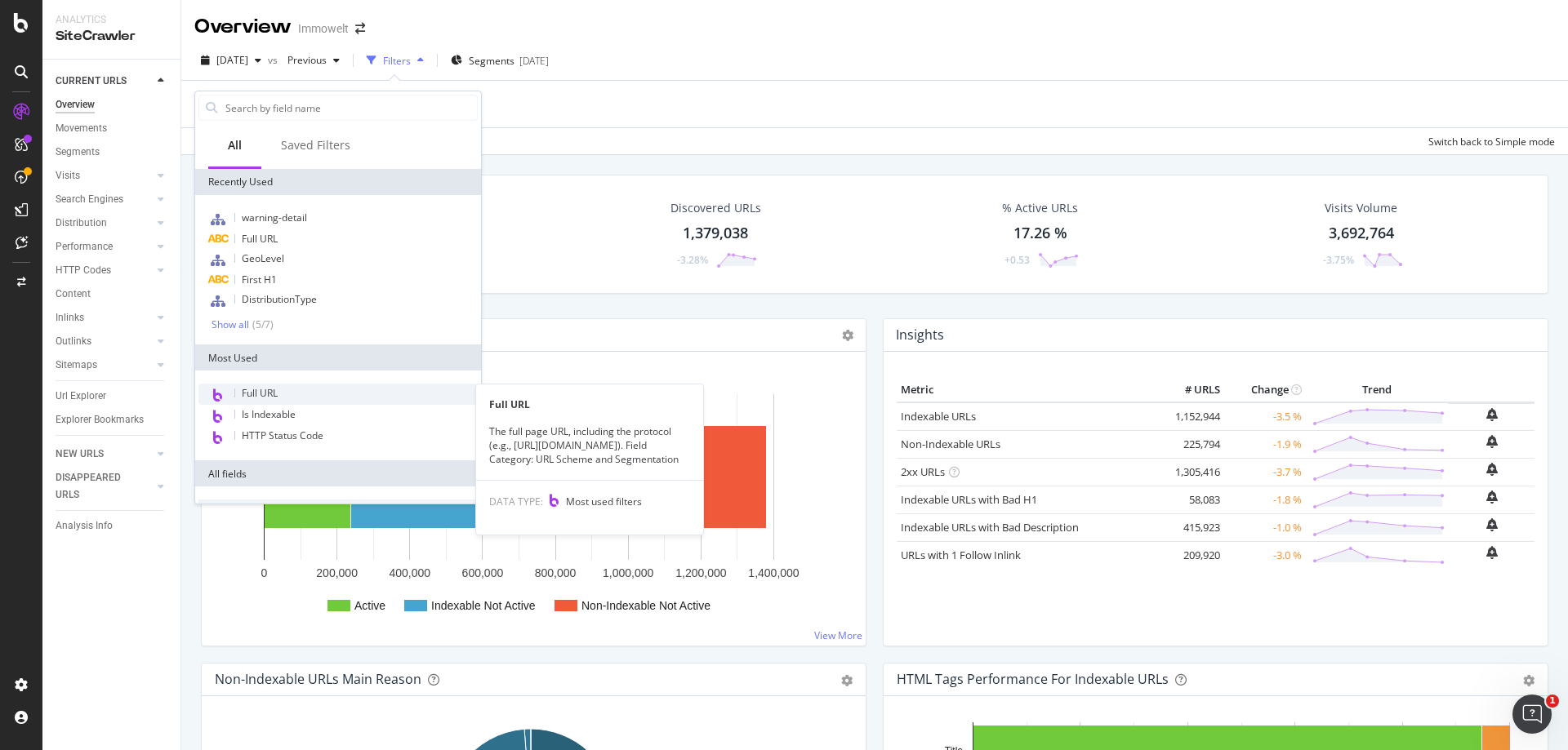
click at [282, 389] on div "Full URL" at bounding box center [338, 394] width 279 height 21
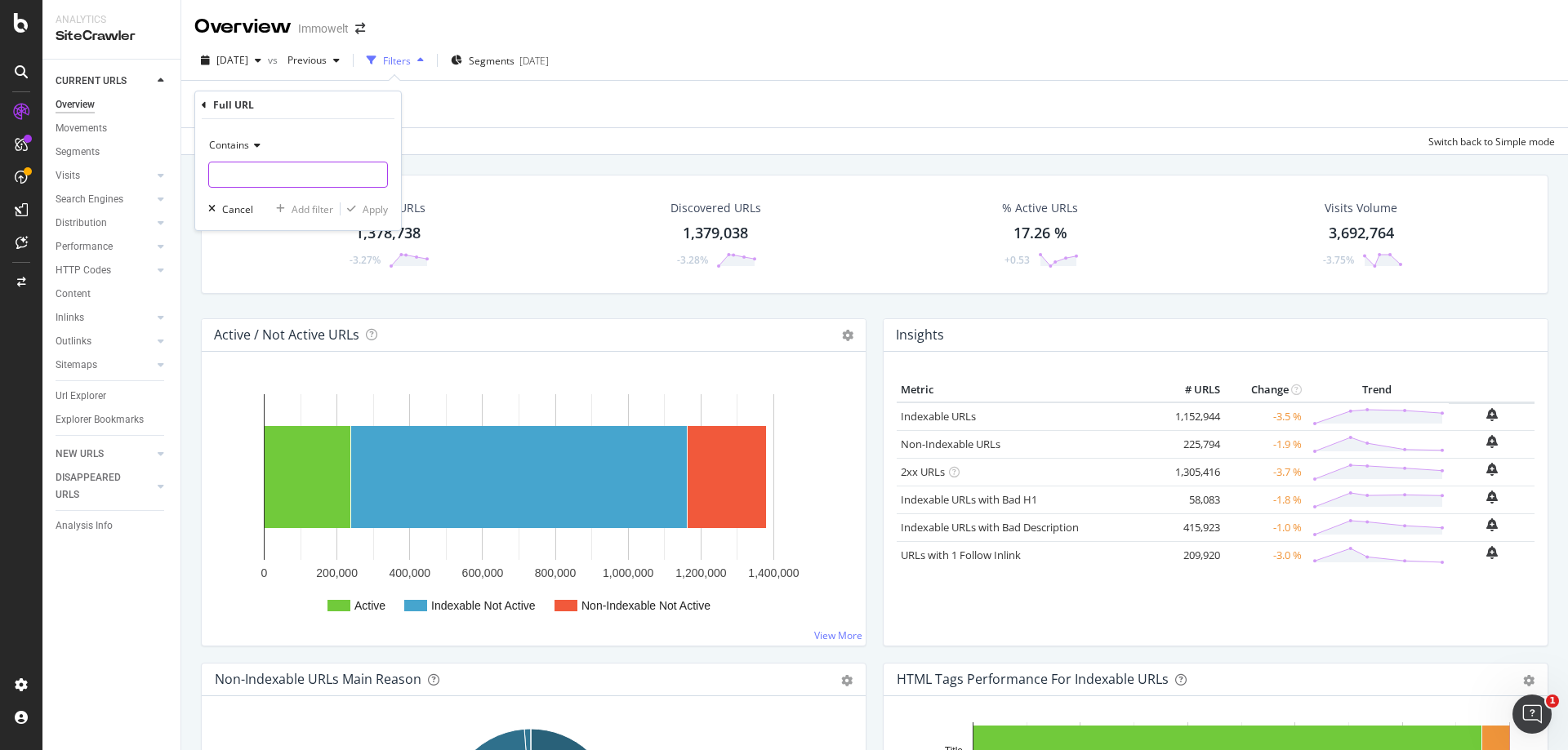
click at [335, 184] on input "text" at bounding box center [298, 174] width 178 height 26
type input "?sf="
click at [376, 211] on div "Apply" at bounding box center [375, 209] width 26 height 14
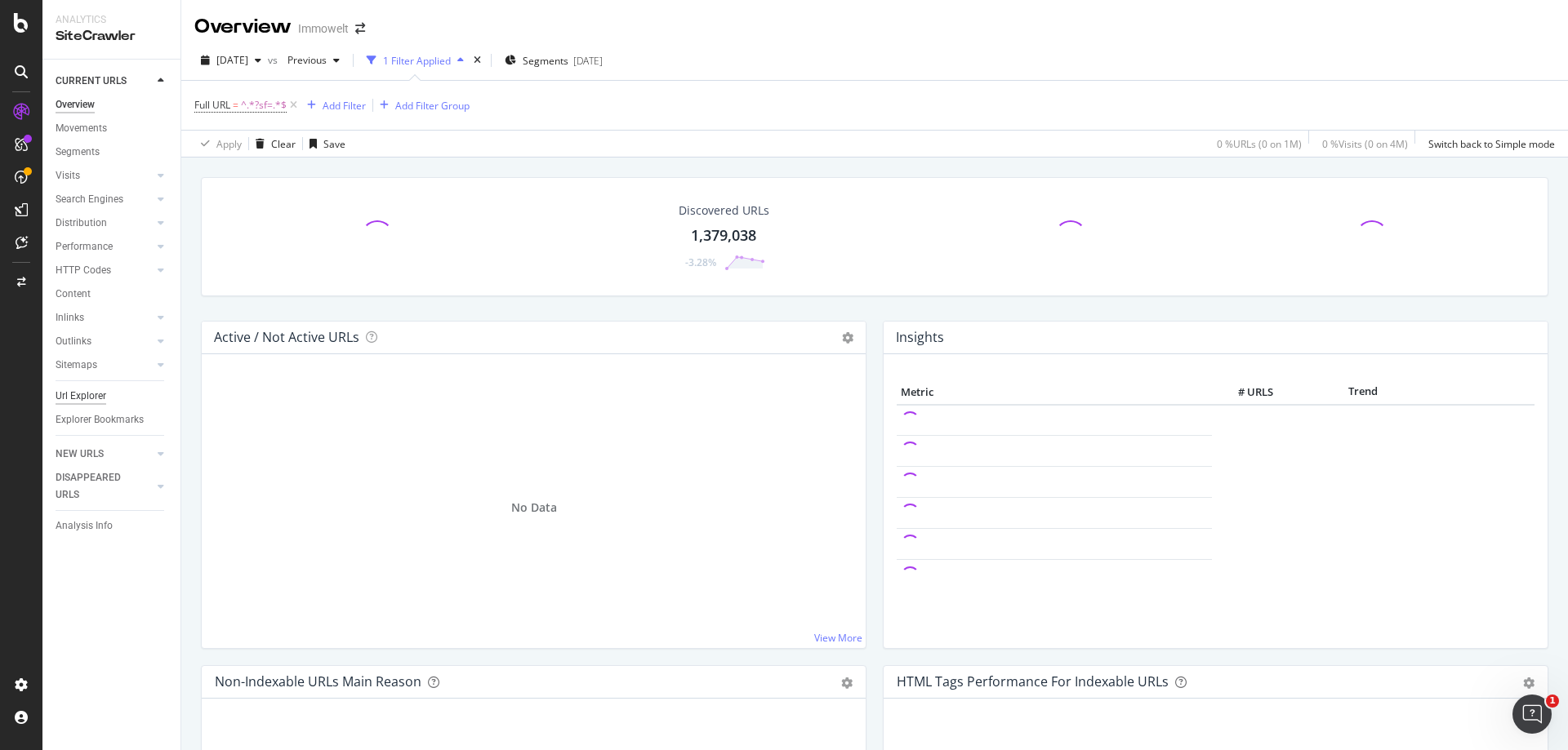
click at [93, 396] on div "Url Explorer" at bounding box center [81, 396] width 51 height 17
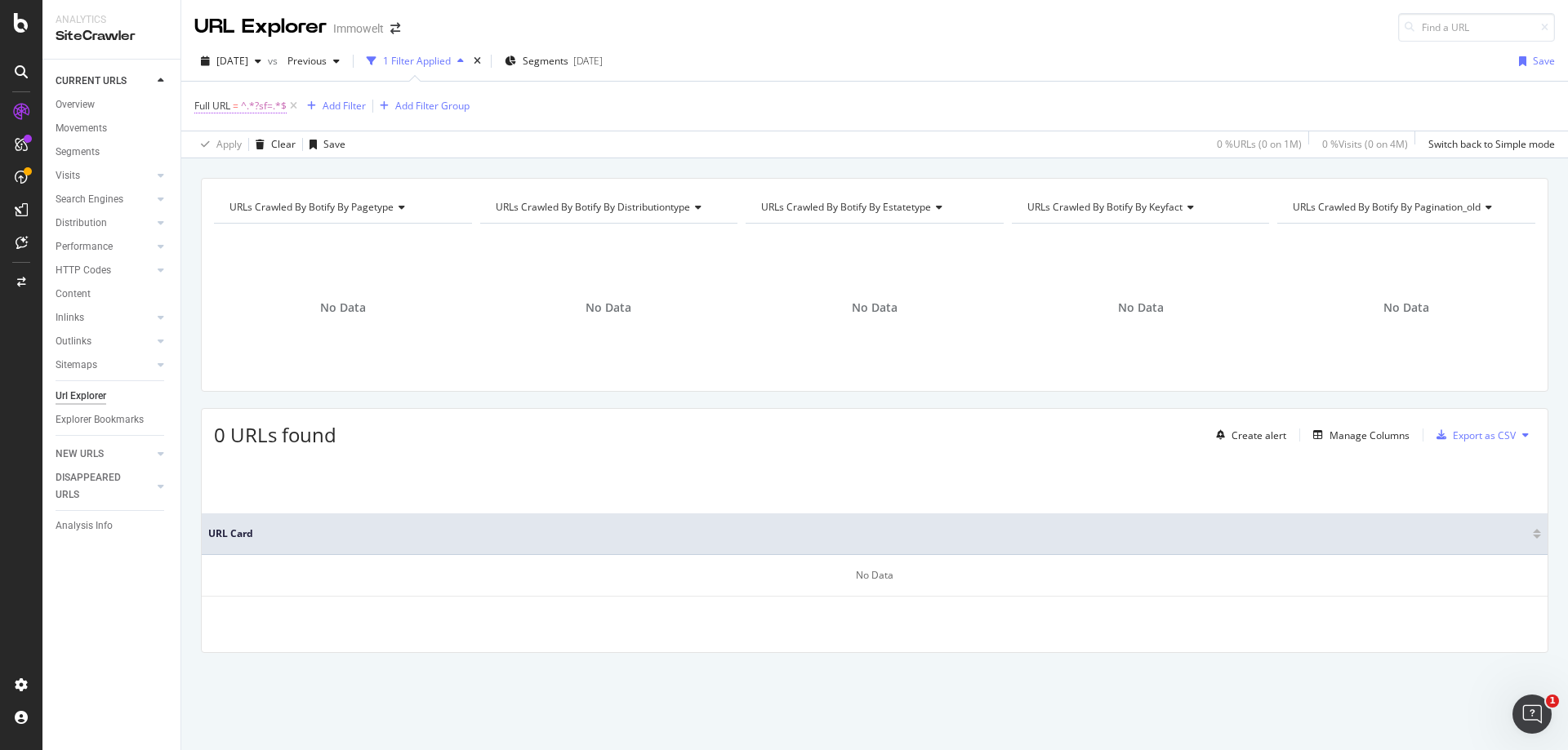
click at [262, 106] on span "^.*?sf=.*$" at bounding box center [264, 105] width 46 height 23
click at [220, 177] on input "?sf=" at bounding box center [286, 173] width 154 height 26
type input "sf="
click at [368, 206] on div "Apply" at bounding box center [375, 208] width 26 height 14
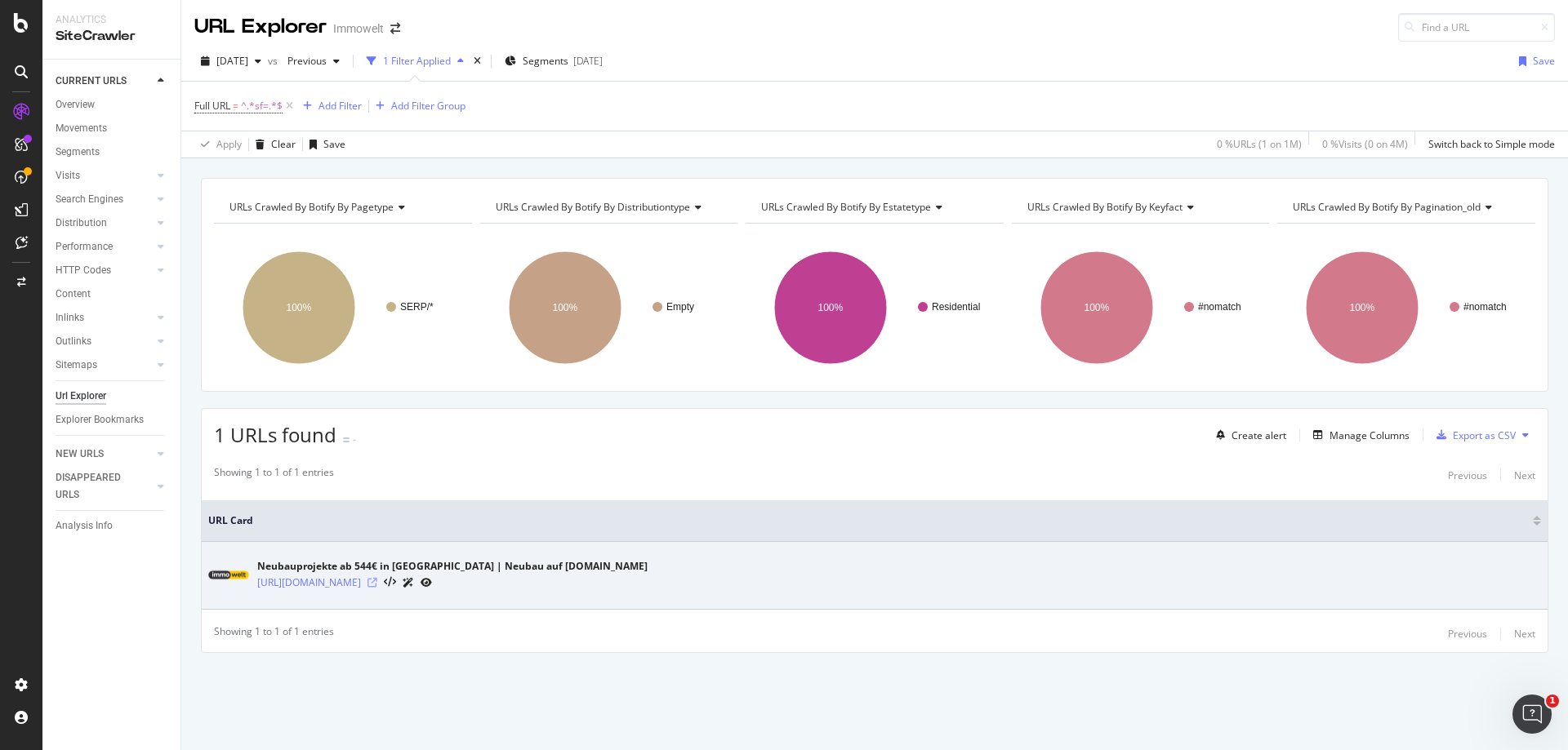
click at [377, 582] on icon at bounding box center [373, 583] width 10 height 10
